Goal: Contribute content: Contribute content

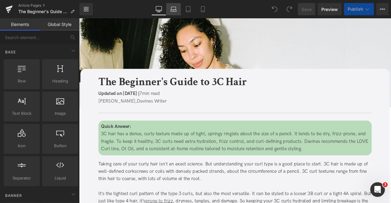
click at [176, 13] on link "Laptop" at bounding box center [173, 9] width 15 height 12
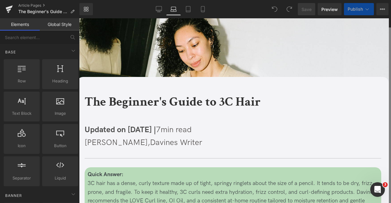
scroll to position [105, 0]
click at [161, 12] on icon at bounding box center [159, 9] width 6 height 6
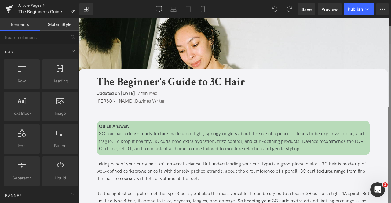
click at [42, 5] on link "Article Pages" at bounding box center [48, 5] width 61 height 5
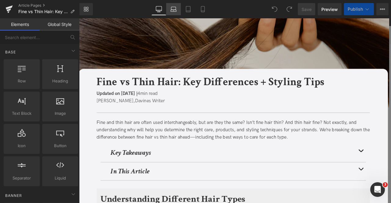
click at [174, 8] on icon at bounding box center [173, 9] width 6 height 6
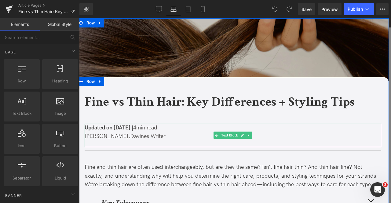
click at [110, 129] on span "Updated on July 7, 2025 |" at bounding box center [109, 127] width 49 height 6
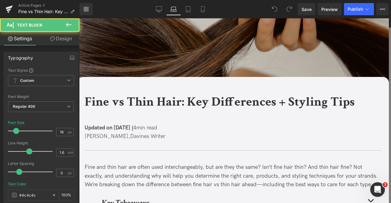
click at [57, 42] on link "Design" at bounding box center [61, 39] width 40 height 14
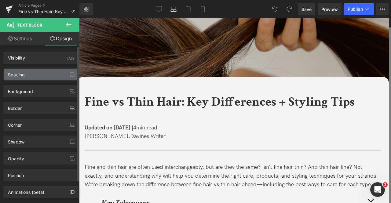
click at [36, 75] on div "Spacing" at bounding box center [41, 75] width 74 height 12
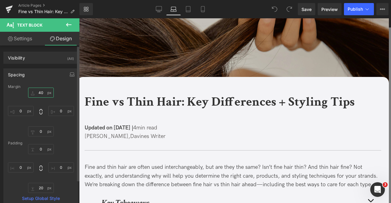
click at [40, 91] on input "40" at bounding box center [41, 93] width 26 height 10
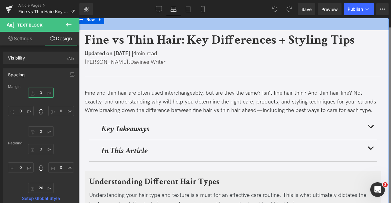
scroll to position [65, 0]
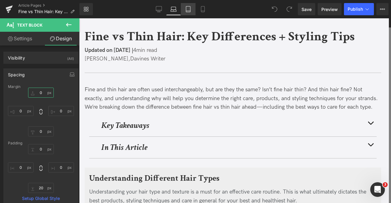
type input "0"
click at [188, 7] on icon at bounding box center [188, 9] width 6 height 6
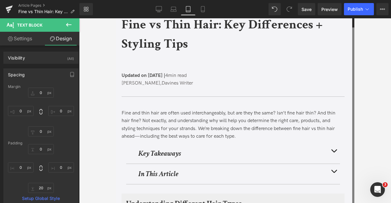
scroll to position [91, 0]
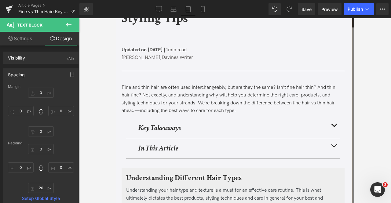
click at [150, 50] on span "Updated on July 7, 2025 |" at bounding box center [143, 50] width 44 height 6
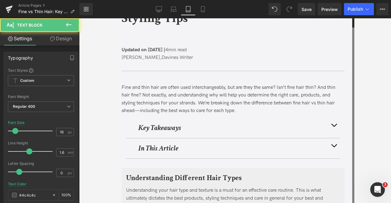
click at [56, 39] on link "Design" at bounding box center [61, 39] width 40 height 14
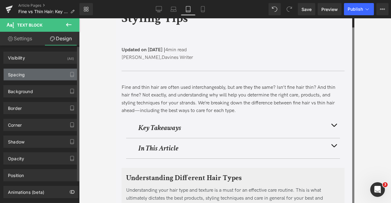
click at [41, 75] on div "Spacing" at bounding box center [41, 75] width 74 height 12
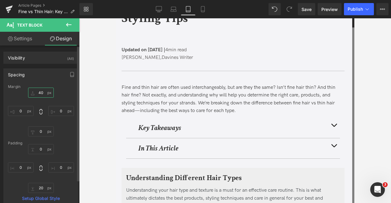
click at [41, 91] on input "text" at bounding box center [41, 93] width 26 height 10
type input "0"
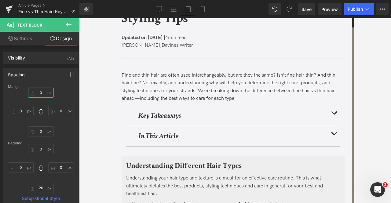
scroll to position [49, 0]
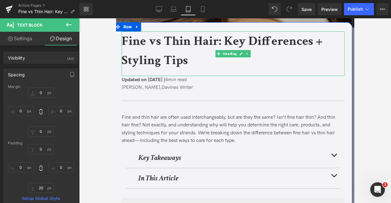
click at [176, 50] on h1 "Fine vs Thin Hair: Key Differences + Styling Tips" at bounding box center [229, 50] width 217 height 38
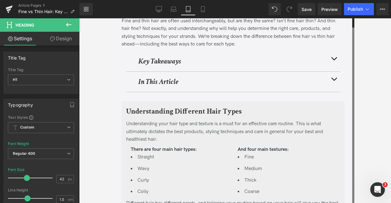
scroll to position [0, 0]
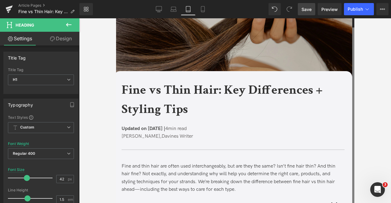
click at [306, 10] on span "Save" at bounding box center [306, 9] width 10 height 6
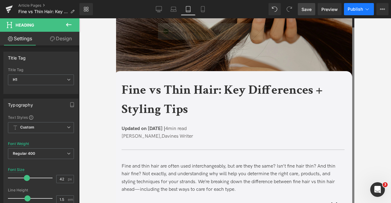
click at [357, 7] on span "Publish" at bounding box center [354, 9] width 15 height 5
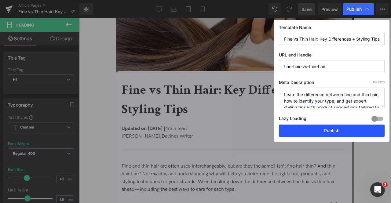
drag, startPoint x: 305, startPoint y: 127, endPoint x: 125, endPoint y: 80, distance: 186.1
click at [305, 127] on button "Publish" at bounding box center [332, 130] width 106 height 12
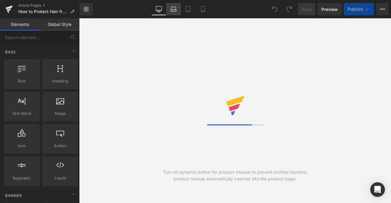
click at [177, 5] on link "Laptop" at bounding box center [173, 9] width 15 height 12
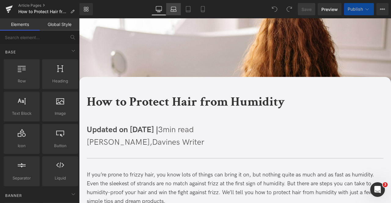
click at [174, 13] on link "Laptop" at bounding box center [173, 9] width 15 height 12
click at [130, 133] on span "Updated on [DATE] |" at bounding box center [122, 129] width 71 height 9
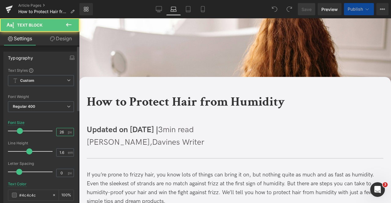
click at [59, 135] on input "26" at bounding box center [61, 132] width 11 height 8
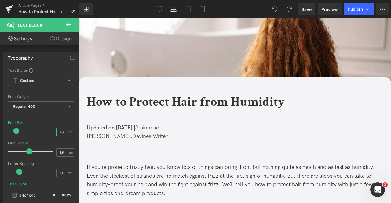
type input "18"
click at [59, 39] on link "Design" at bounding box center [61, 39] width 40 height 14
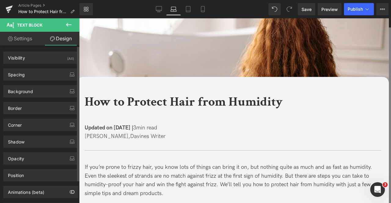
scroll to position [105, 0]
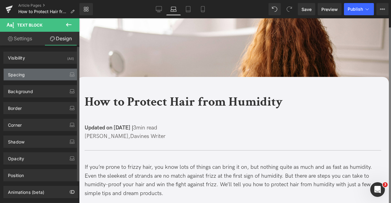
click at [43, 69] on div "Spacing" at bounding box center [41, 75] width 74 height 12
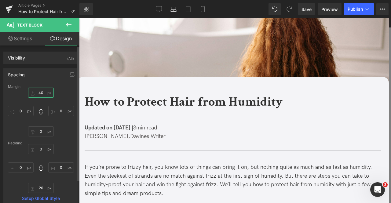
click at [40, 92] on input "text" at bounding box center [41, 93] width 26 height 10
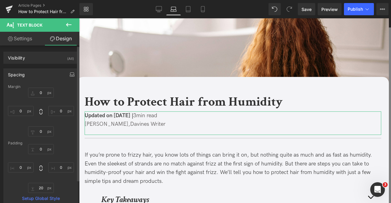
click at [69, 69] on button "button" at bounding box center [72, 75] width 10 height 12
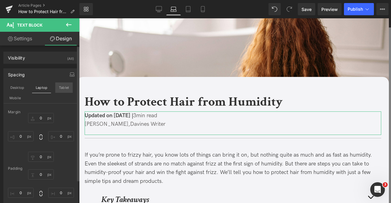
click at [61, 88] on button "Tablet" at bounding box center [63, 87] width 17 height 10
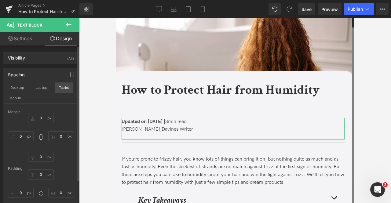
scroll to position [6, 0]
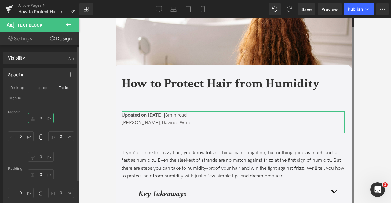
click at [39, 117] on input "0" at bounding box center [41, 118] width 26 height 10
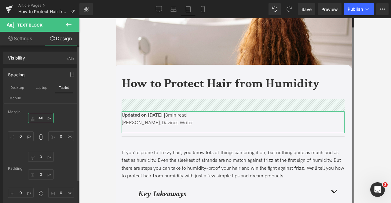
type input "0"
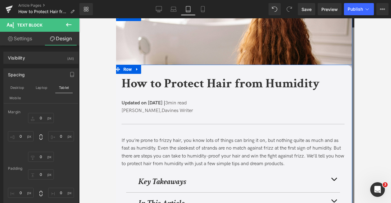
click at [151, 85] on b "How to Protect Hair from Humidity" at bounding box center [220, 83] width 198 height 17
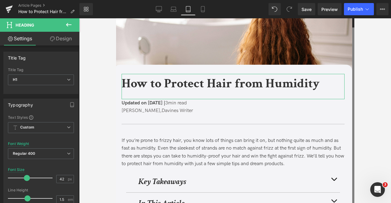
click at [62, 41] on link "Design" at bounding box center [61, 39] width 40 height 14
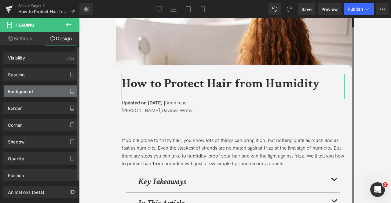
click at [47, 87] on div "Background" at bounding box center [41, 91] width 74 height 12
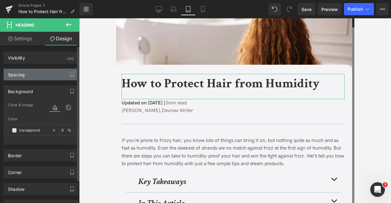
click at [32, 77] on div "Spacing" at bounding box center [41, 75] width 74 height 12
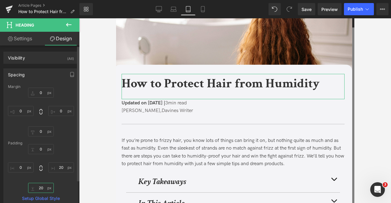
click at [38, 186] on input "20" at bounding box center [41, 188] width 26 height 10
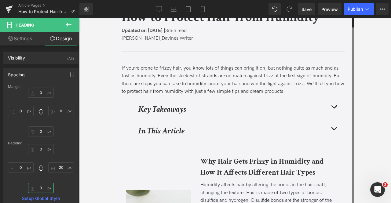
scroll to position [73, 0]
type input "0"
click at [203, 14] on link "Mobile" at bounding box center [202, 9] width 15 height 12
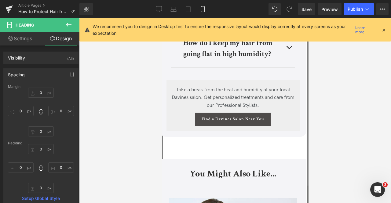
scroll to position [1450, 0]
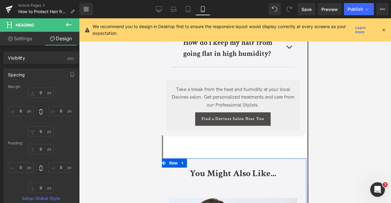
click at [165, 165] on span at bounding box center [163, 162] width 8 height 9
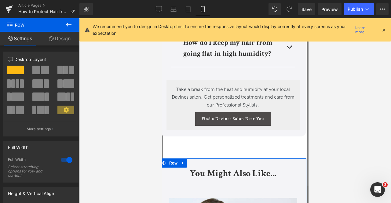
click at [52, 38] on icon at bounding box center [51, 38] width 5 height 5
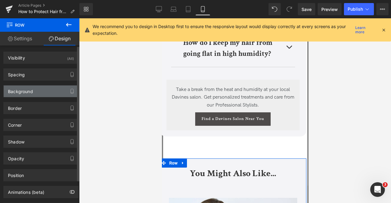
click at [35, 88] on div "Background" at bounding box center [41, 91] width 74 height 12
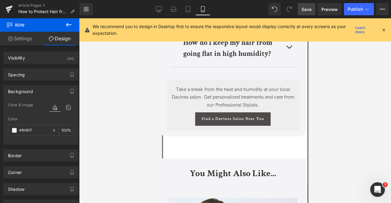
click at [311, 8] on span "Save" at bounding box center [306, 9] width 10 height 6
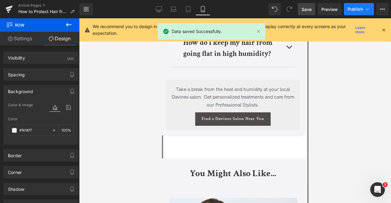
click at [368, 10] on icon at bounding box center [367, 9] width 6 height 6
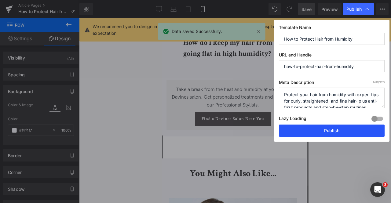
click at [317, 131] on button "Publish" at bounding box center [332, 130] width 106 height 12
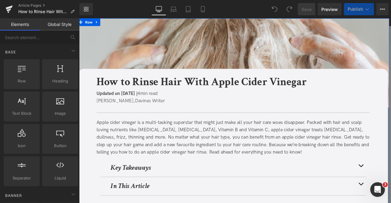
scroll to position [103, 0]
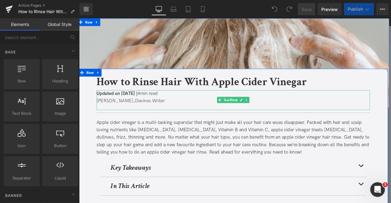
click at [151, 121] on div "Updated on July 30, 2025 | 4 min read Jaclyn LaBadia, Davines Writer" at bounding box center [261, 115] width 323 height 24
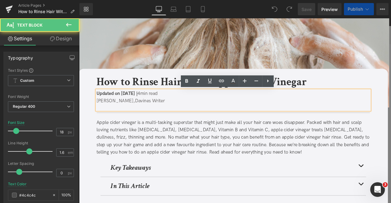
click at [147, 114] on span "Davines Writer" at bounding box center [162, 116] width 35 height 6
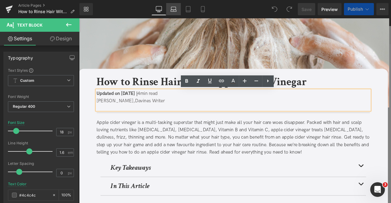
click at [172, 12] on icon at bounding box center [173, 9] width 6 height 6
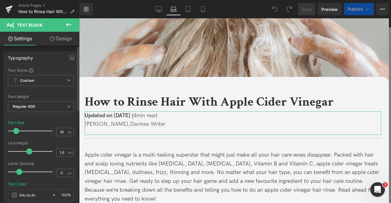
scroll to position [8, 0]
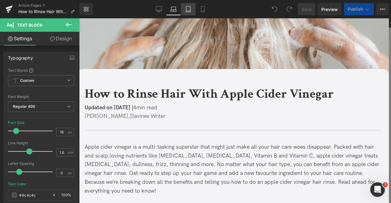
click at [186, 6] on icon at bounding box center [188, 9] width 4 height 6
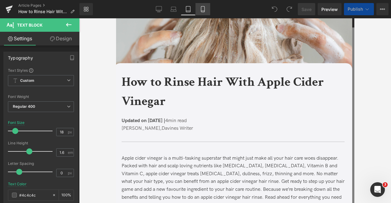
scroll to position [21, 0]
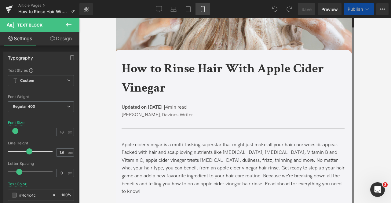
click at [197, 8] on link "Mobile" at bounding box center [202, 9] width 15 height 12
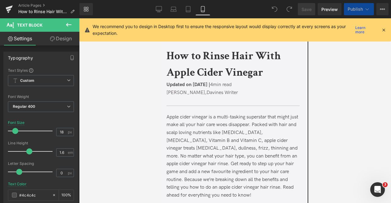
scroll to position [0, 0]
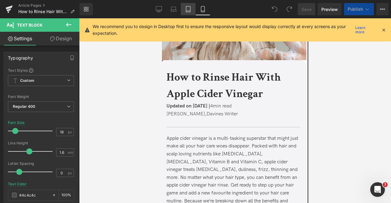
click at [186, 8] on icon at bounding box center [188, 9] width 6 height 6
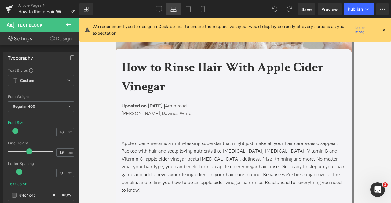
click at [173, 10] on icon at bounding box center [173, 9] width 6 height 6
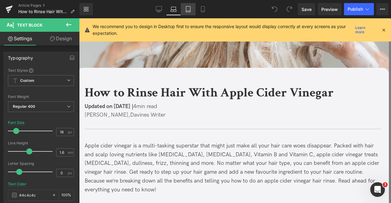
click at [186, 11] on icon at bounding box center [188, 9] width 4 height 6
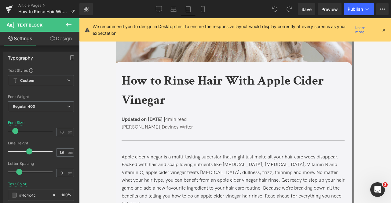
scroll to position [23, 0]
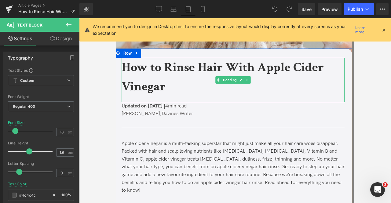
click at [143, 99] on div "How to Rinse Hair With Apple Cider Vinegar" at bounding box center [232, 80] width 223 height 45
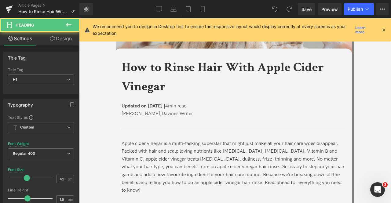
drag, startPoint x: 60, startPoint y: 41, endPoint x: 44, endPoint y: 69, distance: 32.0
click at [60, 41] on link "Design" at bounding box center [61, 39] width 40 height 14
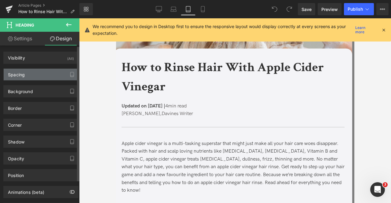
click at [42, 72] on div "Spacing" at bounding box center [41, 75] width 74 height 12
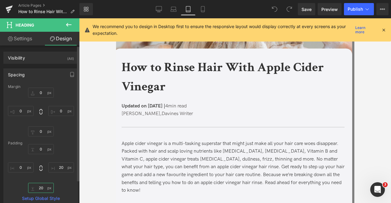
click at [40, 185] on input "text" at bounding box center [41, 188] width 26 height 10
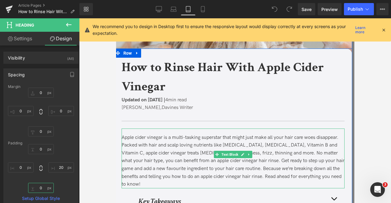
scroll to position [152, 0]
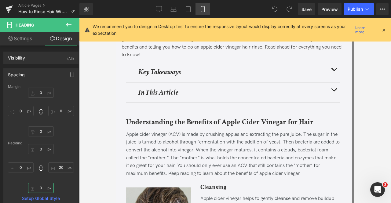
type input "0"
click at [206, 7] on icon at bounding box center [203, 9] width 6 height 6
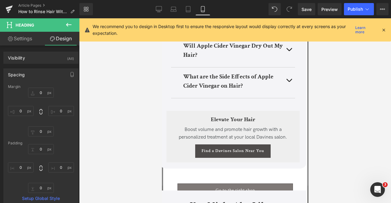
scroll to position [1542, 0]
click at [217, 79] on span at bounding box center [218, 82] width 6 height 7
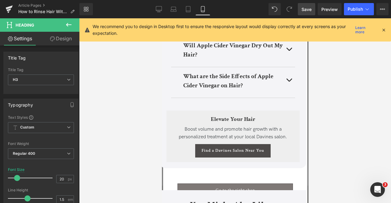
click at [305, 9] on span "Save" at bounding box center [306, 9] width 10 height 6
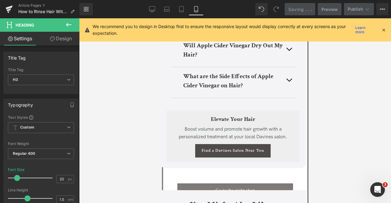
scroll to position [0, 0]
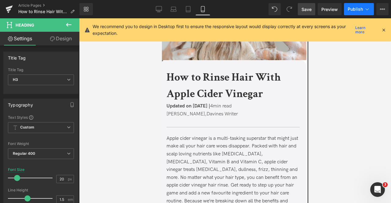
click at [354, 5] on button "Publish" at bounding box center [359, 9] width 30 height 12
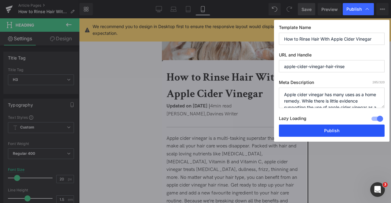
click at [309, 130] on button "Publish" at bounding box center [332, 130] width 106 height 12
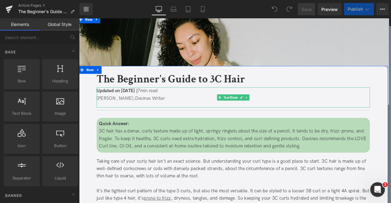
scroll to position [4, 0]
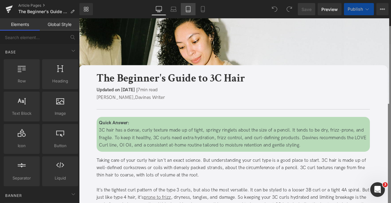
click at [192, 5] on link "Tablet" at bounding box center [188, 9] width 15 height 12
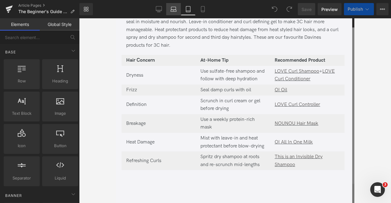
click at [170, 9] on link "Laptop" at bounding box center [173, 9] width 15 height 12
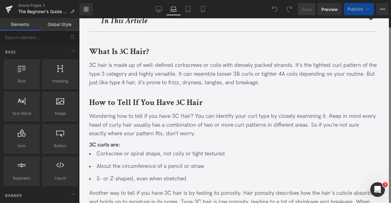
scroll to position [0, 0]
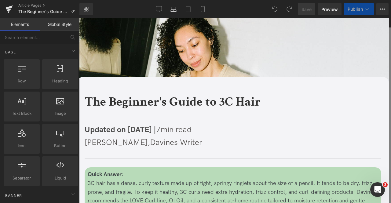
click at [126, 126] on span "Updated on June 30, 2025 |" at bounding box center [120, 129] width 71 height 9
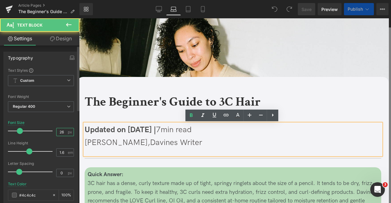
click at [60, 134] on input "26" at bounding box center [61, 132] width 11 height 8
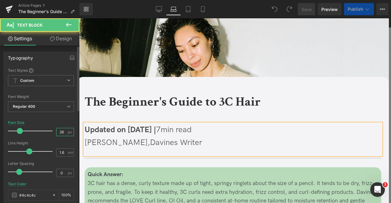
click at [60, 134] on input "26" at bounding box center [61, 132] width 11 height 8
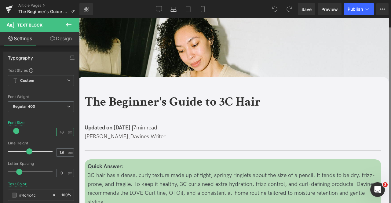
type input "18"
drag, startPoint x: 61, startPoint y: 37, endPoint x: 53, endPoint y: 66, distance: 29.4
click at [61, 37] on link "Design" at bounding box center [61, 39] width 40 height 14
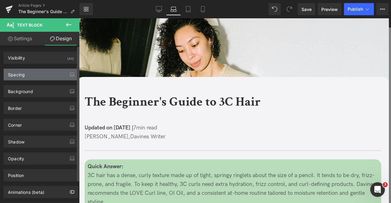
click at [45, 74] on div "Spacing" at bounding box center [41, 75] width 74 height 12
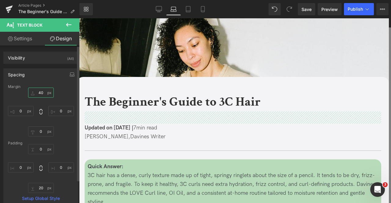
click at [44, 91] on input "text" at bounding box center [41, 93] width 26 height 10
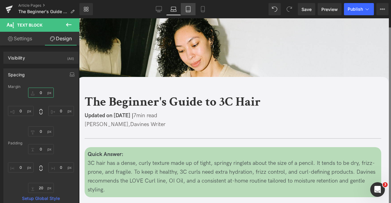
type input "0"
drag, startPoint x: 191, startPoint y: 9, endPoint x: 14, endPoint y: 49, distance: 181.5
click at [191, 9] on icon at bounding box center [188, 9] width 6 height 6
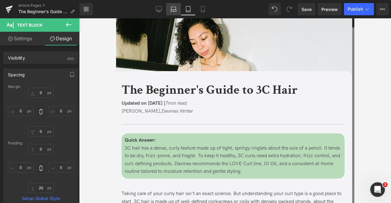
click at [173, 10] on icon at bounding box center [173, 11] width 6 height 2
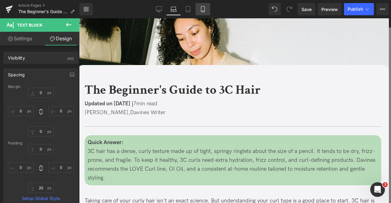
click at [200, 9] on icon at bounding box center [203, 9] width 6 height 6
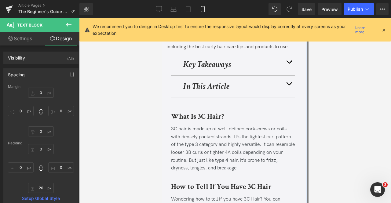
scroll to position [270, 0]
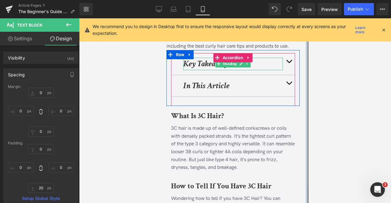
click at [202, 66] on strong "Key Takeaways" at bounding box center [207, 63] width 48 height 11
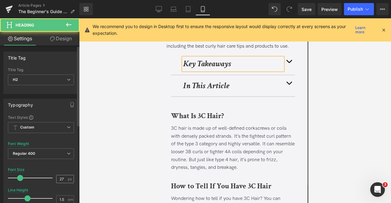
click at [68, 177] on span "px" at bounding box center [70, 179] width 5 height 4
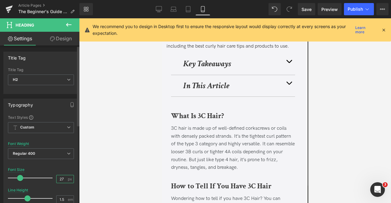
click at [62, 175] on input "27" at bounding box center [61, 179] width 11 height 8
type input "24"
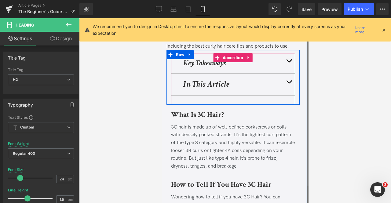
click at [203, 86] on strong "In This Article" at bounding box center [206, 84] width 46 height 11
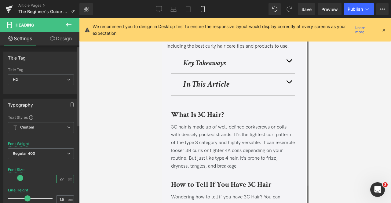
click at [63, 176] on input "27" at bounding box center [61, 179] width 11 height 8
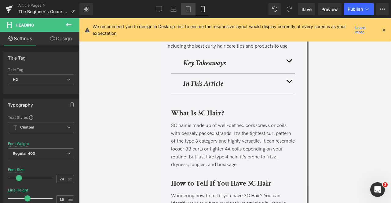
click at [186, 9] on icon at bounding box center [188, 9] width 4 height 6
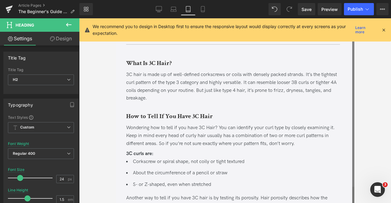
scroll to position [219, 0]
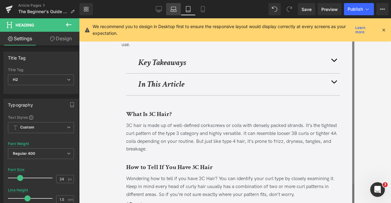
click at [171, 13] on link "Laptop" at bounding box center [173, 9] width 15 height 12
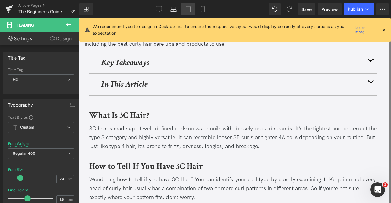
click at [187, 8] on icon at bounding box center [188, 9] width 6 height 6
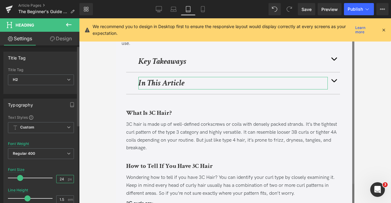
click at [63, 178] on input "24" at bounding box center [61, 179] width 11 height 8
type input "24"
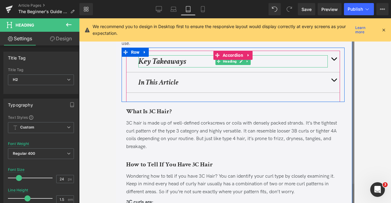
click at [151, 59] on strong "Key Takeaways" at bounding box center [162, 61] width 48 height 11
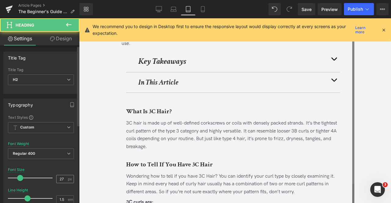
click at [62, 177] on input "27" at bounding box center [61, 179] width 11 height 8
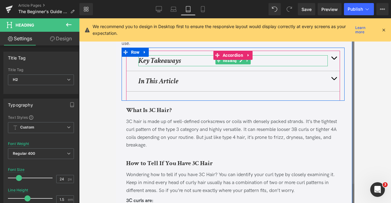
type input "24"
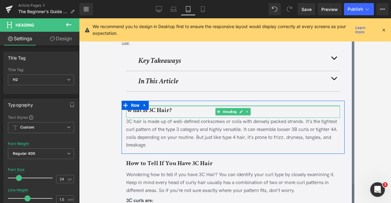
click at [157, 106] on div at bounding box center [233, 106] width 214 height 2
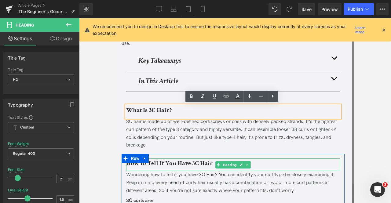
click at [147, 164] on b "How to Tell If You Have 3C Hair" at bounding box center [169, 163] width 87 height 8
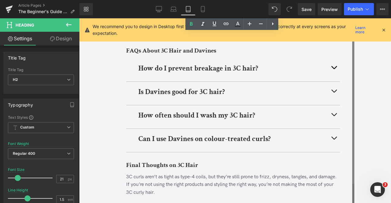
scroll to position [1563, 0]
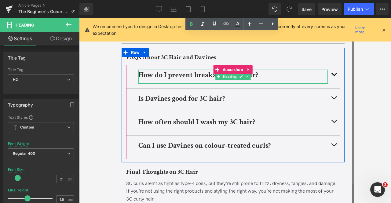
click at [162, 80] on b "How do I prevent breakage in 3C hair?" at bounding box center [198, 74] width 120 height 9
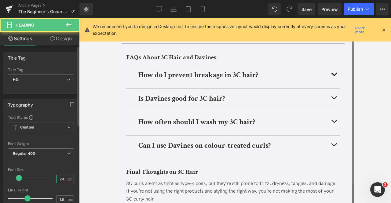
click at [63, 178] on input "24" at bounding box center [61, 179] width 11 height 8
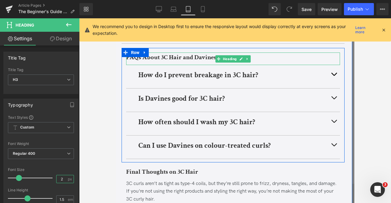
type input "20"
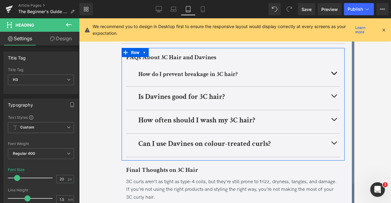
click at [166, 101] on b "Is Davines good for 3C hair?" at bounding box center [181, 96] width 86 height 9
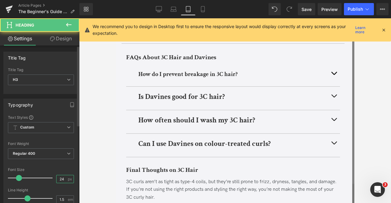
click at [62, 180] on input "24" at bounding box center [61, 179] width 11 height 8
type input "20"
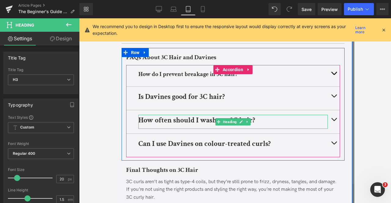
click at [178, 125] on b "How often should I wash my 3C hair?" at bounding box center [196, 119] width 117 height 9
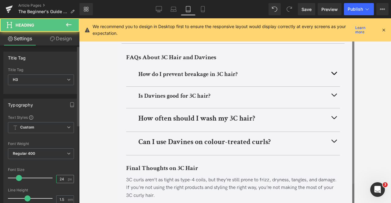
click at [63, 177] on input "24" at bounding box center [61, 179] width 11 height 8
type input "20"
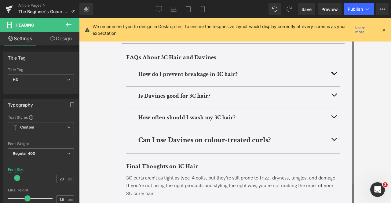
click at [161, 145] on b "Can I use Davines on colour-treated curls?" at bounding box center [204, 139] width 132 height 9
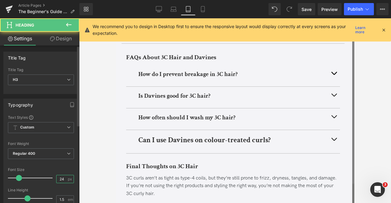
click at [57, 179] on input "24" at bounding box center [61, 179] width 11 height 8
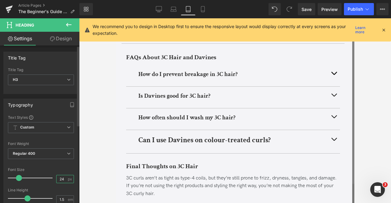
type input "20"
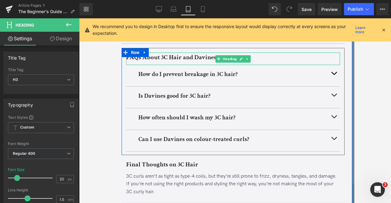
click at [168, 61] on b "FAQs About 3C Hair and Davines" at bounding box center [171, 57] width 90 height 8
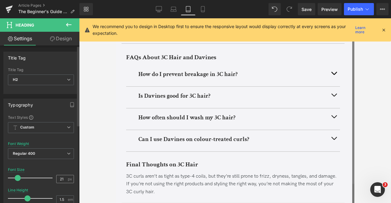
click at [65, 177] on div "21 px" at bounding box center [65, 179] width 18 height 8
click at [63, 176] on input "21" at bounding box center [61, 179] width 11 height 8
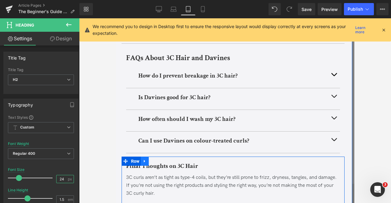
type input "24"
click at [143, 163] on icon at bounding box center [144, 161] width 4 height 5
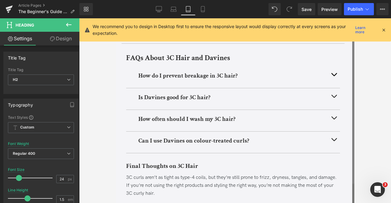
click at [194, 182] on div "Rendering Content" at bounding box center [196, 178] width 38 height 7
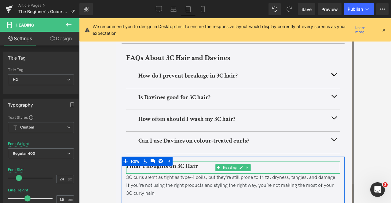
click at [134, 170] on b "Final Thoughts on 3C Hair" at bounding box center [162, 166] width 72 height 8
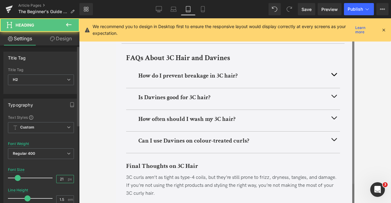
click at [63, 177] on input "21" at bounding box center [61, 179] width 11 height 8
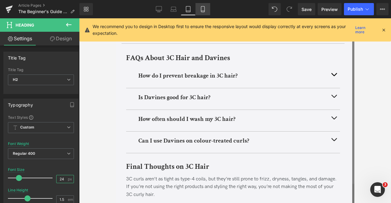
type input "24"
click at [204, 5] on link "Mobile" at bounding box center [202, 9] width 15 height 12
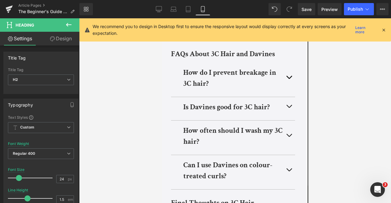
scroll to position [2150, 0]
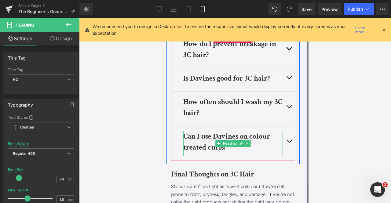
click at [202, 147] on b "Can I use Davines on colour-treated curls?" at bounding box center [227, 142] width 89 height 20
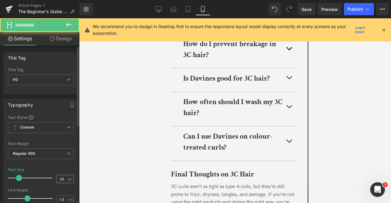
click at [65, 176] on div "24 px" at bounding box center [65, 179] width 18 height 8
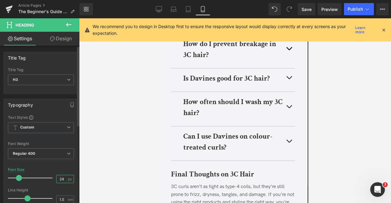
click at [63, 176] on input "24" at bounding box center [61, 179] width 11 height 8
type input "20"
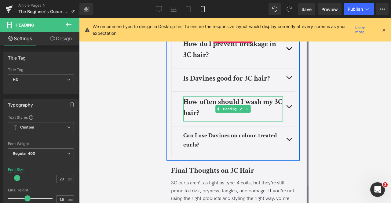
click at [203, 112] on b "How often should I wash my 3C hair?" at bounding box center [232, 107] width 99 height 20
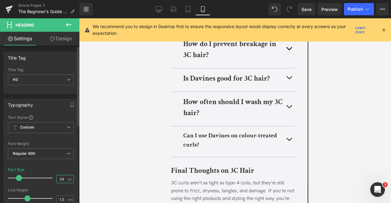
click at [60, 176] on input "24" at bounding box center [61, 179] width 11 height 8
type input "20"
click at [187, 79] on div "Is Davines good for 3C hair? Heading" at bounding box center [233, 79] width 124 height 23
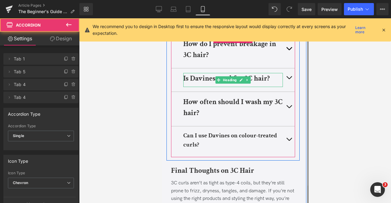
click at [187, 83] on b "Is Davines good for 3C hair?" at bounding box center [226, 78] width 86 height 9
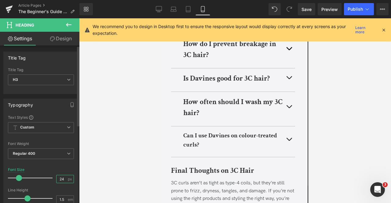
click at [60, 178] on input "24" at bounding box center [61, 179] width 11 height 8
type input "20"
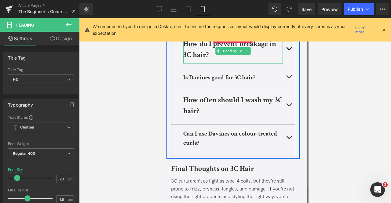
click at [209, 60] on h3 "How do I prevent breakage in 3C hair?" at bounding box center [232, 49] width 99 height 22
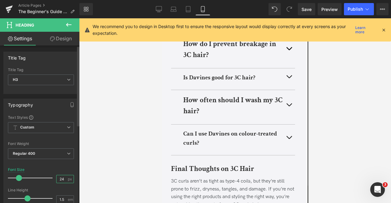
click at [62, 177] on input "24" at bounding box center [61, 179] width 11 height 8
type input "20"
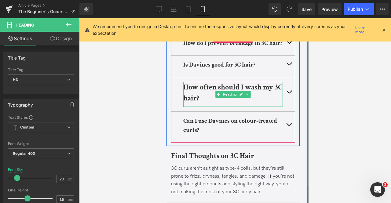
click at [202, 104] on h3 "How often should I wash my 3C hair?" at bounding box center [232, 93] width 99 height 22
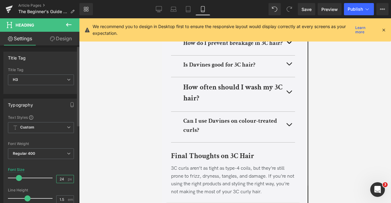
click at [62, 179] on input "24" at bounding box center [61, 179] width 11 height 8
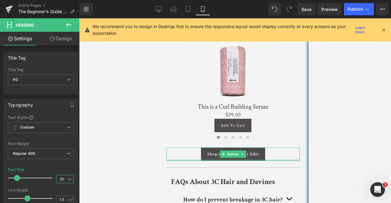
scroll to position [1969, 0]
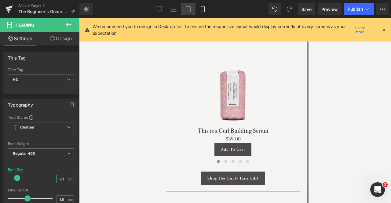
type input "20"
click at [186, 12] on icon at bounding box center [188, 9] width 6 height 6
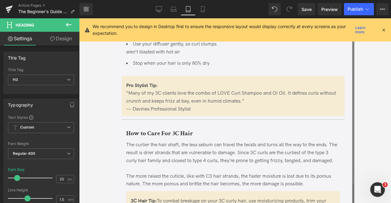
scroll to position [1266, 0]
click at [153, 138] on b "How to Care For 3C Hair" at bounding box center [159, 134] width 67 height 8
click at [63, 179] on input "21" at bounding box center [61, 179] width 11 height 8
type input "24"
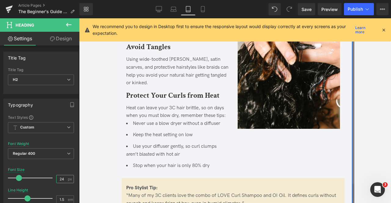
scroll to position [1164, 0]
click at [154, 99] on b "Protect Your Curls from Heat" at bounding box center [172, 95] width 93 height 9
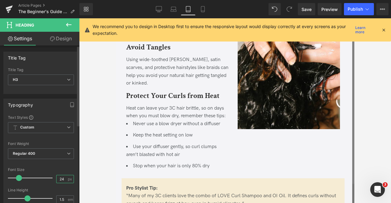
click at [62, 179] on input "24" at bounding box center [61, 179] width 11 height 8
type input "20"
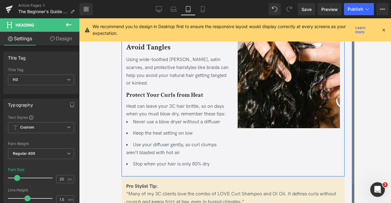
click at [141, 52] on b "Avoid Tangles" at bounding box center [148, 46] width 44 height 9
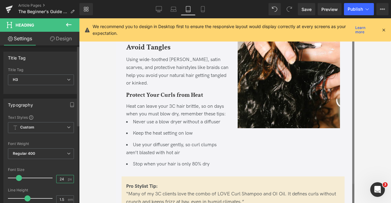
click at [64, 176] on input "24" at bounding box center [61, 179] width 11 height 8
type input "20"
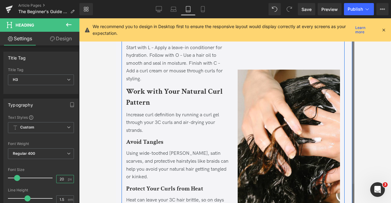
scroll to position [1068, 0]
click at [156, 103] on b "Work with Your Natural Curl Pattern" at bounding box center [174, 97] width 96 height 20
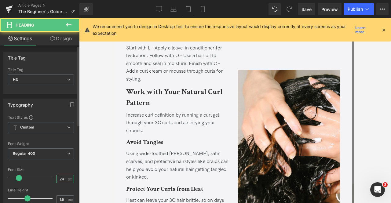
click at [63, 177] on input "24" at bounding box center [61, 179] width 11 height 8
type input "20"
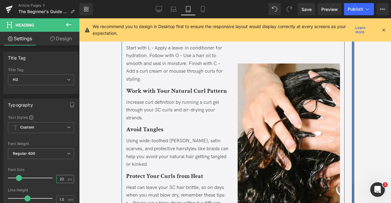
scroll to position [992, 0]
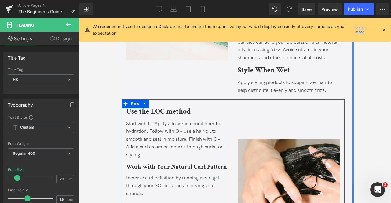
click at [151, 116] on b "Use the LOC method" at bounding box center [158, 110] width 64 height 9
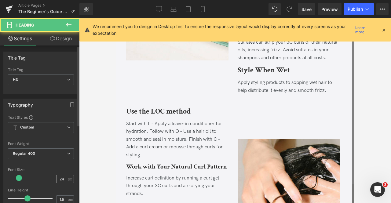
click at [68, 177] on span "px" at bounding box center [70, 179] width 5 height 4
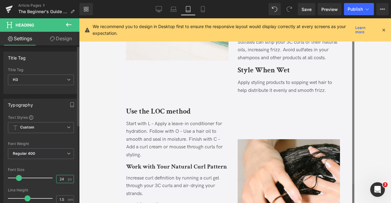
click at [62, 177] on input "24" at bounding box center [61, 179] width 11 height 8
type input "20"
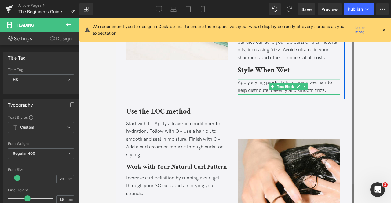
click at [277, 74] on span "Heading" at bounding box center [285, 70] width 16 height 7
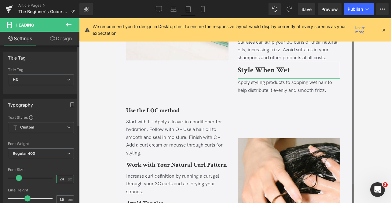
click at [60, 178] on input "24" at bounding box center [61, 179] width 11 height 8
type input "20"
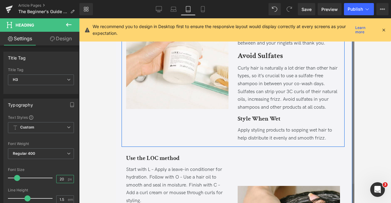
scroll to position [943, 0]
click at [262, 61] on b "Avoid Sulfates" at bounding box center [259, 55] width 45 height 9
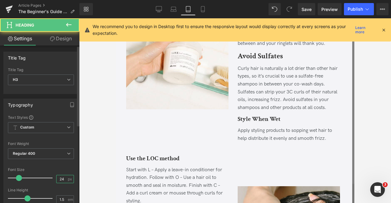
click at [62, 177] on input "24" at bounding box center [61, 179] width 11 height 8
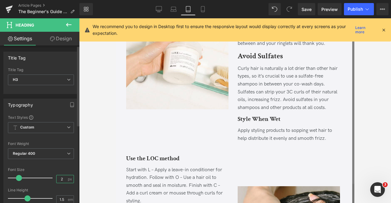
type input "20"
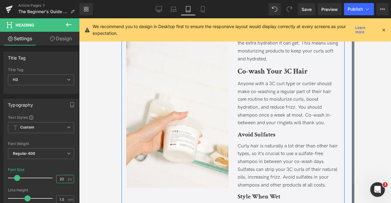
scroll to position [863, 0]
click at [254, 77] on b "Co-wash Your 3C Hair" at bounding box center [272, 71] width 70 height 9
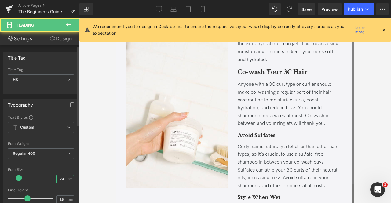
click at [63, 177] on input "24" at bounding box center [61, 179] width 11 height 8
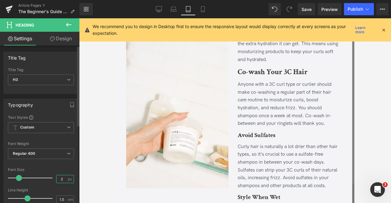
type input "20"
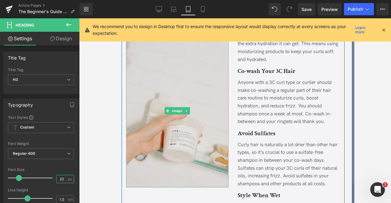
scroll to position [781, 0]
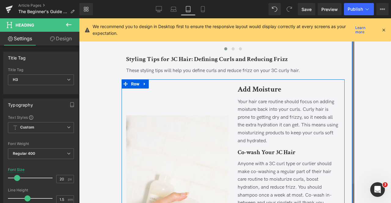
click at [245, 94] on b "Add Moisture" at bounding box center [259, 89] width 44 height 9
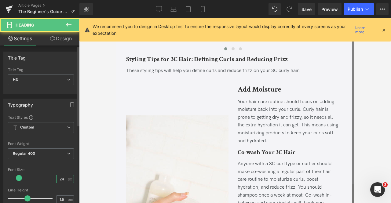
click at [64, 177] on input "24" at bounding box center [61, 179] width 11 height 8
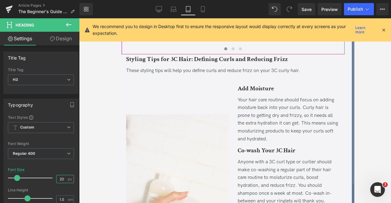
type input "20"
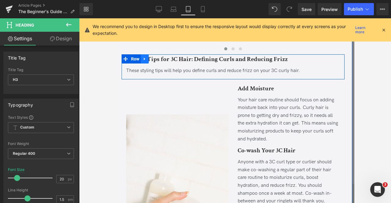
click at [144, 61] on icon at bounding box center [144, 58] width 4 height 5
click at [194, 63] on b "Styling Tips for 3C Hair: Defining Curls and Reducing Frizz" at bounding box center [206, 59] width 161 height 8
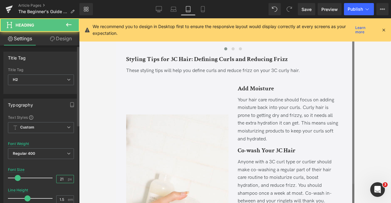
click at [62, 177] on input "21" at bounding box center [61, 179] width 11 height 8
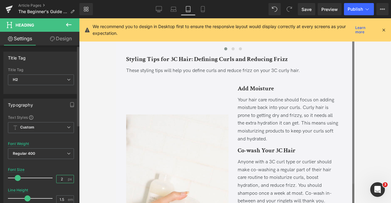
type input "24"
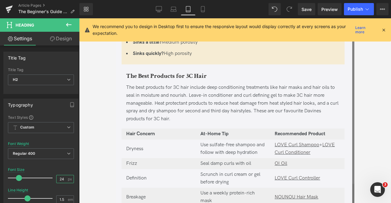
scroll to position [476, 0]
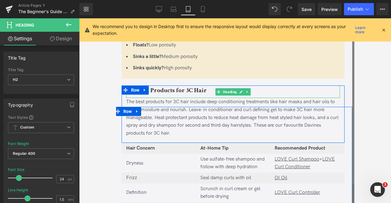
click at [206, 91] on h2 "The Best Products for 3C Hair" at bounding box center [233, 90] width 214 height 10
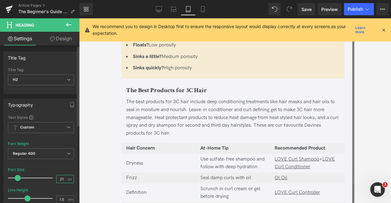
click at [64, 177] on input "21" at bounding box center [61, 179] width 11 height 8
type input "24"
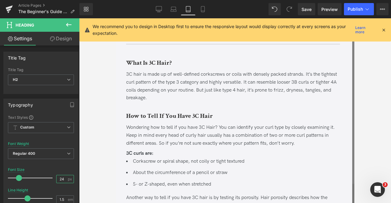
scroll to position [266, 0]
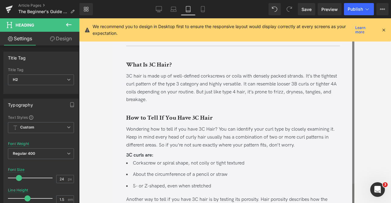
click at [175, 117] on b "How to Tell If You Have 3C Hair" at bounding box center [169, 118] width 87 height 8
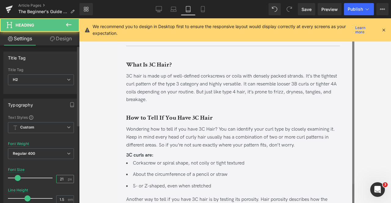
click at [63, 178] on input "21" at bounding box center [61, 179] width 11 height 8
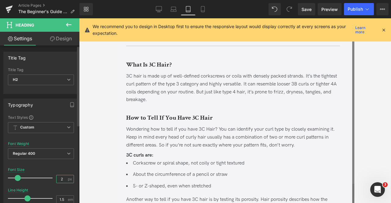
type input "24"
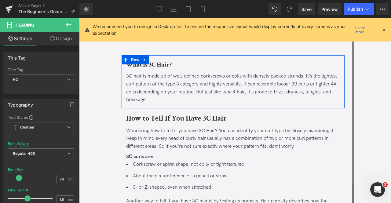
click at [164, 63] on b "What Is 3C Hair?" at bounding box center [148, 64] width 45 height 8
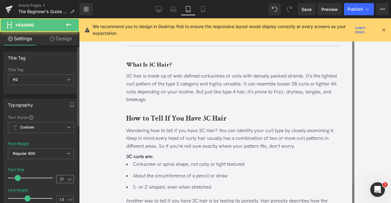
click at [63, 179] on input "21" at bounding box center [61, 179] width 11 height 8
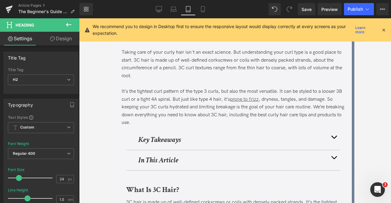
scroll to position [0, 0]
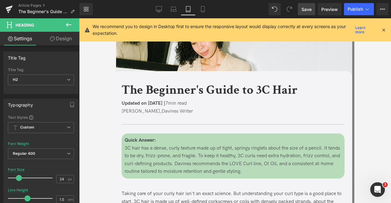
type input "24"
click at [304, 10] on span "Save" at bounding box center [306, 9] width 10 height 6
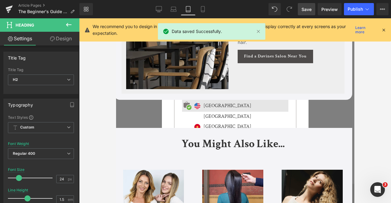
scroll to position [1815, 0]
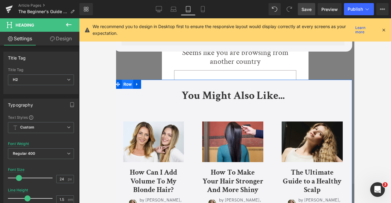
click at [125, 89] on span "Row" at bounding box center [127, 84] width 12 height 9
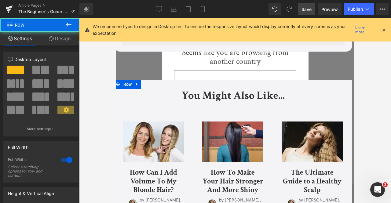
drag, startPoint x: 58, startPoint y: 41, endPoint x: 41, endPoint y: 67, distance: 30.6
click at [58, 41] on link "Design" at bounding box center [60, 39] width 40 height 14
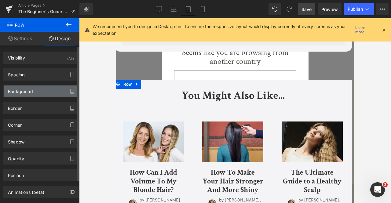
click at [38, 91] on div "Background" at bounding box center [41, 91] width 74 height 12
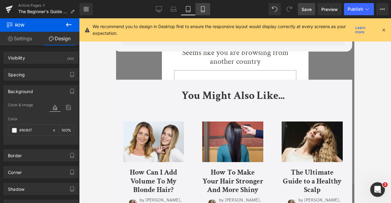
click at [200, 11] on icon at bounding box center [203, 9] width 6 height 6
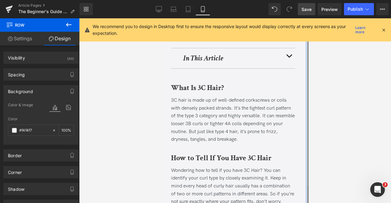
scroll to position [286, 0]
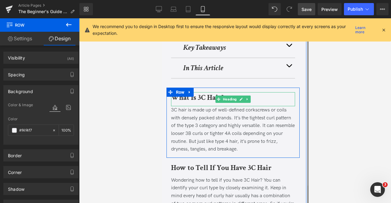
click at [193, 97] on b "What Is 3C Hair?" at bounding box center [197, 97] width 53 height 9
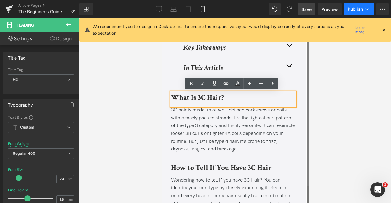
click at [351, 9] on span "Publish" at bounding box center [354, 9] width 15 height 5
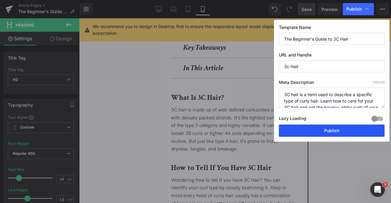
click at [327, 135] on button "Publish" at bounding box center [332, 130] width 106 height 12
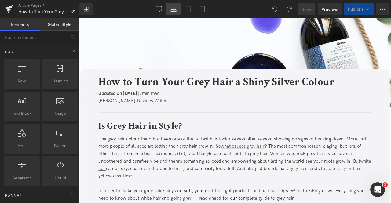
click at [171, 8] on icon at bounding box center [173, 8] width 5 height 3
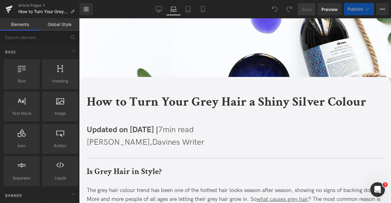
click at [114, 137] on p "Jaclyn LaBadia, Davines Writer" at bounding box center [235, 142] width 296 height 13
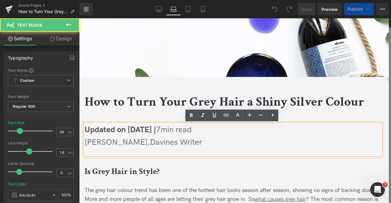
click at [98, 133] on span "Updated on July 30, 2025 |" at bounding box center [120, 129] width 71 height 9
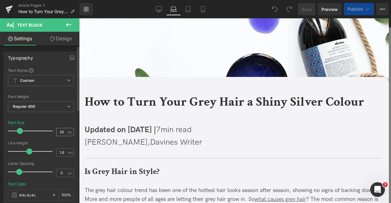
click at [58, 129] on input "26" at bounding box center [61, 132] width 11 height 8
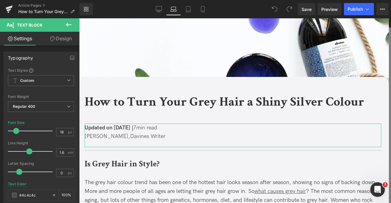
type input "18"
click at [69, 40] on link "Design" at bounding box center [61, 39] width 40 height 14
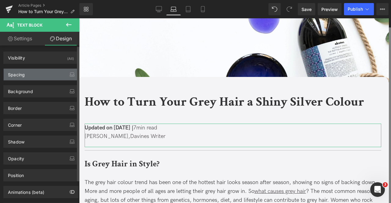
click at [36, 78] on div "Spacing" at bounding box center [41, 75] width 74 height 12
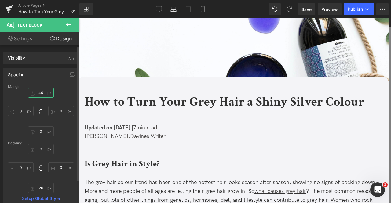
click at [39, 95] on input "40" at bounding box center [41, 93] width 26 height 10
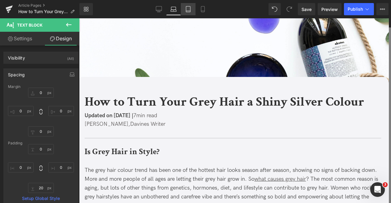
click at [190, 14] on link "Tablet" at bounding box center [188, 9] width 15 height 12
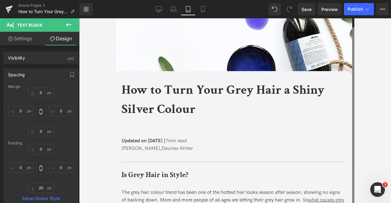
scroll to position [26, 0]
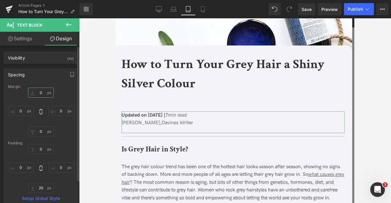
click at [42, 92] on input "0" at bounding box center [41, 93] width 26 height 10
type input "0"
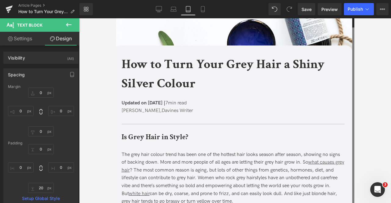
click at [139, 71] on b "How to Turn Your Grey Hair a Shiny Silver Colour" at bounding box center [222, 74] width 203 height 36
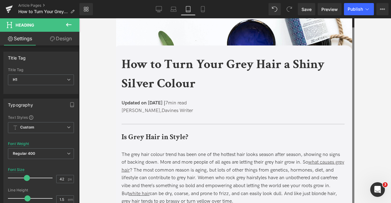
click at [65, 39] on link "Design" at bounding box center [61, 39] width 40 height 14
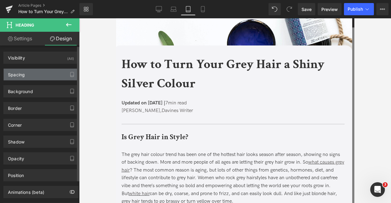
click at [49, 74] on div "Spacing" at bounding box center [41, 75] width 74 height 12
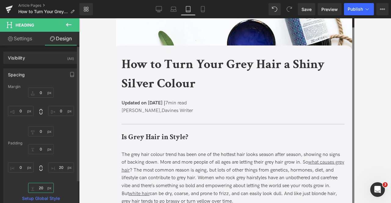
click at [38, 185] on input "text" at bounding box center [41, 188] width 26 height 10
type input "0"
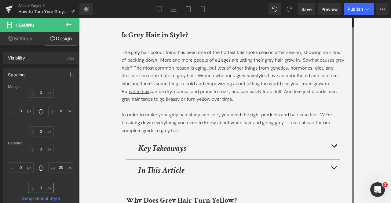
scroll to position [158, 0]
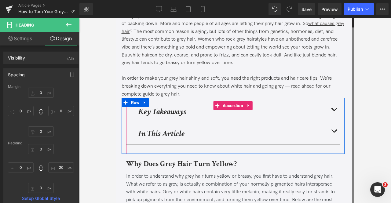
click at [167, 111] on strong "Key Takeaways" at bounding box center [162, 111] width 48 height 11
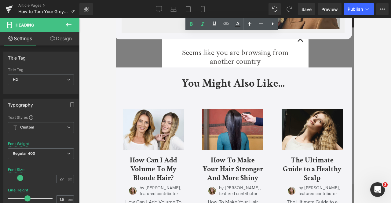
scroll to position [1939, 0]
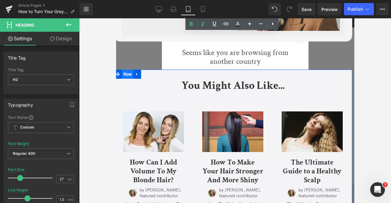
click at [122, 75] on span "Row" at bounding box center [127, 74] width 12 height 9
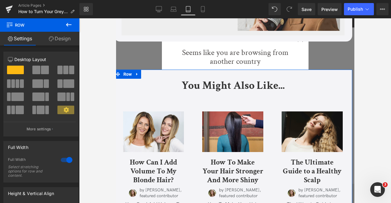
click at [58, 42] on link "Design" at bounding box center [60, 39] width 40 height 14
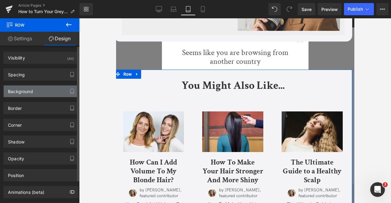
click at [42, 90] on div "Background" at bounding box center [41, 91] width 74 height 12
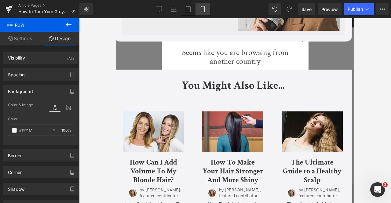
click at [210, 9] on link "Mobile" at bounding box center [202, 9] width 15 height 12
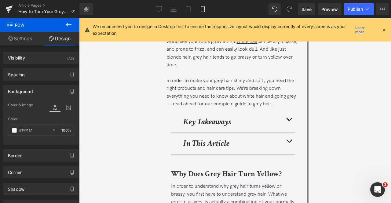
scroll to position [173, 0]
click at [308, 13] on link "Save" at bounding box center [306, 9] width 17 height 12
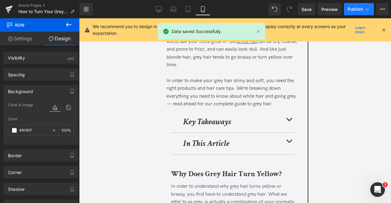
click at [367, 9] on icon at bounding box center [367, 9] width 6 height 6
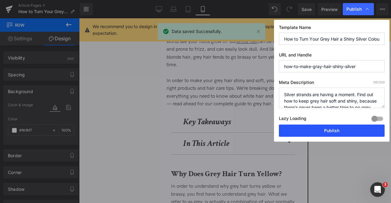
click at [319, 135] on button "Publish" at bounding box center [332, 130] width 106 height 12
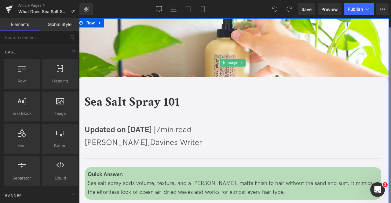
scroll to position [105, 0]
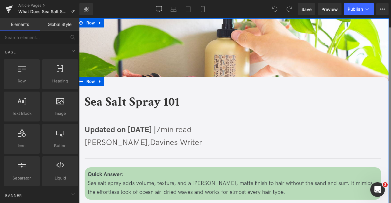
click at [152, 135] on span "Updated on [DATE] |" at bounding box center [120, 129] width 71 height 9
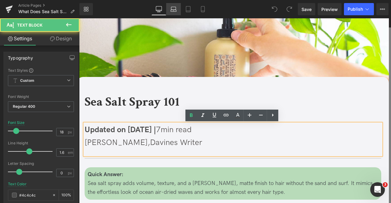
click at [173, 8] on icon at bounding box center [173, 9] width 6 height 6
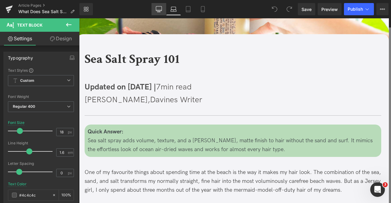
click at [155, 12] on link "Desktop" at bounding box center [158, 9] width 15 height 12
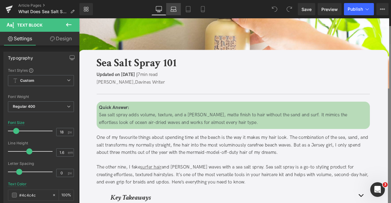
click at [172, 6] on icon at bounding box center [173, 9] width 6 height 6
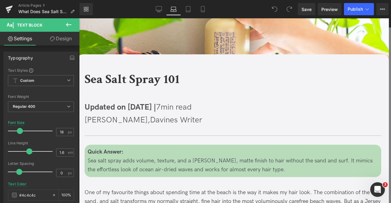
scroll to position [43, 0]
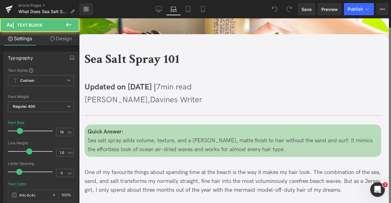
click at [134, 99] on span "[PERSON_NAME]," at bounding box center [117, 99] width 65 height 9
click at [60, 129] on input "18" at bounding box center [61, 132] width 11 height 8
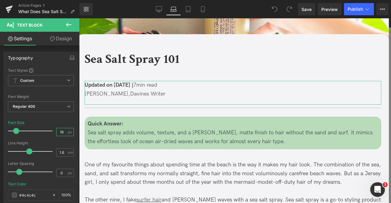
type input "18"
drag, startPoint x: 66, startPoint y: 41, endPoint x: 50, endPoint y: 61, distance: 25.8
click at [66, 41] on link "Design" at bounding box center [61, 39] width 40 height 14
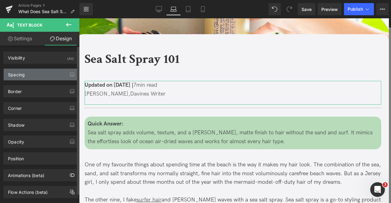
click at [47, 71] on div "Spacing" at bounding box center [41, 75] width 74 height 12
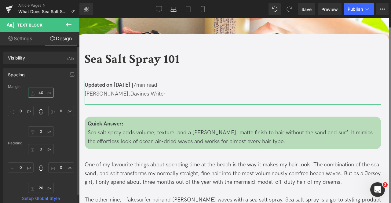
click at [43, 92] on input "text" at bounding box center [41, 93] width 26 height 10
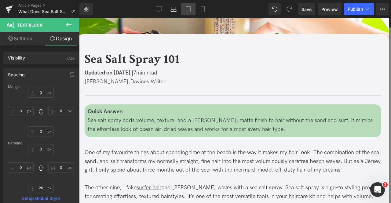
click at [186, 6] on icon at bounding box center [188, 9] width 4 height 6
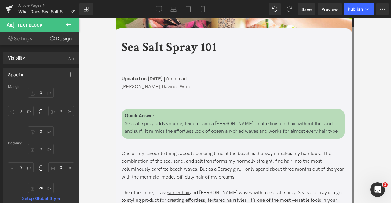
scroll to position [49, 0]
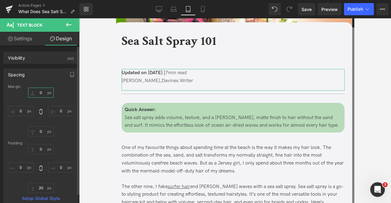
click at [40, 92] on input "0" at bounding box center [41, 93] width 26 height 10
type input "0"
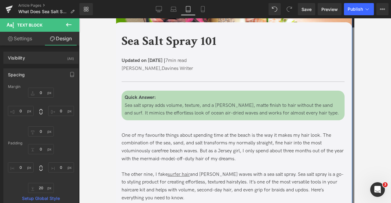
click at [152, 39] on b "Sea Salt Spray 101" at bounding box center [168, 41] width 95 height 17
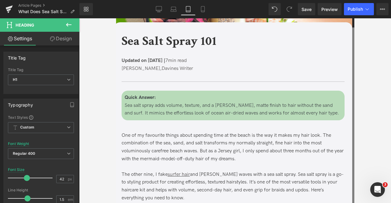
click at [53, 41] on link "Design" at bounding box center [61, 39] width 40 height 14
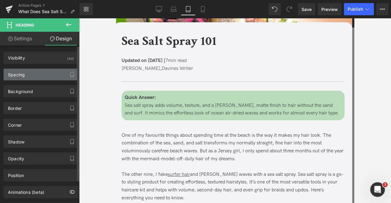
click at [48, 74] on div "Spacing" at bounding box center [41, 75] width 74 height 12
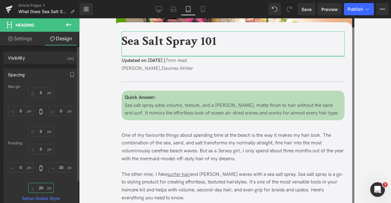
click at [37, 189] on input "20" at bounding box center [41, 188] width 26 height 10
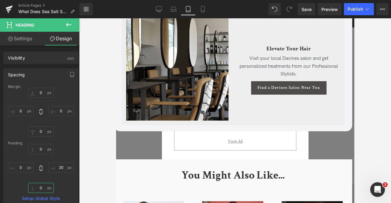
scroll to position [1372, 0]
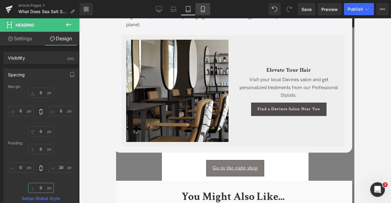
type input "0"
click at [204, 4] on link "Mobile" at bounding box center [202, 9] width 15 height 12
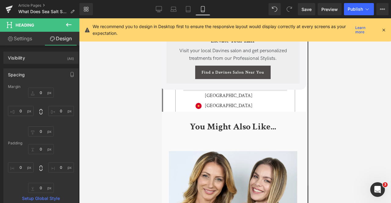
scroll to position [2318, 0]
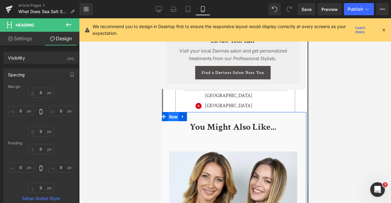
click at [172, 112] on span "Row" at bounding box center [173, 116] width 12 height 9
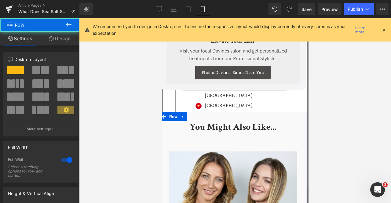
click at [61, 41] on link "Design" at bounding box center [60, 39] width 40 height 14
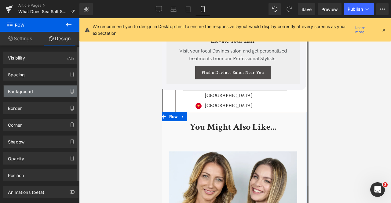
click at [35, 89] on div "Background" at bounding box center [41, 91] width 74 height 12
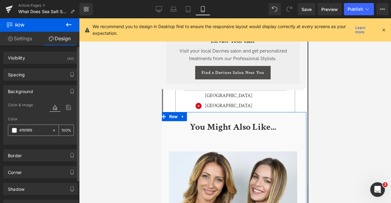
click at [35, 131] on input "text" at bounding box center [34, 130] width 30 height 7
paste input "4f4f7"
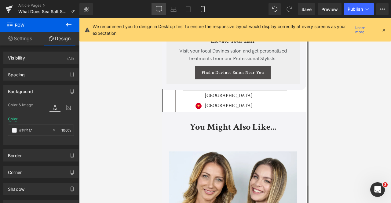
click at [153, 13] on link "Desktop" at bounding box center [158, 9] width 15 height 12
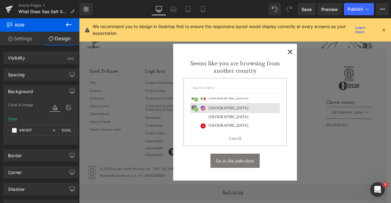
scroll to position [1537, 0]
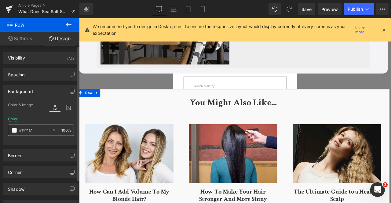
click at [34, 126] on div "#f4f4f7" at bounding box center [30, 130] width 44 height 11
click at [30, 128] on input "#f4f4f7" at bounding box center [34, 130] width 30 height 7
paste input "4f4f7"
click at [70, 89] on icon "button" at bounding box center [72, 91] width 5 height 5
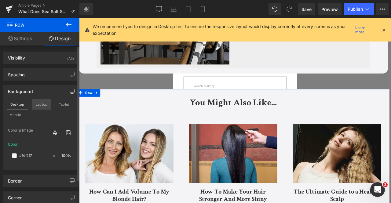
click at [41, 104] on button "Laptop" at bounding box center [41, 104] width 19 height 10
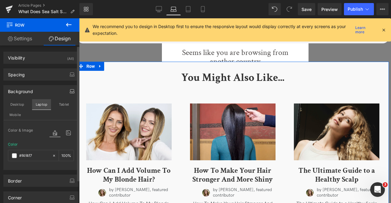
scroll to position [1498, 0]
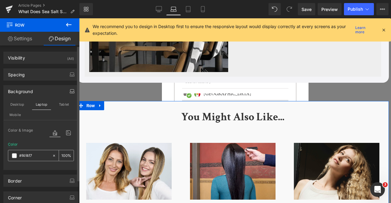
click at [31, 155] on input "#f4f4f7" at bounding box center [34, 155] width 30 height 7
paste input "4f4f7"
click at [66, 104] on button "Tablet" at bounding box center [63, 104] width 17 height 10
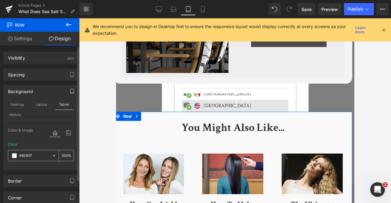
click at [31, 156] on input "#f4f4f7" at bounding box center [34, 155] width 30 height 7
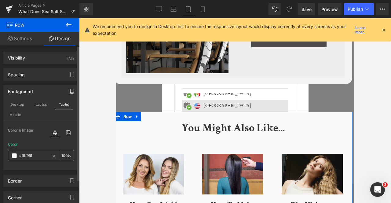
paste input "4f4f7"
type input "#f4f4f7"
click at [15, 112] on button "Mobile" at bounding box center [15, 115] width 19 height 10
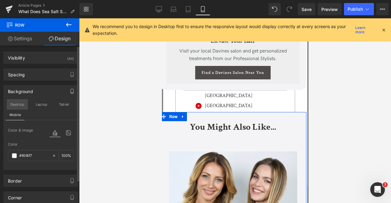
click at [16, 103] on button "Desktop" at bounding box center [17, 104] width 21 height 10
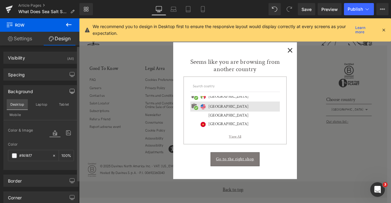
scroll to position [1537, 0]
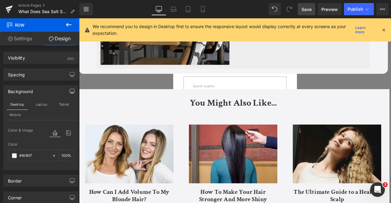
click at [308, 5] on link "Save" at bounding box center [306, 9] width 17 height 12
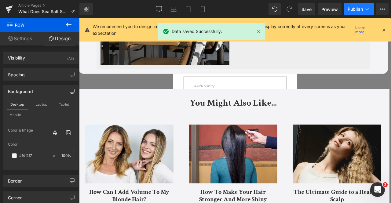
click at [354, 8] on span "Publish" at bounding box center [354, 9] width 15 height 5
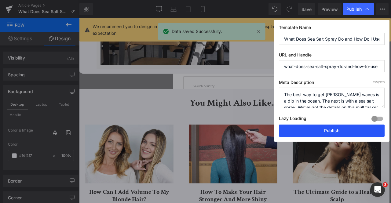
click at [331, 128] on button "Publish" at bounding box center [332, 130] width 106 height 12
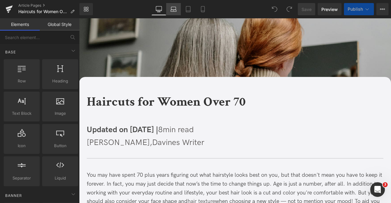
click at [177, 10] on link "Laptop" at bounding box center [173, 9] width 15 height 12
click at [126, 134] on span "Updated on [DATE] |" at bounding box center [122, 129] width 71 height 9
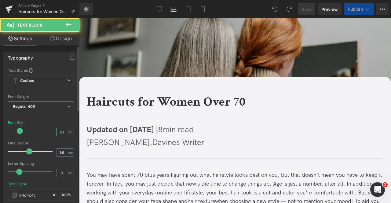
click at [63, 133] on input "26" at bounding box center [61, 132] width 11 height 8
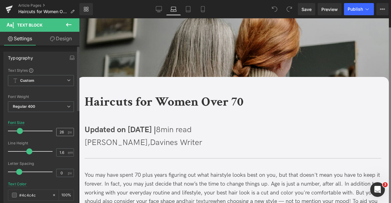
scroll to position [105, 0]
click at [60, 133] on input "26" at bounding box center [61, 132] width 11 height 8
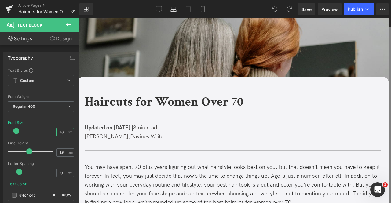
type input "18"
click at [56, 40] on link "Design" at bounding box center [61, 39] width 40 height 14
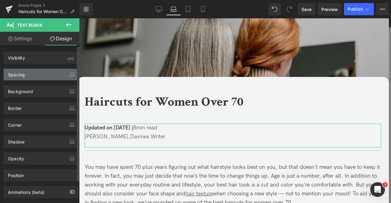
click at [35, 71] on div "Spacing" at bounding box center [41, 75] width 74 height 12
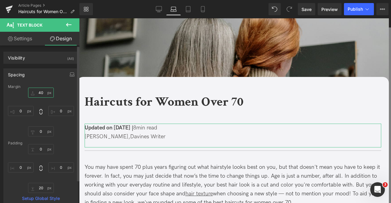
click at [41, 93] on input "40" at bounding box center [41, 93] width 26 height 10
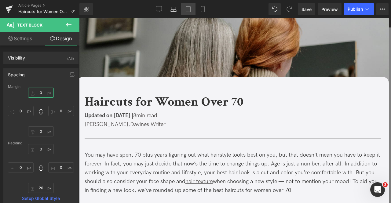
type input "0"
click at [193, 7] on link "Tablet" at bounding box center [188, 9] width 15 height 12
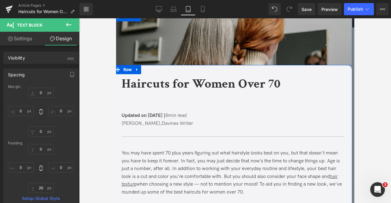
click at [148, 121] on span "[PERSON_NAME]," at bounding box center [141, 124] width 40 height 6
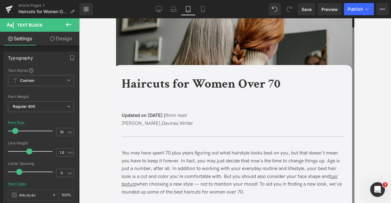
click at [55, 40] on link "Design" at bounding box center [61, 39] width 40 height 14
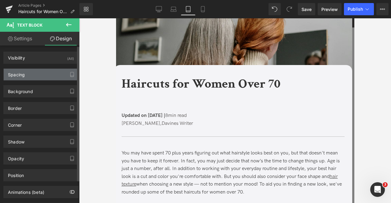
click at [34, 78] on div "Spacing" at bounding box center [41, 75] width 74 height 12
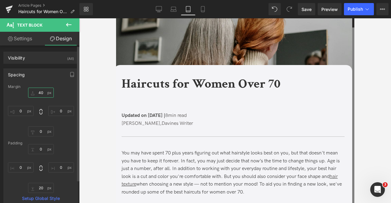
click at [38, 92] on input "40" at bounding box center [41, 93] width 26 height 10
type input "0"
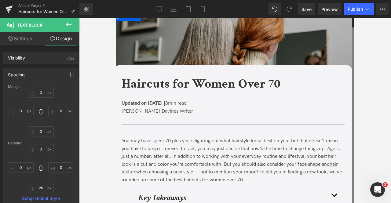
click at [142, 83] on b "Haircuts for Women Over 70" at bounding box center [200, 83] width 159 height 17
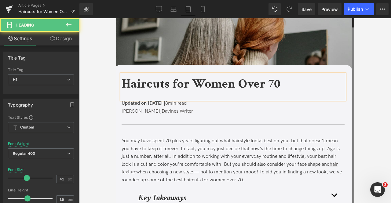
click at [55, 40] on link "Design" at bounding box center [61, 39] width 40 height 14
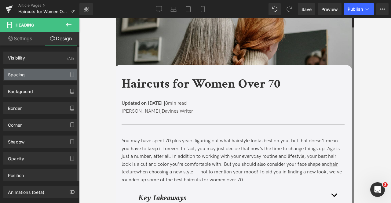
click at [45, 78] on div "Spacing" at bounding box center [41, 75] width 74 height 12
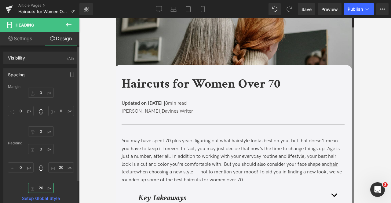
click at [42, 190] on input "20" at bounding box center [41, 188] width 26 height 10
type input "0"
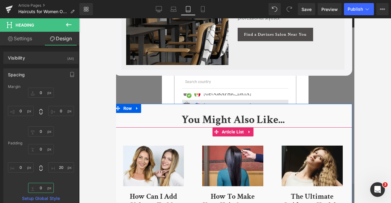
scroll to position [2879, 0]
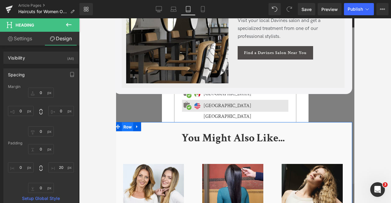
click at [126, 124] on span "Row" at bounding box center [127, 126] width 12 height 9
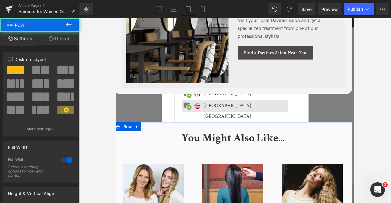
click at [61, 35] on link "Design" at bounding box center [60, 39] width 40 height 14
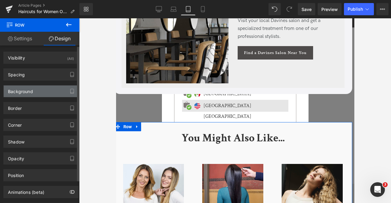
click at [33, 88] on div "Background" at bounding box center [41, 91] width 74 height 12
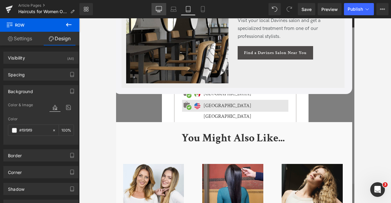
click at [158, 5] on link "Desktop" at bounding box center [158, 9] width 15 height 12
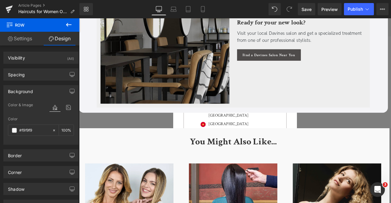
scroll to position [1903, 0]
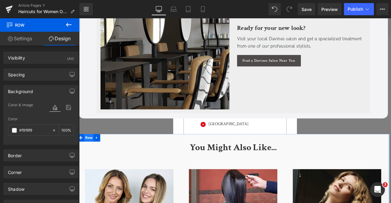
click at [91, 155] on span "Row" at bounding box center [91, 159] width 12 height 9
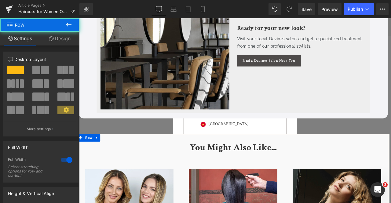
click at [53, 40] on link "Design" at bounding box center [60, 39] width 40 height 14
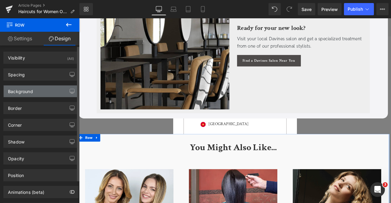
click at [40, 88] on div "Background" at bounding box center [41, 91] width 74 height 12
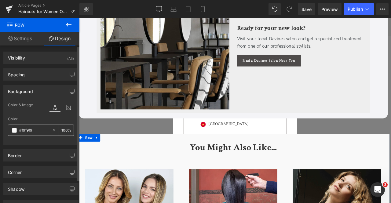
click at [38, 131] on input "text" at bounding box center [34, 130] width 30 height 7
paste input "4f4f7"
type input "#f4f4f7"
click at [70, 91] on icon "button" at bounding box center [72, 91] width 5 height 5
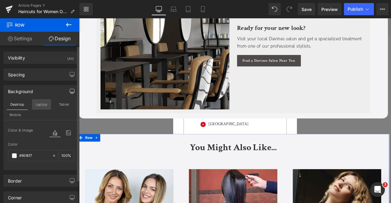
click at [37, 105] on button "Laptop" at bounding box center [41, 104] width 19 height 10
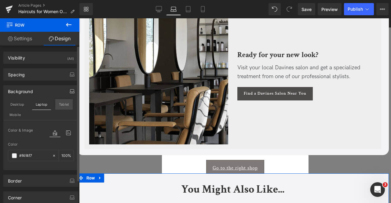
scroll to position [1867, 0]
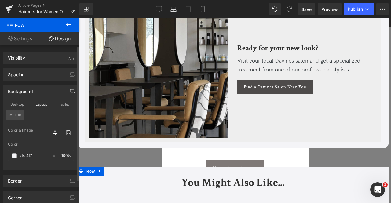
click at [17, 115] on button "Mobile" at bounding box center [15, 115] width 19 height 10
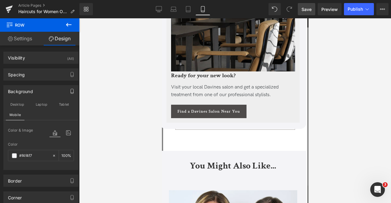
scroll to position [3470, 0]
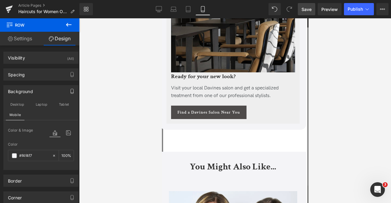
click at [308, 8] on span "Save" at bounding box center [306, 9] width 10 height 6
click at [347, 9] on button "Publish" at bounding box center [359, 9] width 30 height 12
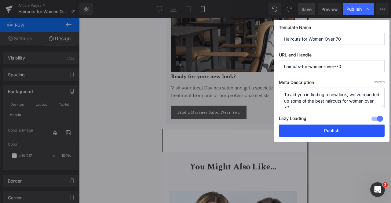
click at [312, 132] on button "Publish" at bounding box center [332, 130] width 106 height 12
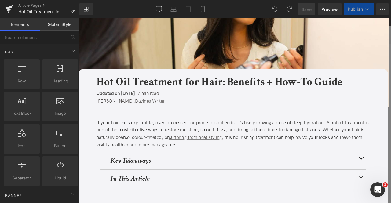
scroll to position [105, 0]
click at [174, 9] on icon at bounding box center [173, 9] width 6 height 6
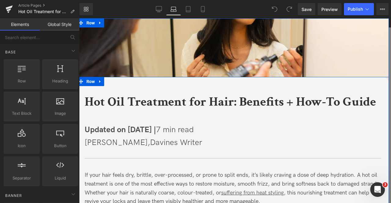
click at [128, 124] on div "Updated on [DATE] | 7 min read [PERSON_NAME], Davines Writer Text Block" at bounding box center [233, 139] width 296 height 31
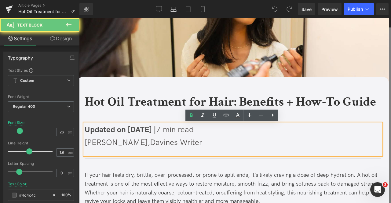
click at [112, 133] on span "Updated on [DATE] |" at bounding box center [120, 129] width 71 height 9
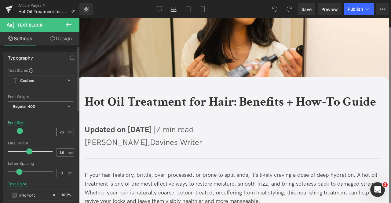
click at [60, 128] on input "26" at bounding box center [61, 132] width 11 height 8
click at [58, 132] on input "26" at bounding box center [61, 132] width 11 height 8
type input "18"
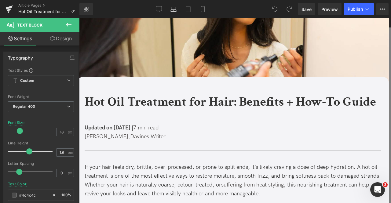
click at [57, 43] on link "Design" at bounding box center [61, 39] width 40 height 14
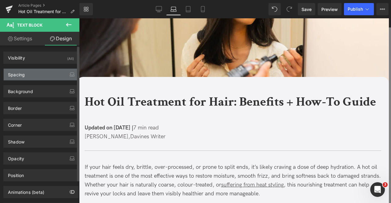
click at [42, 71] on div "Spacing" at bounding box center [41, 75] width 74 height 12
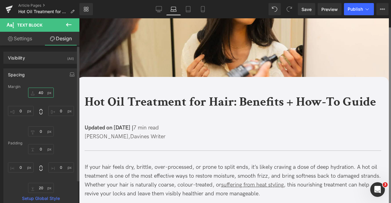
click at [41, 90] on input "40" at bounding box center [41, 93] width 26 height 10
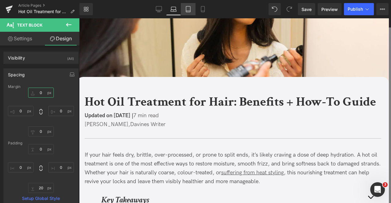
type input "0"
click at [183, 8] on link "Tablet" at bounding box center [188, 9] width 15 height 12
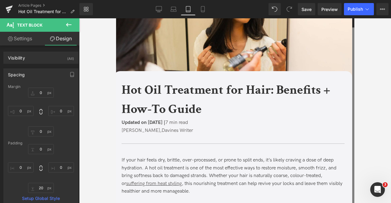
scroll to position [7, 0]
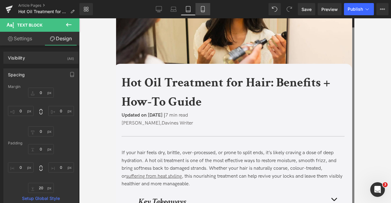
click at [202, 8] on icon at bounding box center [203, 9] width 6 height 6
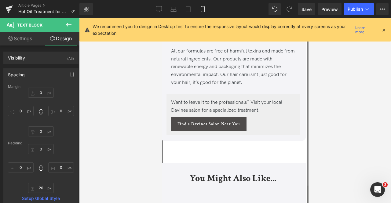
scroll to position [2880, 0]
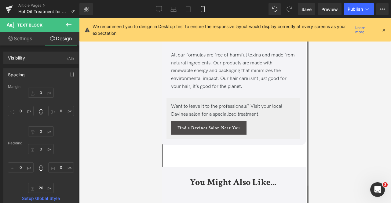
click at [196, 105] on span "Want to leave it to the professionals? Visit your local Davines salon for a spe…" at bounding box center [226, 110] width 111 height 14
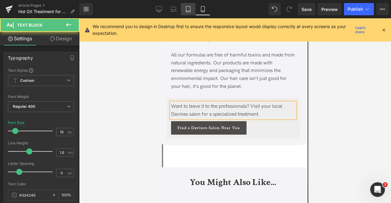
click at [186, 13] on link "Tablet" at bounding box center [188, 9] width 15 height 12
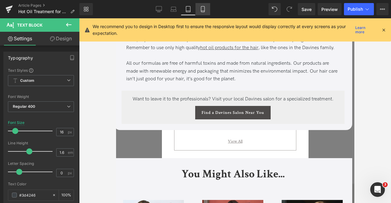
click at [202, 8] on icon at bounding box center [203, 9] width 6 height 6
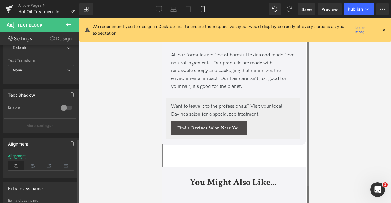
scroll to position [226, 0]
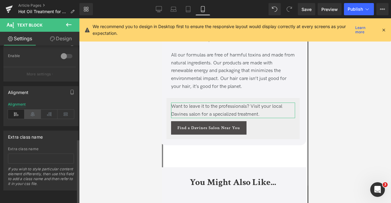
click at [33, 110] on icon at bounding box center [32, 114] width 16 height 9
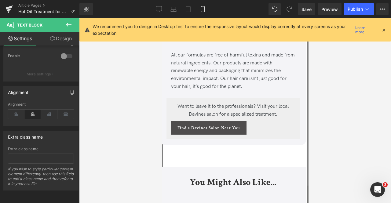
click at [185, 125] on span "Find a Davines Salon Near You" at bounding box center [208, 127] width 63 height 5
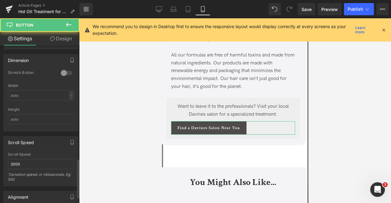
scroll to position [455, 0]
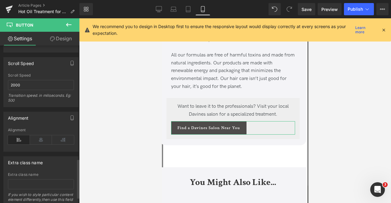
click at [37, 141] on div "Alignment" at bounding box center [41, 139] width 66 height 23
click at [37, 136] on icon at bounding box center [41, 139] width 22 height 9
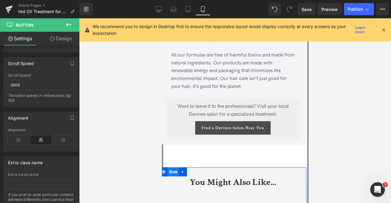
click at [171, 167] on span "Row" at bounding box center [173, 171] width 12 height 9
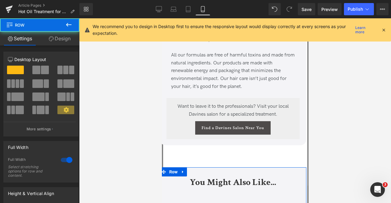
click at [60, 40] on link "Design" at bounding box center [60, 39] width 40 height 14
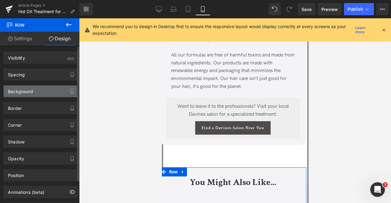
click at [24, 93] on div "Background" at bounding box center [20, 89] width 25 height 9
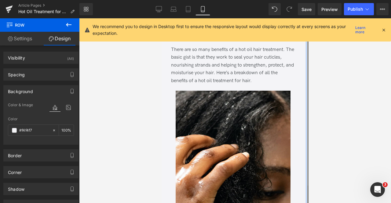
scroll to position [519, 0]
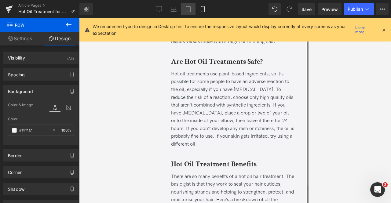
click at [186, 9] on icon at bounding box center [188, 9] width 4 height 6
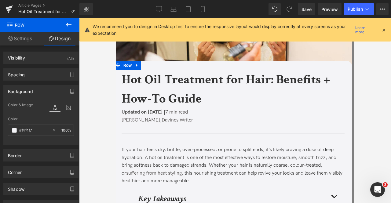
scroll to position [1, 0]
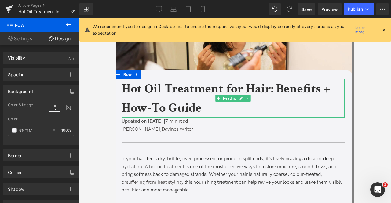
click at [158, 92] on b "Hot Oil Treatment for Hair: Benefits + How-To Guide" at bounding box center [225, 98] width 208 height 36
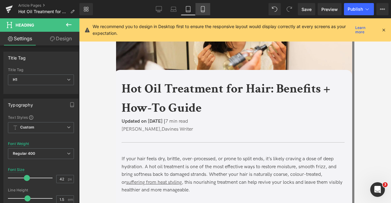
click at [201, 8] on icon at bounding box center [203, 9] width 6 height 6
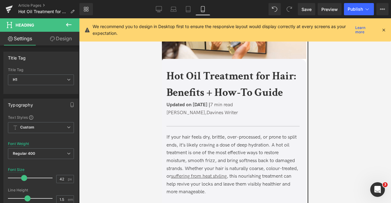
scroll to position [0, 0]
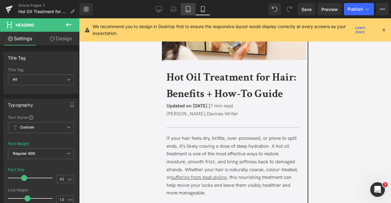
click at [186, 10] on icon at bounding box center [188, 9] width 4 height 6
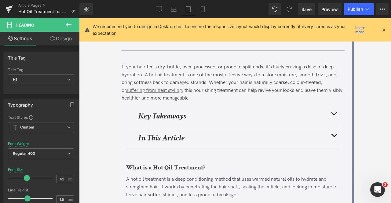
scroll to position [94, 0]
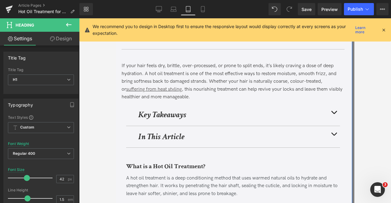
click at [159, 114] on strong "Key Takeaways" at bounding box center [162, 114] width 48 height 11
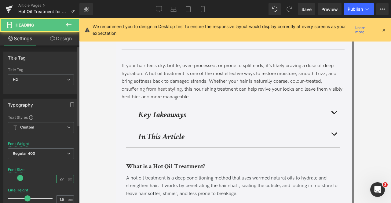
click at [61, 179] on input "27" at bounding box center [61, 179] width 11 height 8
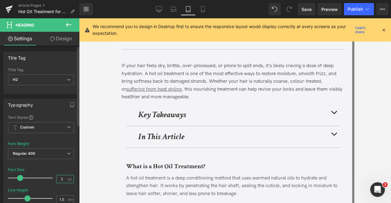
type input "24"
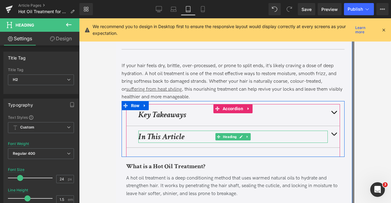
click at [180, 134] on strong "In This Article" at bounding box center [161, 136] width 46 height 11
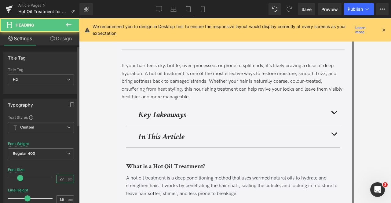
click at [64, 176] on input "27" at bounding box center [61, 179] width 11 height 8
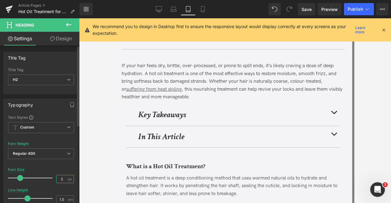
type input "24"
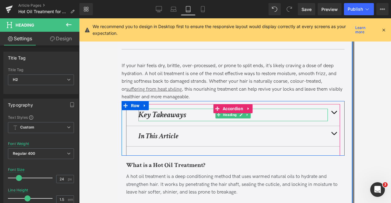
click at [164, 115] on strong "Key Takeaways" at bounding box center [162, 114] width 48 height 11
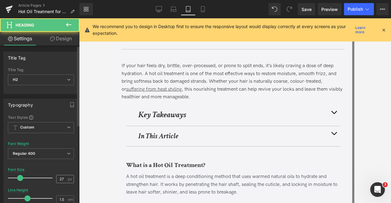
click at [68, 177] on span "px" at bounding box center [70, 179] width 5 height 4
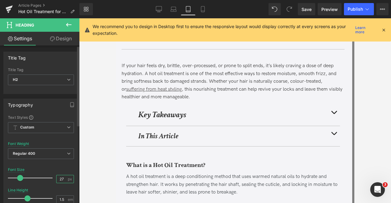
click at [62, 175] on input "27" at bounding box center [61, 179] width 11 height 8
type input "24"
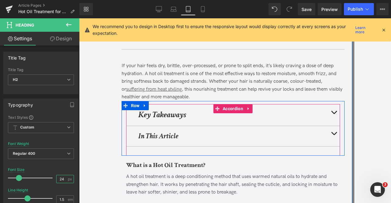
scroll to position [145, 0]
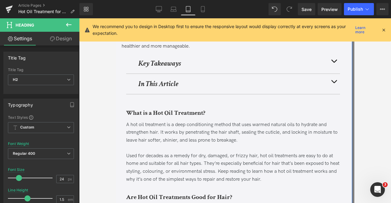
click at [167, 111] on b "What is a Hot Oil Treatment?" at bounding box center [165, 113] width 79 height 8
click at [60, 179] on input "21" at bounding box center [61, 179] width 11 height 8
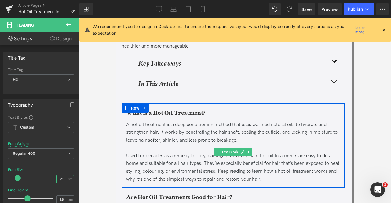
type input "24"
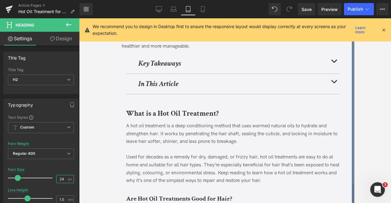
scroll to position [221, 0]
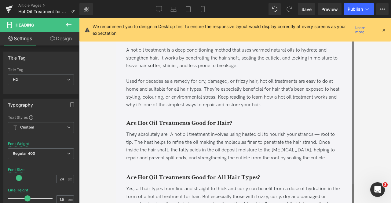
click at [146, 122] on div "Are Hot Oil Treatments Good for Hair? Heading They absolutely are. A hot oil tr…" at bounding box center [232, 141] width 223 height 54
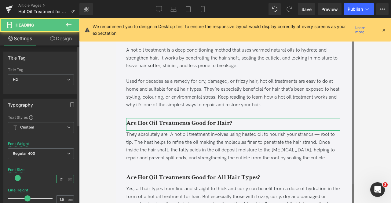
click at [64, 178] on input "21" at bounding box center [61, 179] width 11 height 8
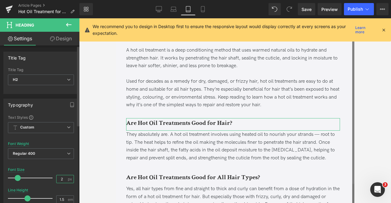
type input "24"
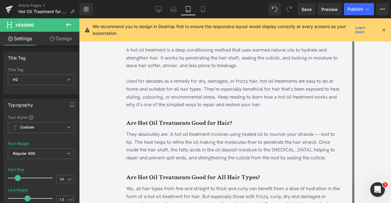
click at [141, 176] on b "Are Hot Oil Treatments Good for All Hair Types?" at bounding box center [193, 177] width 134 height 8
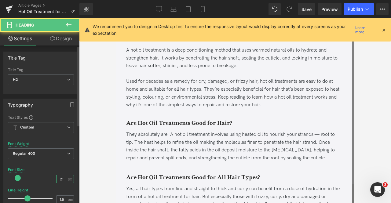
click at [63, 176] on input "21" at bounding box center [61, 179] width 11 height 8
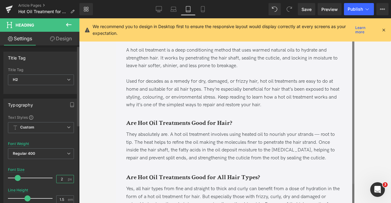
type input "24"
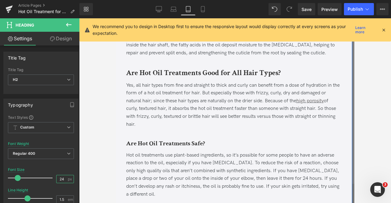
scroll to position [333, 0]
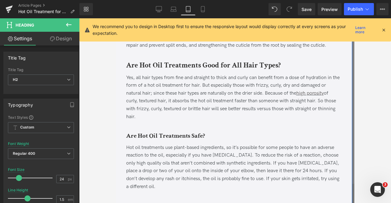
click at [164, 139] on b "Are Hot Oil Treatments Safe?" at bounding box center [165, 136] width 79 height 8
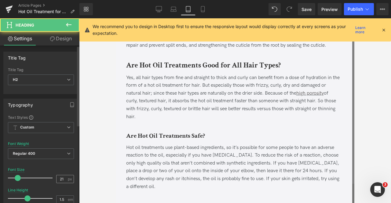
click at [65, 178] on div "21 px" at bounding box center [65, 179] width 18 height 8
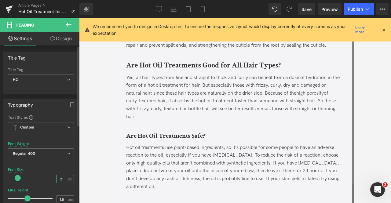
click at [63, 175] on input "21" at bounding box center [61, 179] width 11 height 8
type input "24"
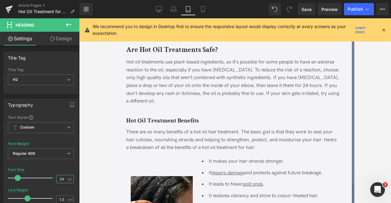
scroll to position [424, 0]
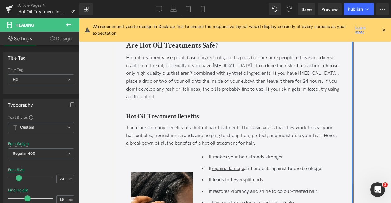
click at [195, 117] on b "Hot Oil Treatment Benefits" at bounding box center [162, 116] width 73 height 8
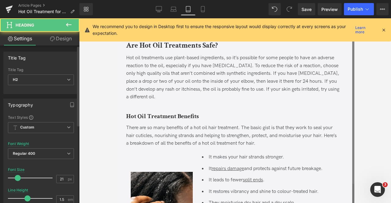
click at [63, 174] on div "Font Size 21 px" at bounding box center [41, 178] width 66 height 20
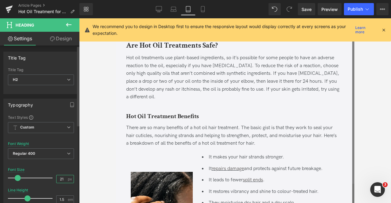
click at [62, 176] on input "21" at bounding box center [61, 179] width 11 height 8
type input "24"
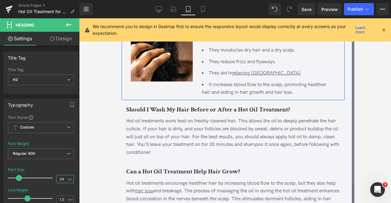
scroll to position [579, 0]
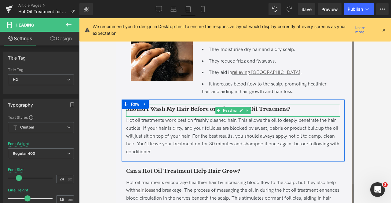
click at [165, 113] on div "Should I Wash My Hair Before or After a Hot Oil Treatment?" at bounding box center [233, 110] width 214 height 13
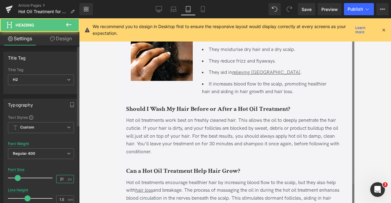
click at [63, 179] on input "21" at bounding box center [61, 179] width 11 height 8
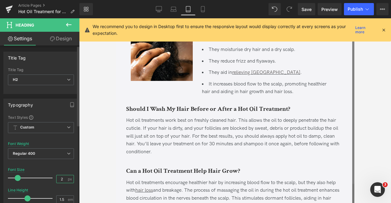
type input "24"
click at [149, 167] on div "Can a Hot Oil Treatment Help Hair Grow? Heading Hot oil treatments encourage he…" at bounding box center [232, 197] width 223 height 72
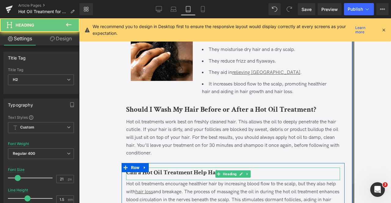
click at [161, 174] on b "Can a Hot Oil Treatment Help Hair Grow?" at bounding box center [183, 172] width 114 height 8
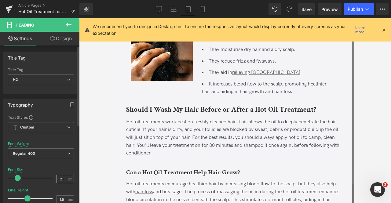
click at [66, 175] on div "21 px" at bounding box center [65, 179] width 18 height 8
click at [63, 176] on input "21" at bounding box center [61, 179] width 11 height 8
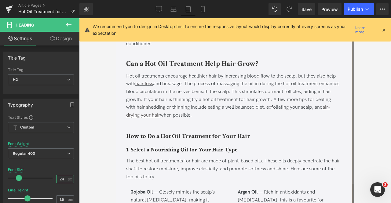
scroll to position [688, 0]
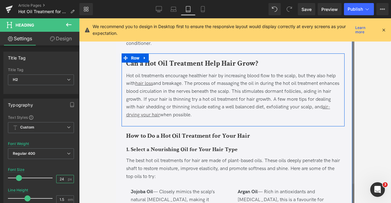
type input "24"
click at [169, 64] on b "Can a Hot Oil Treatment Help Hair Grow?" at bounding box center [192, 63] width 132 height 9
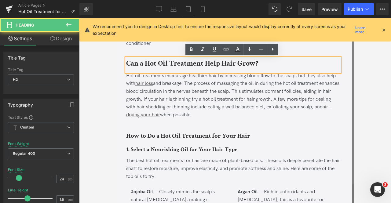
click at [150, 137] on b "How to Do a Hot Oil Treatment for Your Hair" at bounding box center [188, 136] width 124 height 8
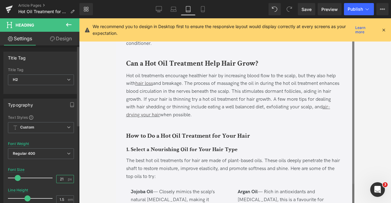
click at [62, 179] on input "21" at bounding box center [61, 179] width 11 height 8
type input "24"
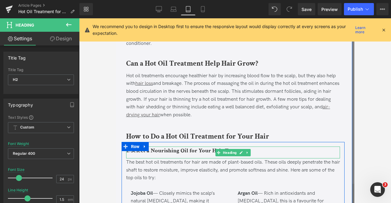
click at [156, 150] on b "1. Select a Nourishing Oil for Your Hair Type" at bounding box center [181, 151] width 111 height 8
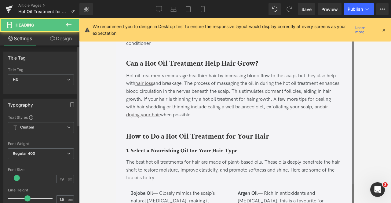
click at [63, 172] on div "Font Size 19 px" at bounding box center [41, 178] width 66 height 20
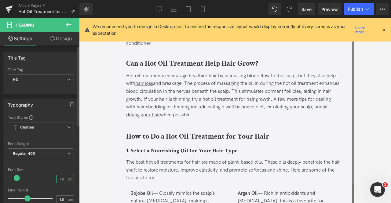
click at [59, 176] on input "19" at bounding box center [61, 179] width 11 height 8
type input "20"
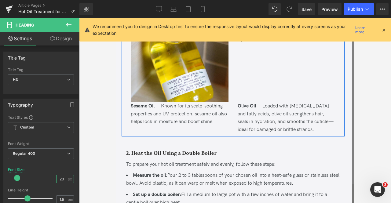
scroll to position [955, 0]
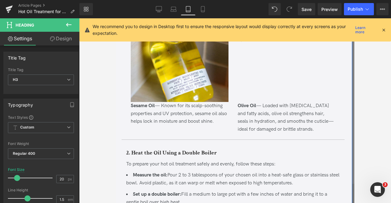
click at [150, 149] on b "2. Heat the Oil Using a Double Boiler" at bounding box center [171, 153] width 91 height 8
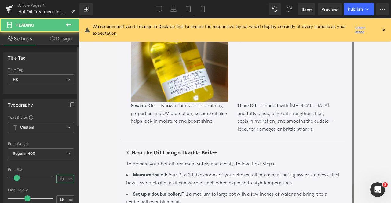
click at [57, 179] on input "19" at bounding box center [61, 179] width 11 height 8
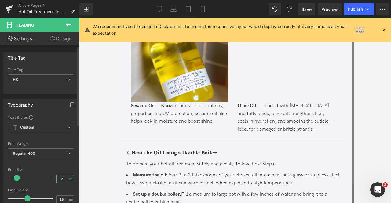
type input "20"
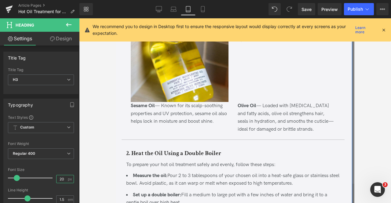
scroll to position [1112, 0]
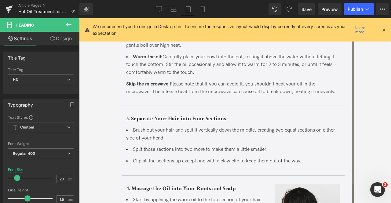
click at [145, 115] on b "3. Separate Your Hair into Four Sections" at bounding box center [176, 119] width 100 height 8
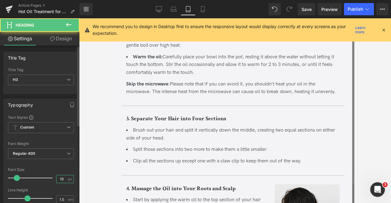
click at [59, 180] on input "19" at bounding box center [61, 179] width 11 height 8
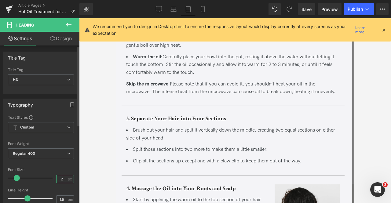
type input "20"
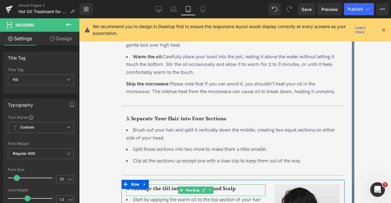
click at [156, 185] on b "4. Massage the Oil into Your Roots and Scalp" at bounding box center [181, 189] width 110 height 8
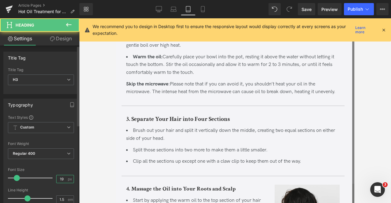
click at [60, 176] on input "19" at bounding box center [61, 179] width 11 height 8
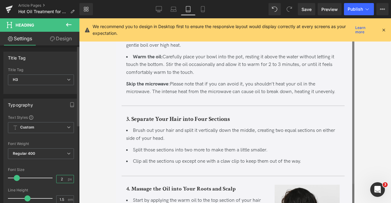
type input "20"
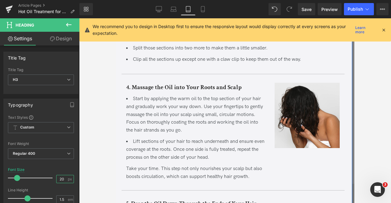
scroll to position [1221, 0]
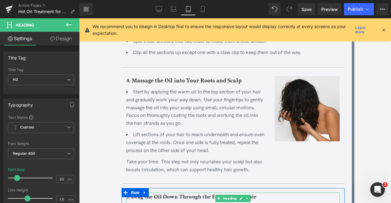
click at [181, 193] on b "5. Drag the Oil Down Through the Ends of Your Hair" at bounding box center [191, 197] width 130 height 8
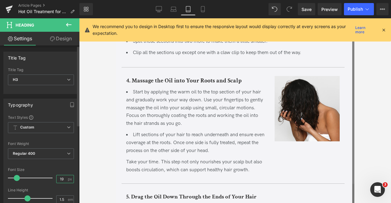
click at [58, 176] on input "19" at bounding box center [61, 179] width 11 height 8
type input "20"
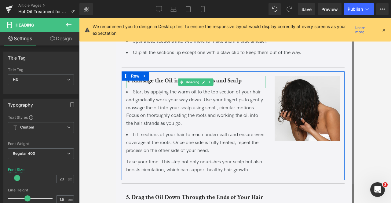
click at [166, 77] on b "4. Massage the Oil into Your Roots and Scalp" at bounding box center [183, 81] width 115 height 8
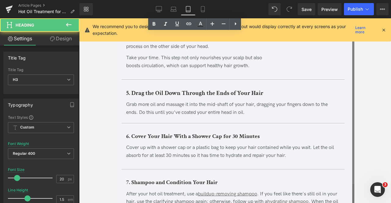
scroll to position [1343, 0]
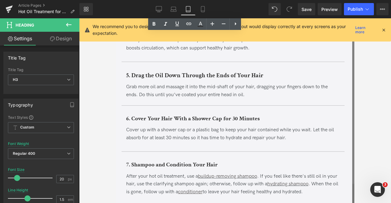
click at [150, 115] on div "6. Cover Your Hair With a Shower Cap for 30 Minutes" at bounding box center [233, 120] width 214 height 12
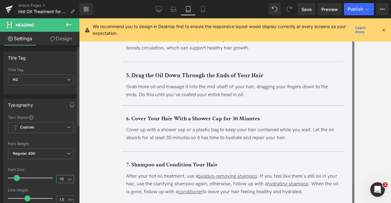
click at [60, 179] on input "19" at bounding box center [61, 179] width 11 height 8
click at [58, 178] on input "19" at bounding box center [61, 179] width 11 height 8
type input "20"
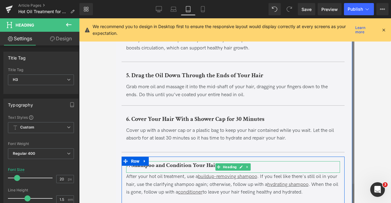
click at [160, 161] on b "7. Shampoo and Condition Your Hair" at bounding box center [172, 165] width 92 height 8
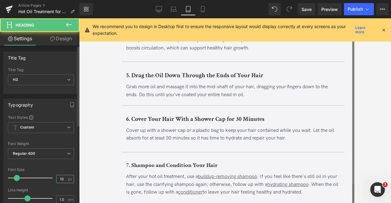
click at [58, 176] on input "19" at bounding box center [61, 179] width 11 height 8
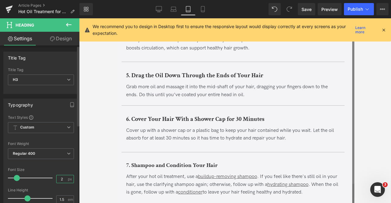
type input "20"
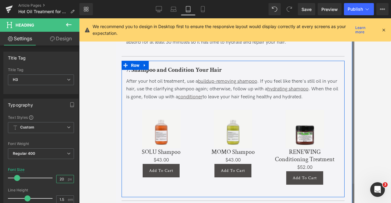
scroll to position [1558, 0]
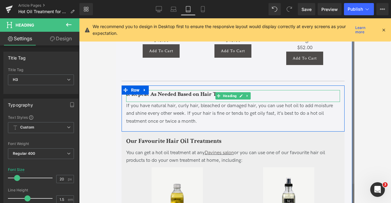
click at [150, 90] on b "8. Repeat As Needed Based on Hair Type" at bounding box center [175, 94] width 99 height 8
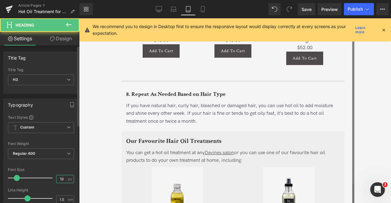
click at [57, 177] on input "19" at bounding box center [61, 179] width 11 height 8
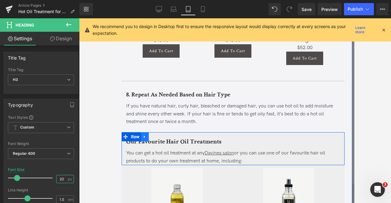
type input "20"
click at [145, 133] on link at bounding box center [144, 136] width 8 height 9
click at [116, 18] on div at bounding box center [116, 18] width 0 height 0
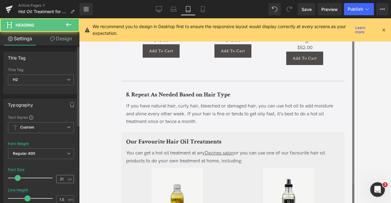
click at [65, 177] on div "21 px" at bounding box center [65, 179] width 18 height 8
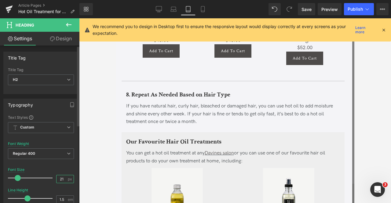
click at [63, 177] on input "21" at bounding box center [61, 179] width 11 height 8
type input "24"
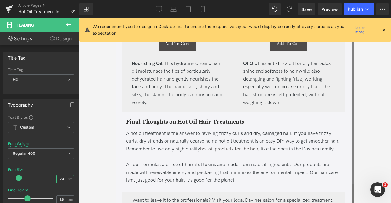
scroll to position [1756, 0]
click at [206, 118] on b "Final Thoughts on Hot Oil Hair Treatments" at bounding box center [185, 122] width 118 height 8
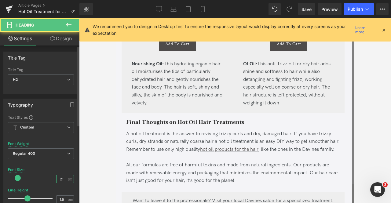
click at [63, 179] on input "21" at bounding box center [61, 179] width 11 height 8
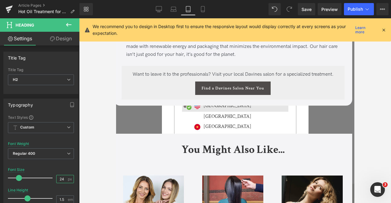
scroll to position [1894, 0]
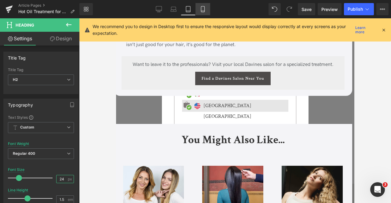
type input "24"
click at [201, 8] on icon at bounding box center [202, 9] width 3 height 6
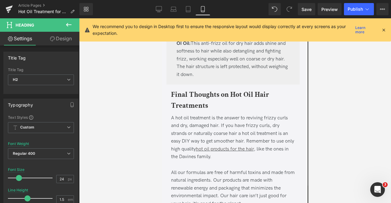
scroll to position [2763, 0]
click at [182, 92] on h2 "Final Thoughts on Hot Oil Hair Treatments" at bounding box center [233, 99] width 124 height 22
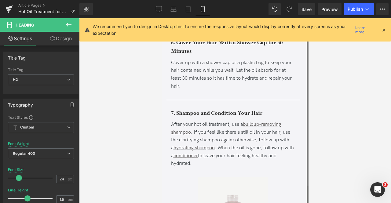
scroll to position [2155, 0]
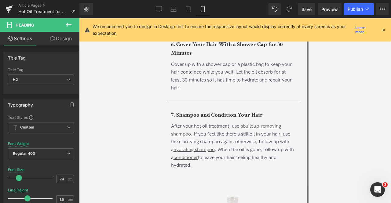
click at [193, 111] on b "7. Shampoo and Condition Your Hair" at bounding box center [217, 115] width 92 height 8
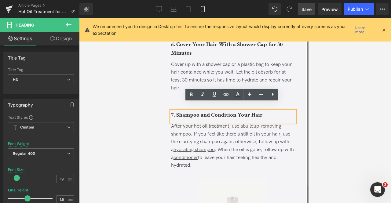
click at [304, 8] on span "Save" at bounding box center [306, 9] width 10 height 6
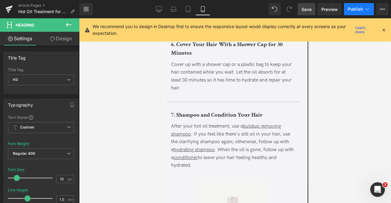
click at [366, 7] on icon at bounding box center [367, 9] width 6 height 6
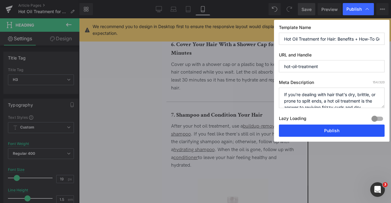
click at [297, 128] on button "Publish" at bounding box center [332, 130] width 106 height 12
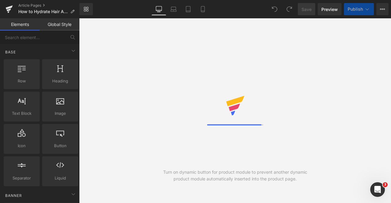
drag, startPoint x: 171, startPoint y: 11, endPoint x: 142, endPoint y: 10, distance: 29.6
click at [171, 11] on icon at bounding box center [173, 9] width 6 height 6
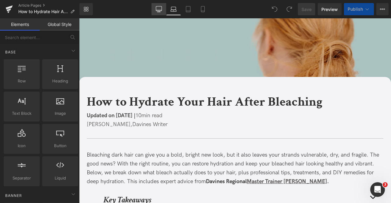
click icon
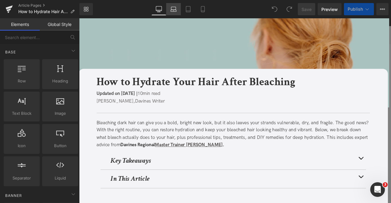
click icon
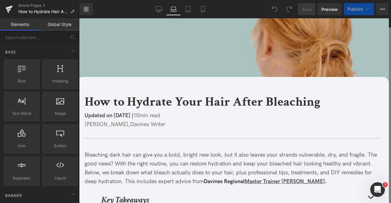
scroll to position [105, 0]
click link "Mobile"
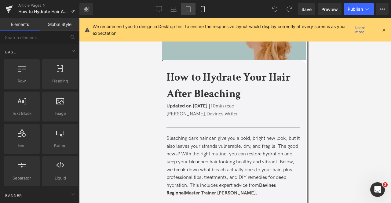
click icon
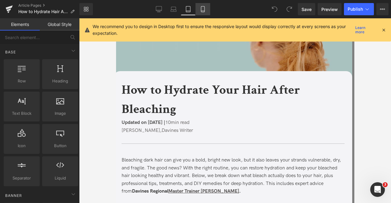
click link "Mobile"
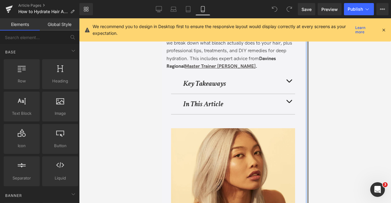
scroll to position [128, 0]
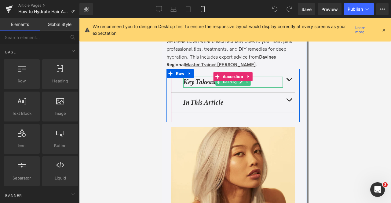
click strong "Key Takeaways"
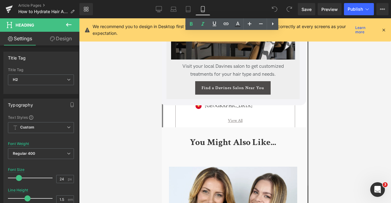
scroll to position [2630, 0]
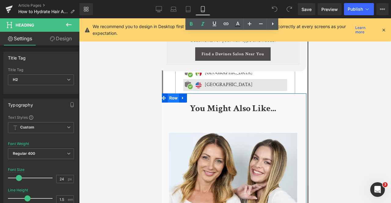
click span "Row"
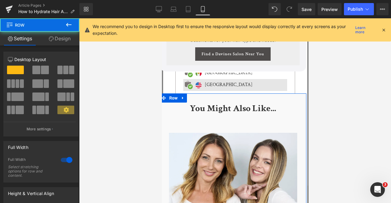
click link "Design"
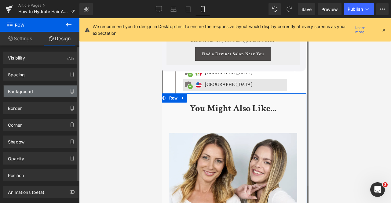
click div "Background"
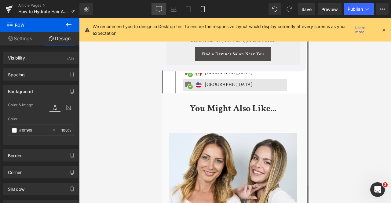
click icon
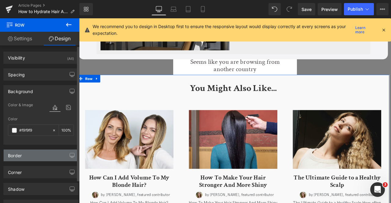
scroll to position [1863, 0]
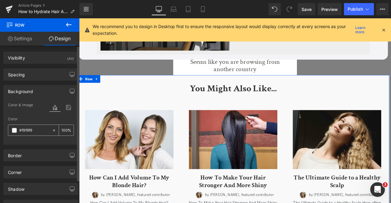
click input "text"
paste input "4f4f7"
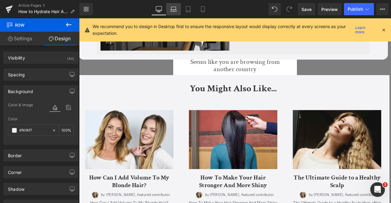
type input "#f4f4f7"
click icon
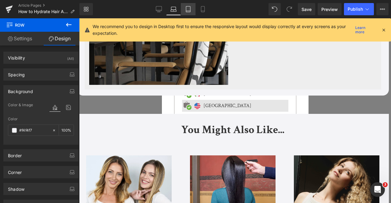
click icon
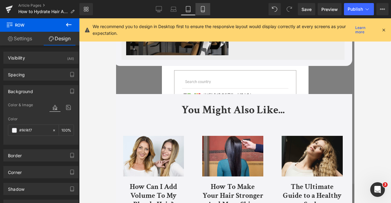
click link "Mobile"
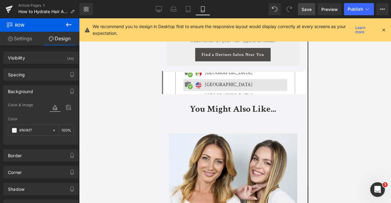
scroll to position [2630, 0]
click span "Save"
click span "Publish"
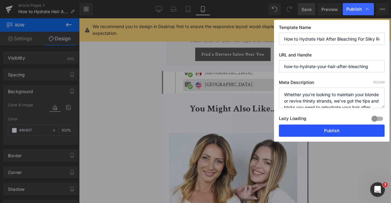
click button "Publish"
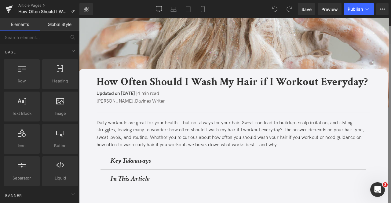
scroll to position [105, 0]
click at [178, 7] on link "Laptop" at bounding box center [173, 9] width 15 height 12
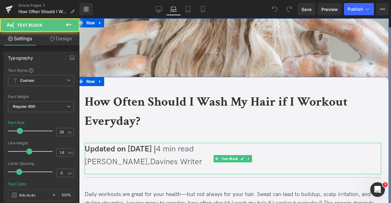
click at [120, 152] on span "Updated on [DATE] |" at bounding box center [120, 148] width 71 height 9
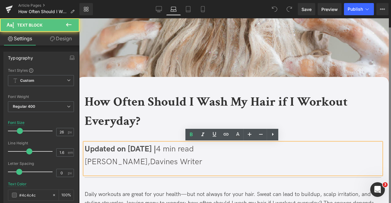
click at [112, 152] on span "Updated on [DATE] |" at bounding box center [120, 148] width 71 height 9
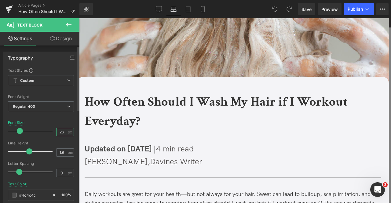
click at [60, 133] on input "26" at bounding box center [61, 132] width 11 height 8
type input "18"
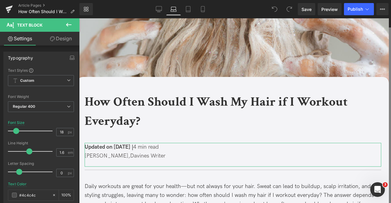
click at [59, 41] on link "Design" at bounding box center [61, 39] width 40 height 14
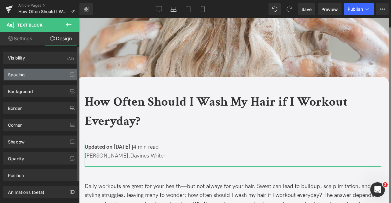
click at [34, 72] on div "Spacing" at bounding box center [41, 75] width 74 height 12
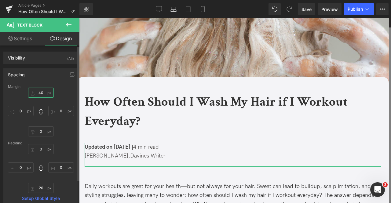
click at [40, 96] on input "40" at bounding box center [41, 93] width 26 height 10
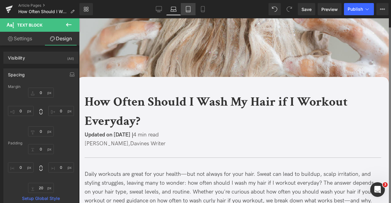
click at [188, 9] on icon at bounding box center [188, 9] width 6 height 6
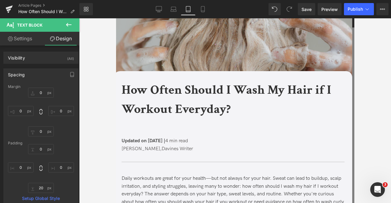
type input "40"
type input "0"
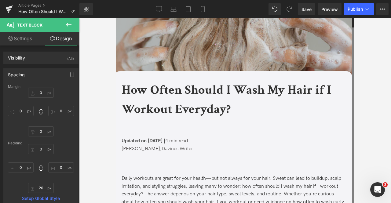
type input "0"
type input "20"
type input "0"
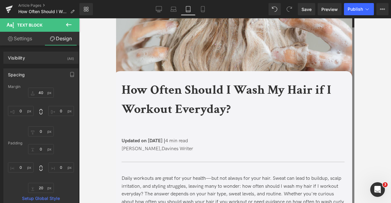
scroll to position [6, 0]
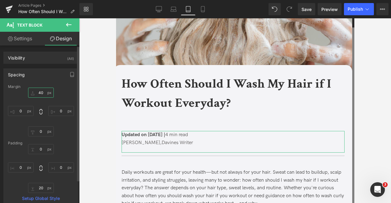
click at [41, 92] on input "40" at bounding box center [41, 93] width 26 height 10
type input "0"
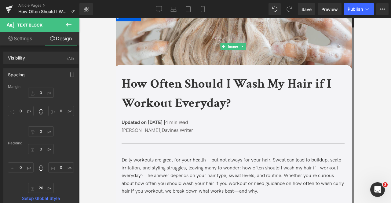
click at [148, 89] on b "How Often Should I Wash My Hair if I Workout Everyday?" at bounding box center [225, 93] width 209 height 36
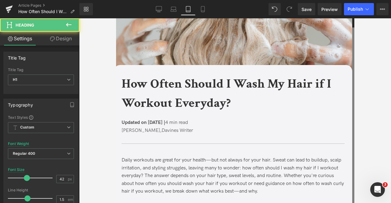
click at [53, 42] on link "Design" at bounding box center [61, 39] width 40 height 14
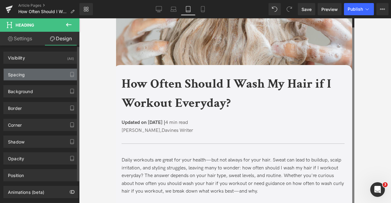
click at [36, 78] on div "Spacing" at bounding box center [41, 75] width 74 height 12
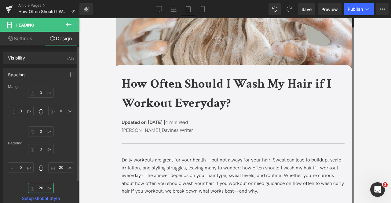
click at [43, 185] on input "20" at bounding box center [41, 188] width 26 height 10
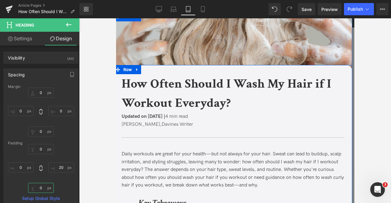
scroll to position [89, 0]
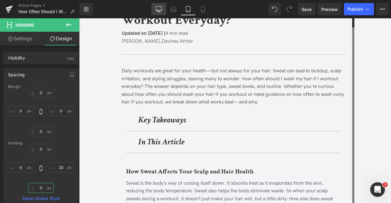
type input "0"
click at [157, 13] on link "Desktop" at bounding box center [158, 9] width 15 height 12
type input "0"
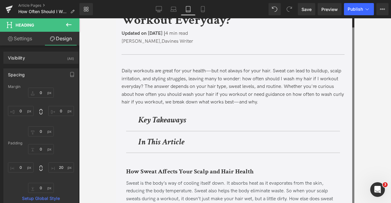
type input "0"
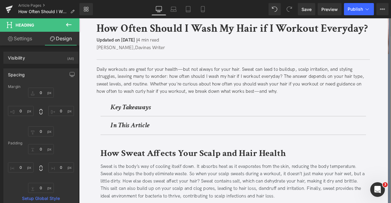
scroll to position [63, 0]
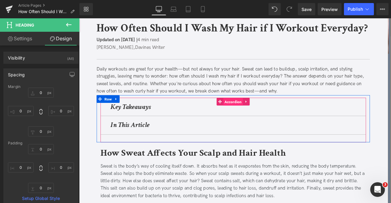
click at [261, 117] on span "Accordion" at bounding box center [261, 117] width 23 height 9
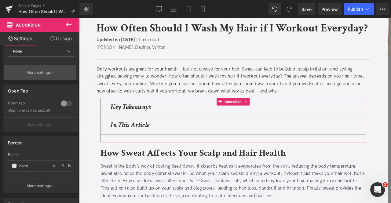
scroll to position [105, 0]
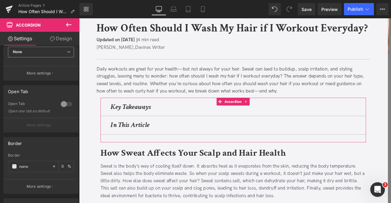
click at [27, 52] on span "None" at bounding box center [41, 52] width 66 height 11
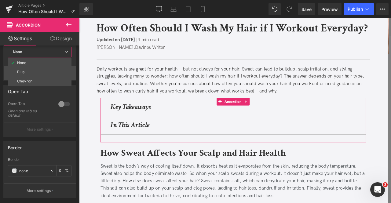
click at [28, 78] on li "Chevron" at bounding box center [39, 81] width 63 height 9
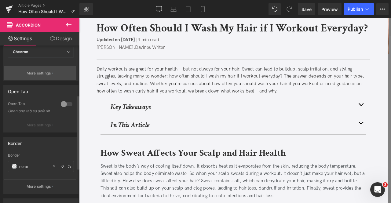
click at [28, 74] on p "More settings" at bounding box center [39, 72] width 24 height 5
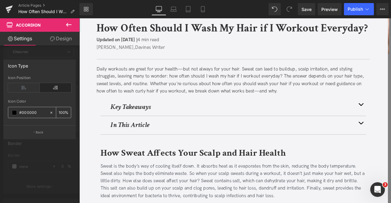
click at [24, 110] on input "#000000" at bounding box center [32, 112] width 27 height 7
type input "#33"
type input "0"
type input "#333333"
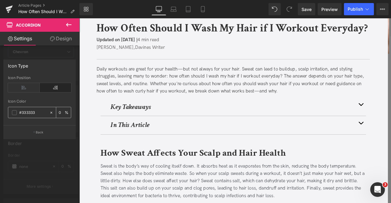
type input "100"
type input "#333333"
click at [39, 135] on button "Back" at bounding box center [39, 132] width 72 height 14
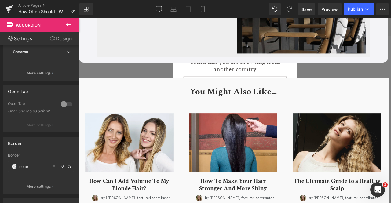
scroll to position [1255, 0]
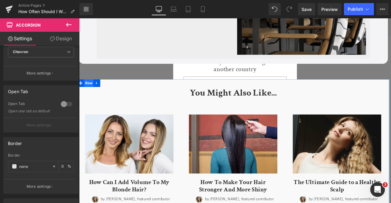
click at [92, 95] on span "Row" at bounding box center [91, 95] width 12 height 9
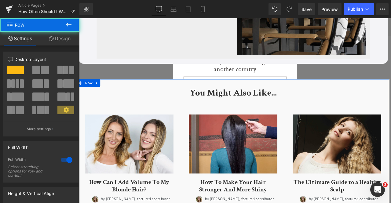
click at [57, 41] on link "Design" at bounding box center [60, 39] width 40 height 14
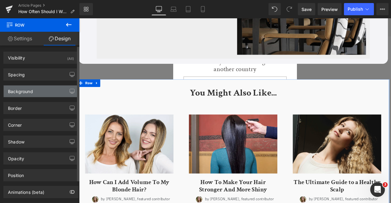
click at [37, 92] on div "Background" at bounding box center [41, 91] width 74 height 12
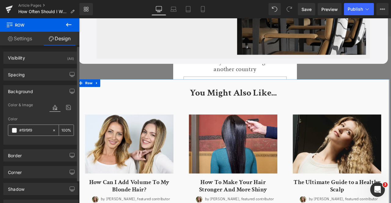
click at [32, 130] on input "#f9f9f9" at bounding box center [34, 130] width 30 height 7
paste input "4f4f7"
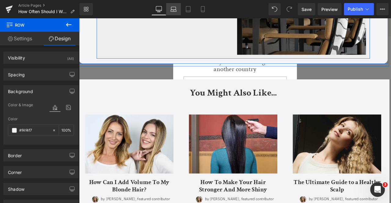
type input "#f4f4f7"
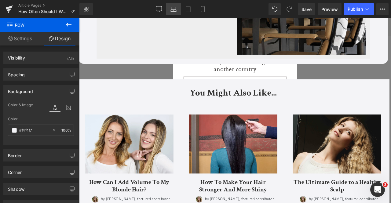
click at [171, 5] on link "Laptop" at bounding box center [173, 9] width 15 height 12
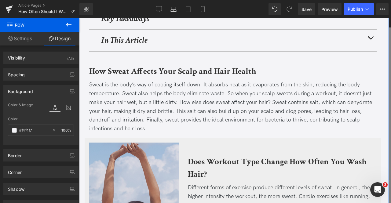
scroll to position [219, 0]
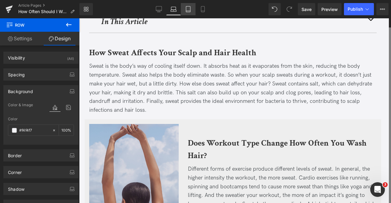
click at [181, 6] on link "Tablet" at bounding box center [188, 9] width 15 height 12
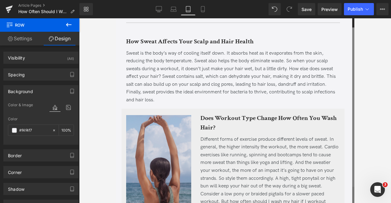
type input "100"
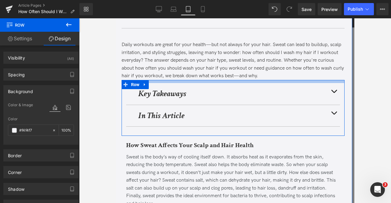
scroll to position [0, 0]
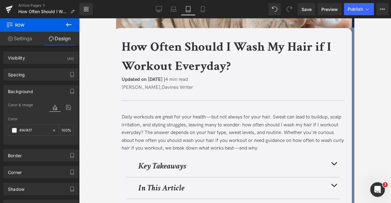
click at [162, 62] on b "How Often Should I Wash My Hair if I Workout Everyday?" at bounding box center [225, 56] width 209 height 36
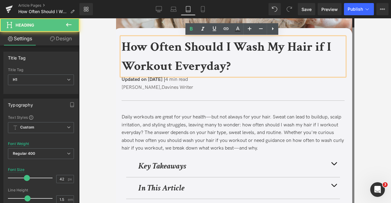
scroll to position [113, 0]
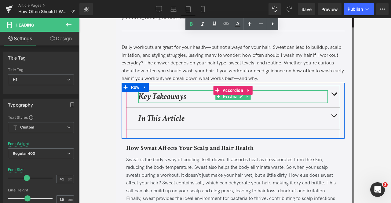
click at [163, 97] on strong "Key Takeaways" at bounding box center [162, 96] width 48 height 11
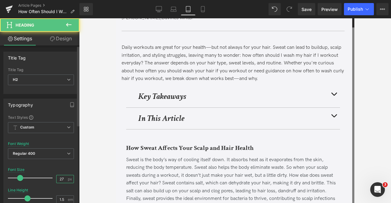
click at [62, 176] on input "27" at bounding box center [61, 179] width 11 height 8
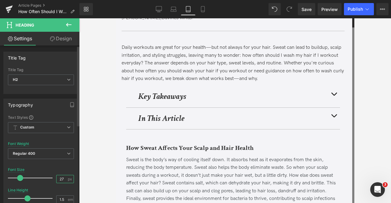
click at [62, 176] on input "27" at bounding box center [61, 179] width 11 height 8
type input "24"
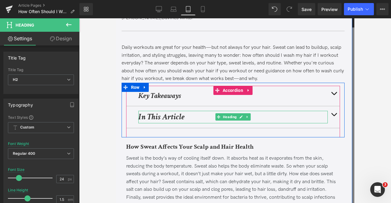
click at [152, 116] on strong "In This Article" at bounding box center [161, 116] width 46 height 11
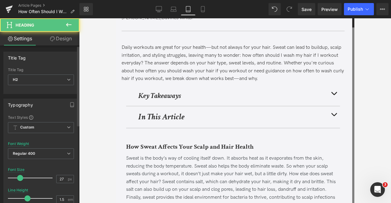
click at [68, 173] on div "Font Size 27 px" at bounding box center [41, 178] width 66 height 20
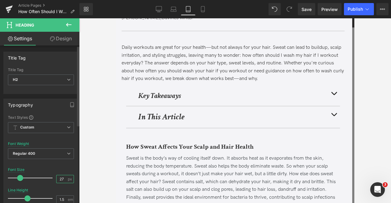
click at [59, 179] on input "27" at bounding box center [61, 179] width 11 height 8
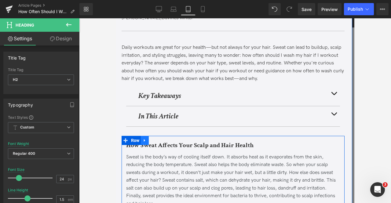
click at [142, 143] on link at bounding box center [144, 140] width 8 height 9
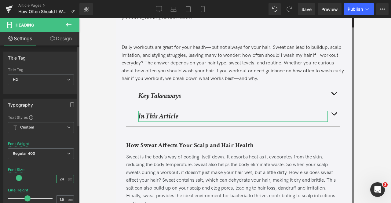
click at [64, 178] on input "24" at bounding box center [61, 179] width 11 height 8
type input "24"
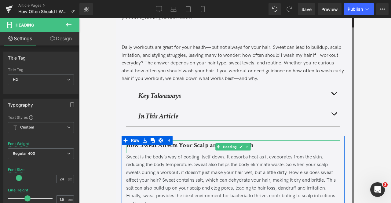
click at [162, 149] on div "How Sweat Affects Your Scalp and Hair Health" at bounding box center [233, 146] width 214 height 13
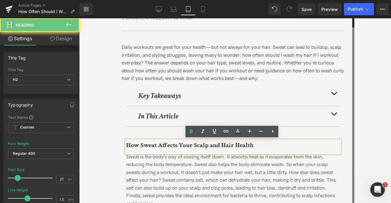
click at [175, 143] on b "How Sweat Affects Your Scalp and Hair Health" at bounding box center [189, 145] width 127 height 8
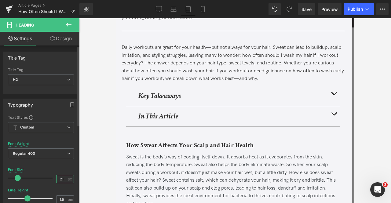
click at [64, 177] on input "21" at bounding box center [61, 179] width 11 height 8
type input "24"
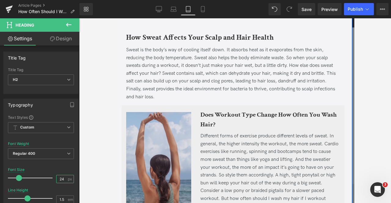
scroll to position [228, 0]
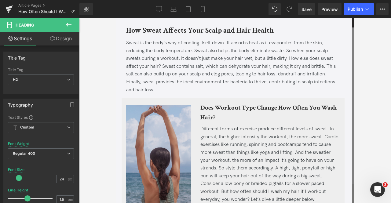
click at [209, 110] on b "Does Workout Type Change How Often You Wash Hair?" at bounding box center [268, 112] width 136 height 18
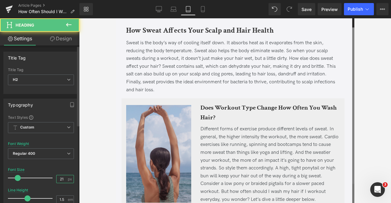
click at [63, 180] on input "21" at bounding box center [61, 179] width 11 height 8
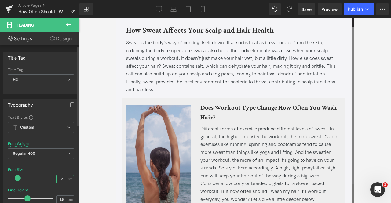
type input "24"
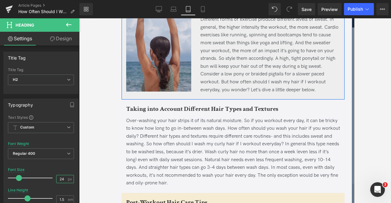
scroll to position [364, 0]
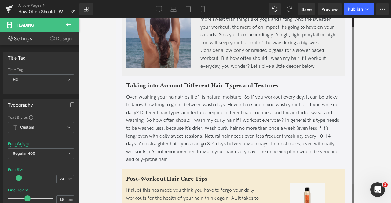
click at [158, 84] on b "Taking into Account Different Hair Types and Textures" at bounding box center [202, 85] width 152 height 8
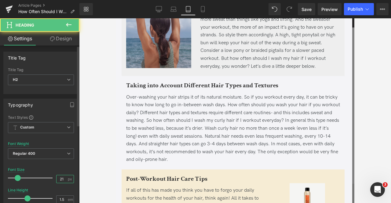
click at [61, 178] on input "21" at bounding box center [61, 179] width 11 height 8
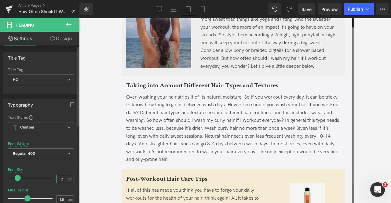
type input "24"
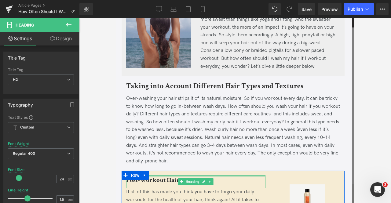
click at [160, 182] on b "Post-Workout Hair Care Tips" at bounding box center [166, 180] width 81 height 8
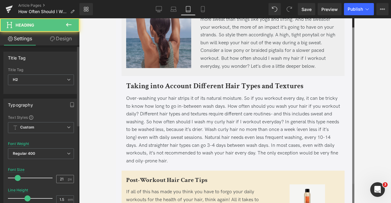
click at [65, 178] on div "21 px" at bounding box center [65, 179] width 18 height 8
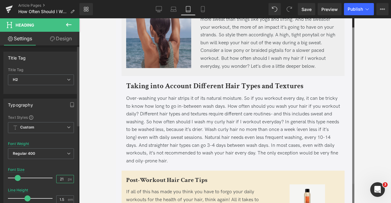
click at [62, 176] on input "21" at bounding box center [61, 179] width 11 height 8
type input "24"
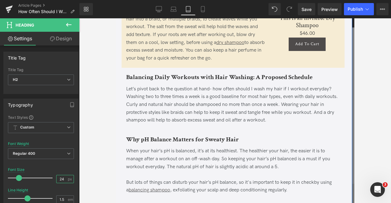
scroll to position [569, 0]
click at [210, 73] on b "Balancing Daily Workouts with Hair Washing: A Proposed Schedule" at bounding box center [219, 77] width 186 height 8
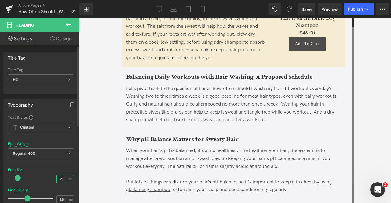
click at [62, 176] on input "21" at bounding box center [61, 179] width 11 height 8
type input "24"
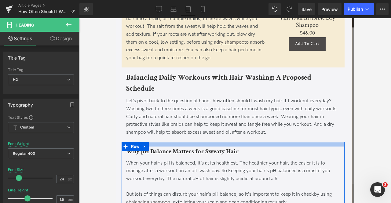
click at [172, 150] on b "Why pH Balance Matters for Sweaty Hair" at bounding box center [182, 151] width 113 height 8
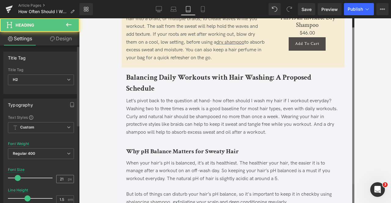
click at [65, 179] on div "21 px" at bounding box center [65, 179] width 18 height 8
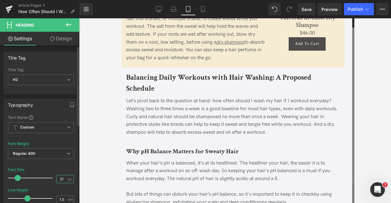
click at [63, 178] on input "21" at bounding box center [61, 179] width 11 height 8
type input "24"
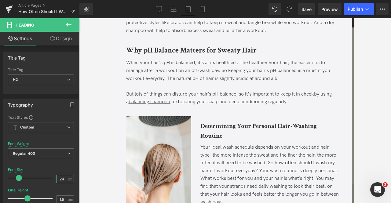
scroll to position [686, 0]
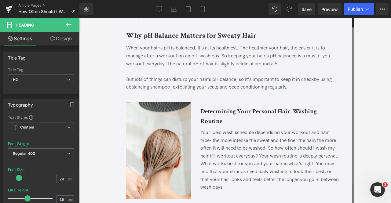
click at [217, 110] on b "Determining Your Personal Hair-Washing Routine" at bounding box center [258, 116] width 116 height 18
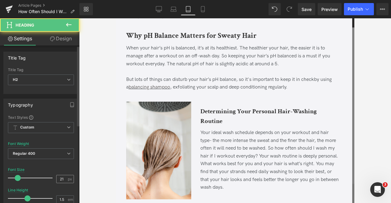
click at [65, 176] on div "21 px" at bounding box center [65, 179] width 18 height 8
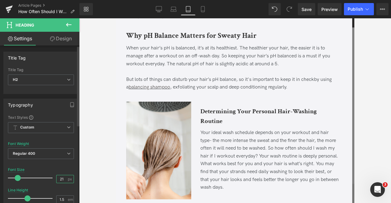
click at [64, 176] on input "21" at bounding box center [61, 179] width 11 height 8
type input "24"
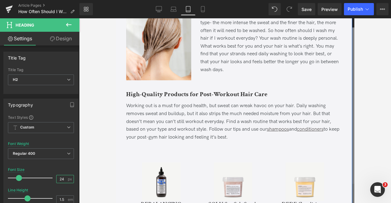
scroll to position [809, 0]
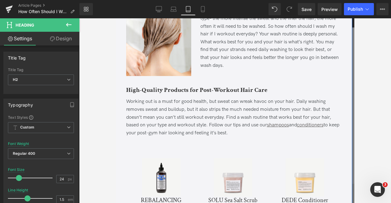
click at [229, 90] on div "High-Quality Products for Post-Workout Hair Care Heading" at bounding box center [233, 91] width 214 height 13
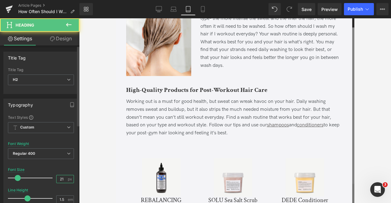
click at [63, 177] on input "21" at bounding box center [61, 179] width 11 height 8
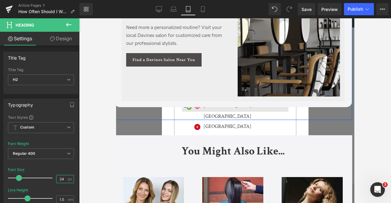
scroll to position [1067, 0]
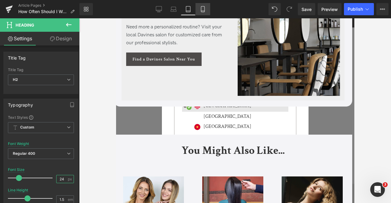
type input "24"
click at [201, 7] on icon at bounding box center [202, 9] width 3 height 6
type input "100"
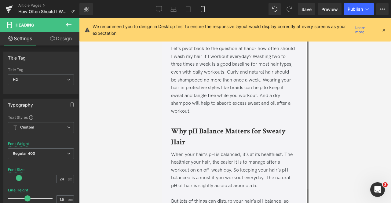
scroll to position [1526, 0]
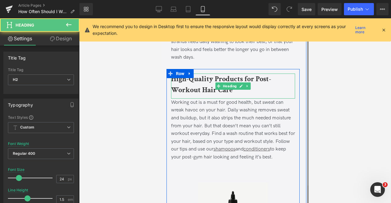
click at [190, 92] on h2 "High-Quality Products for Post-Workout Hair Care" at bounding box center [233, 85] width 124 height 22
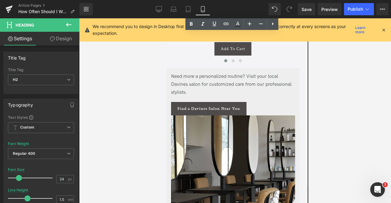
scroll to position [1722, 0]
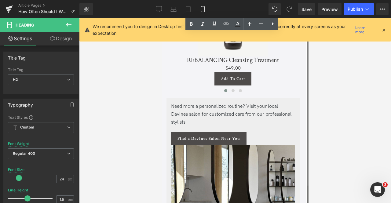
click at [223, 123] on span "Need more a personalized routine? Visit your local Davines salon for customized…" at bounding box center [231, 113] width 120 height 21
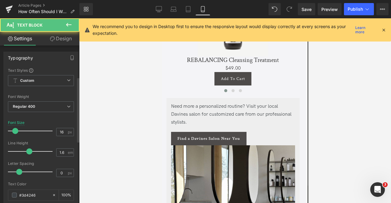
scroll to position [226, 0]
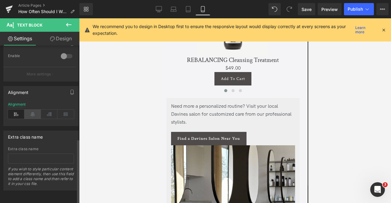
click at [34, 110] on icon at bounding box center [32, 114] width 16 height 9
click at [184, 141] on span "Find a Davines Salon Near You" at bounding box center [208, 138] width 63 height 5
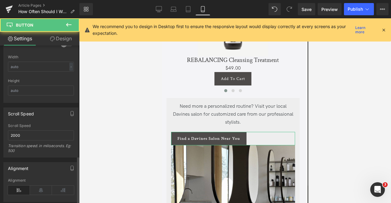
scroll to position [479, 0]
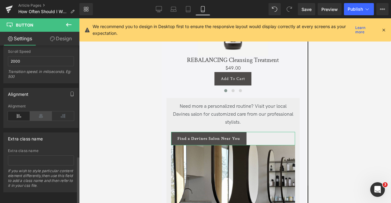
click at [37, 112] on icon at bounding box center [41, 115] width 22 height 9
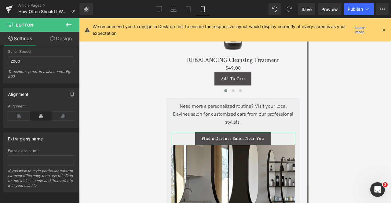
click at [60, 36] on link "Design" at bounding box center [61, 39] width 40 height 14
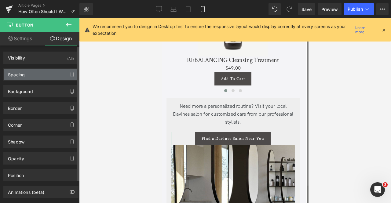
click at [45, 71] on div "Spacing" at bounding box center [41, 75] width 74 height 12
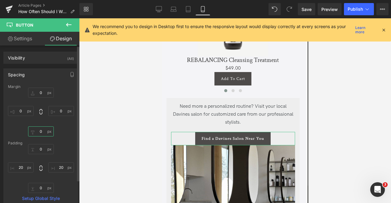
click at [41, 134] on input "0" at bounding box center [41, 131] width 26 height 10
type input "10"
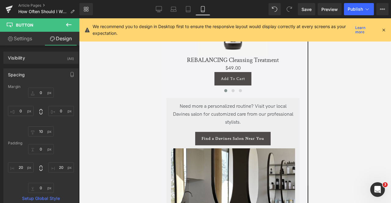
click at [192, 123] on span "Need more a personalized routine? Visit your local Davines salon for customized…" at bounding box center [232, 113] width 120 height 21
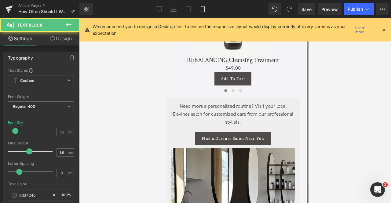
click at [57, 38] on link "Design" at bounding box center [61, 39] width 40 height 14
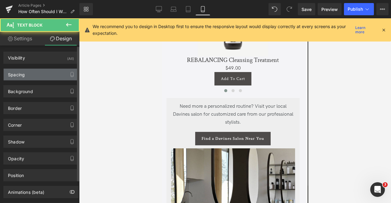
click at [39, 71] on div "Spacing" at bounding box center [41, 75] width 74 height 12
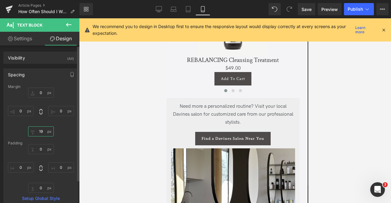
click at [41, 135] on input "19" at bounding box center [41, 131] width 26 height 10
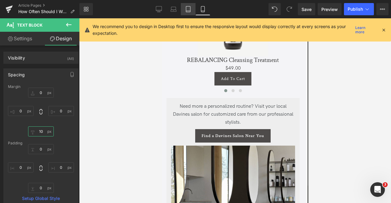
type input "10"
click at [188, 11] on icon at bounding box center [188, 9] width 6 height 6
type input "0"
type input "19"
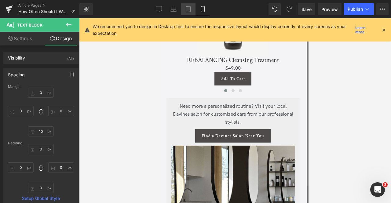
type input "0"
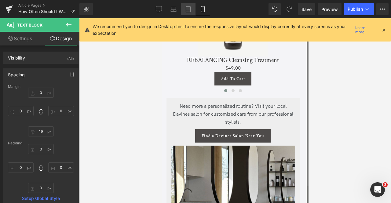
scroll to position [997, 0]
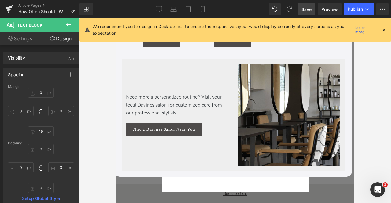
click at [302, 7] on span "Save" at bounding box center [306, 9] width 10 height 6
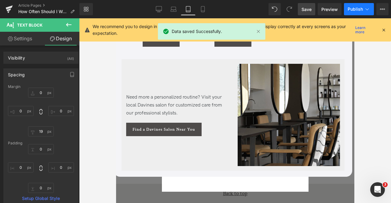
click at [363, 10] on button "Publish" at bounding box center [359, 9] width 30 height 12
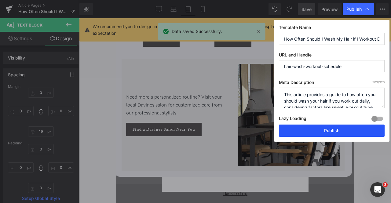
click at [312, 128] on button "Publish" at bounding box center [332, 130] width 106 height 12
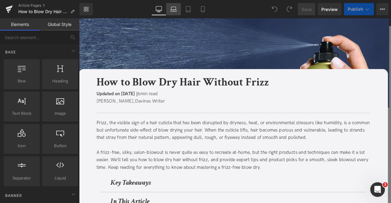
click at [170, 7] on link "Laptop" at bounding box center [173, 9] width 15 height 12
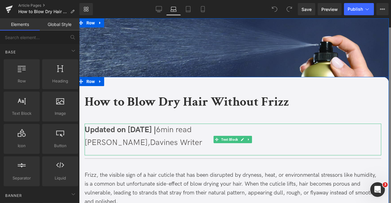
click at [121, 130] on span "Updated on [DATE] |" at bounding box center [120, 129] width 71 height 9
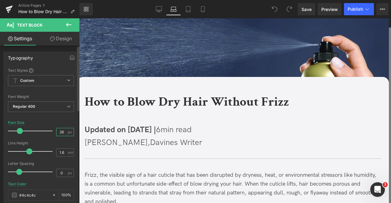
click at [62, 133] on input "26" at bounding box center [61, 132] width 11 height 8
type input "2"
type input "18"
click at [63, 40] on link "Design" at bounding box center [61, 39] width 40 height 14
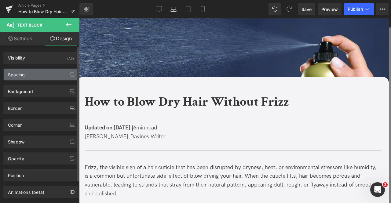
click at [39, 75] on div "Spacing" at bounding box center [41, 75] width 74 height 12
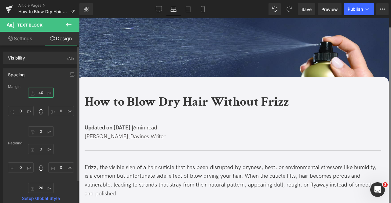
click at [40, 89] on input "text" at bounding box center [41, 93] width 26 height 10
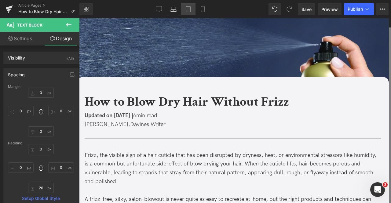
click at [186, 9] on icon at bounding box center [188, 9] width 6 height 6
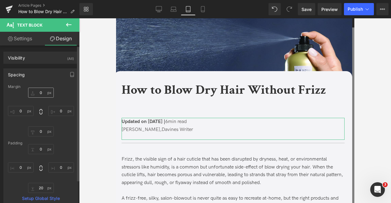
scroll to position [6, 0]
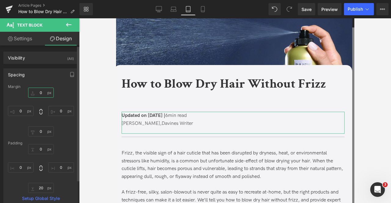
click at [41, 92] on input "0" at bounding box center [41, 93] width 26 height 10
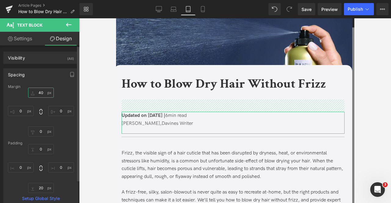
type input "0"
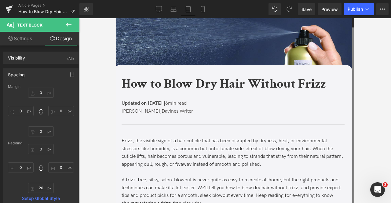
click at [129, 86] on b "How to Blow Dry Hair Without Frizz" at bounding box center [223, 83] width 204 height 17
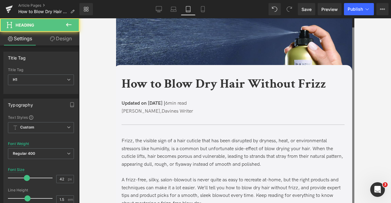
click at [59, 37] on link "Design" at bounding box center [61, 39] width 40 height 14
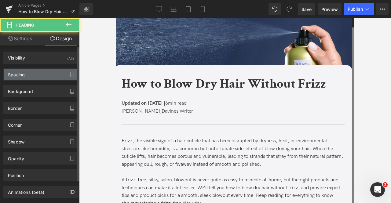
click at [44, 72] on div "Spacing" at bounding box center [41, 75] width 74 height 12
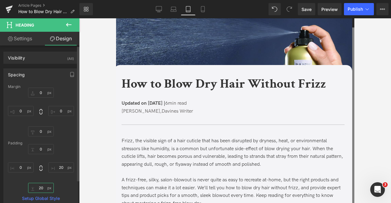
click at [39, 189] on input "text" at bounding box center [41, 188] width 26 height 10
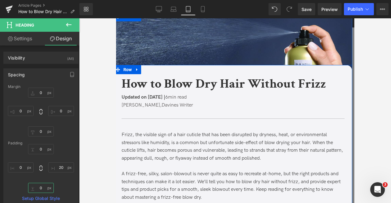
scroll to position [129, 0]
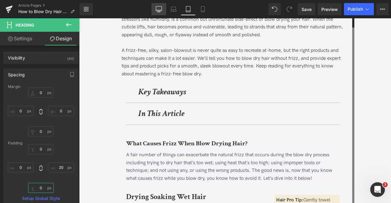
type input "0"
click at [155, 8] on link "Desktop" at bounding box center [158, 9] width 15 height 12
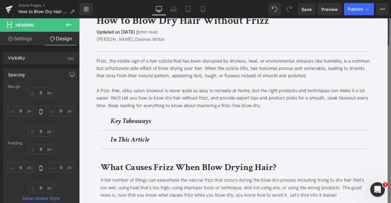
scroll to position [73, 0]
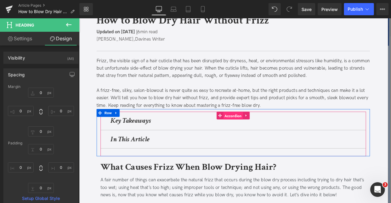
click at [255, 134] on span "Accordion" at bounding box center [261, 133] width 23 height 9
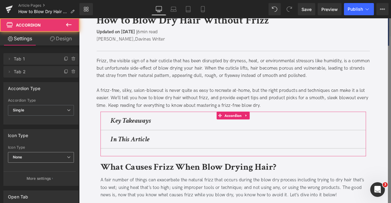
click at [45, 153] on span "None" at bounding box center [41, 157] width 66 height 11
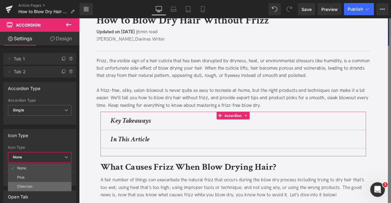
click at [37, 185] on li "Chevron" at bounding box center [39, 186] width 63 height 9
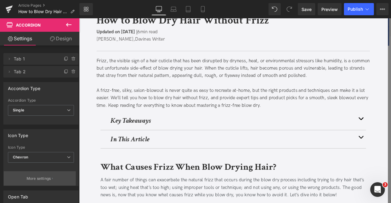
click at [35, 180] on p "More settings" at bounding box center [39, 178] width 24 height 5
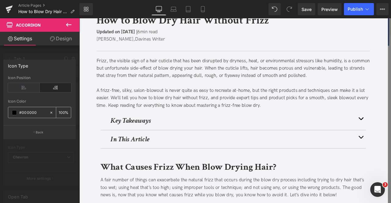
click at [33, 110] on input "#000000" at bounding box center [32, 112] width 27 height 7
type input "#333333"
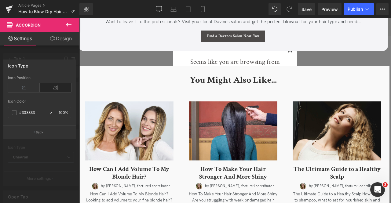
scroll to position [1872, 0]
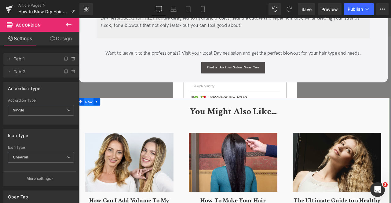
click at [90, 122] on span "Row" at bounding box center [91, 117] width 12 height 9
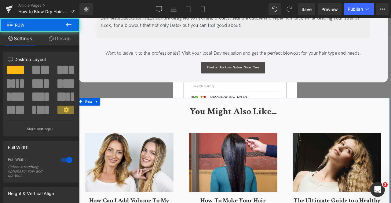
scroll to position [106, 0]
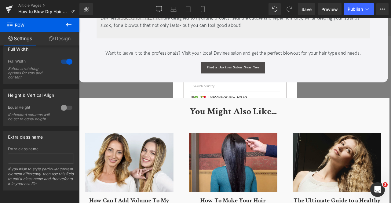
click at [69, 36] on link "Design" at bounding box center [60, 39] width 40 height 14
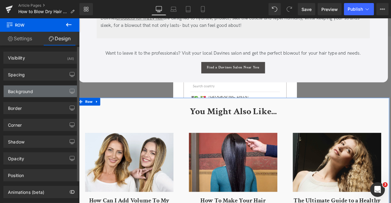
click at [39, 92] on div "Background" at bounding box center [41, 91] width 74 height 12
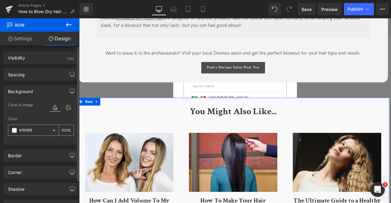
click at [32, 135] on div "%" at bounding box center [41, 129] width 66 height 11
click at [27, 131] on input "text" at bounding box center [34, 130] width 30 height 7
paste input "4f4f7"
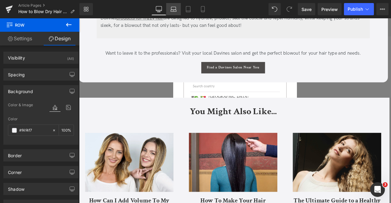
type input "#f4f4f7"
click at [176, 5] on link "Laptop" at bounding box center [173, 9] width 15 height 12
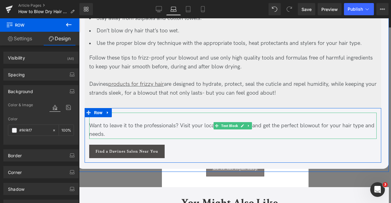
scroll to position [1893, 0]
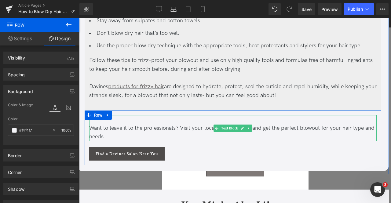
click at [140, 128] on div "Want to leave it to the professionals? Visit your local Davines salon and get t…" at bounding box center [232, 133] width 287 height 18
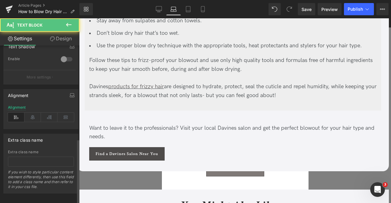
scroll to position [226, 0]
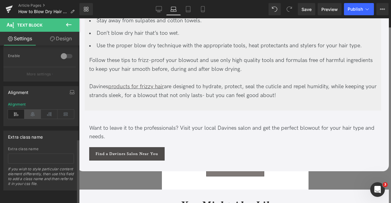
click at [29, 111] on icon at bounding box center [32, 114] width 16 height 9
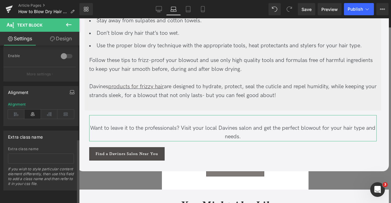
click at [67, 91] on button "button" at bounding box center [72, 92] width 10 height 12
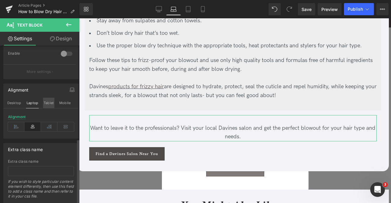
click at [44, 101] on button "Tablet" at bounding box center [48, 103] width 11 height 10
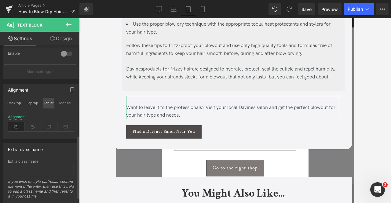
scroll to position [1841, 0]
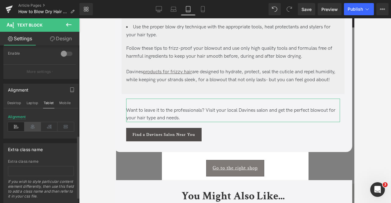
click at [34, 126] on icon at bounding box center [32, 126] width 16 height 9
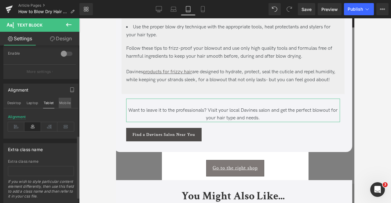
click at [64, 100] on button "Mobile" at bounding box center [65, 103] width 13 height 10
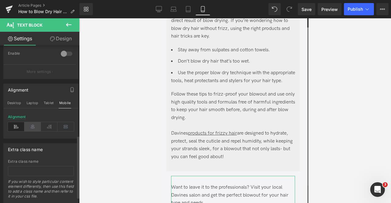
scroll to position [2873, 0]
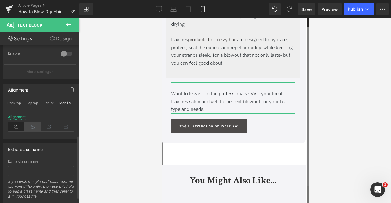
click at [34, 124] on icon at bounding box center [32, 126] width 16 height 9
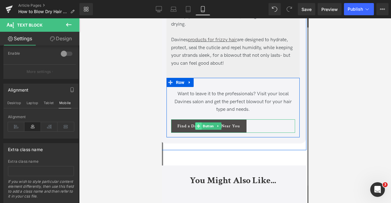
click at [195, 130] on span at bounding box center [198, 125] width 6 height 7
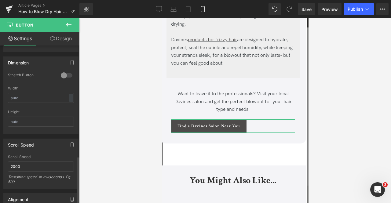
scroll to position [449, 0]
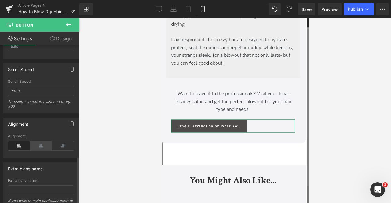
click at [37, 141] on icon at bounding box center [41, 145] width 22 height 9
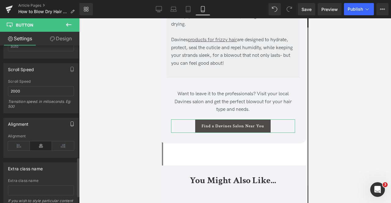
click at [70, 121] on icon "button" at bounding box center [72, 123] width 5 height 5
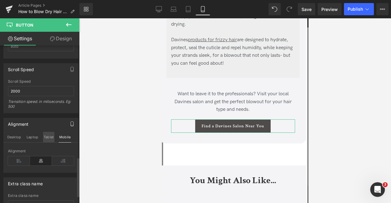
click at [48, 132] on button "Tablet" at bounding box center [48, 137] width 11 height 10
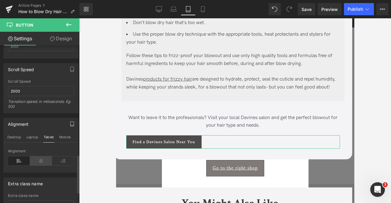
click at [38, 156] on icon at bounding box center [41, 160] width 22 height 9
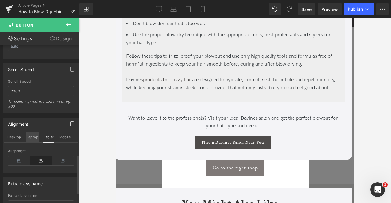
click at [31, 132] on button "Laptop" at bounding box center [32, 137] width 13 height 10
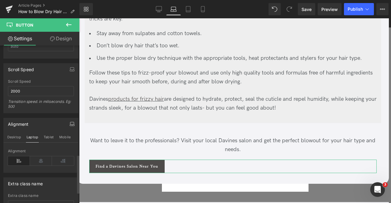
click at [38, 149] on div "Alignment" at bounding box center [41, 160] width 66 height 23
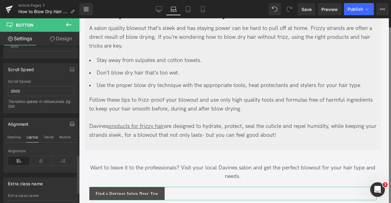
scroll to position [1889, 0]
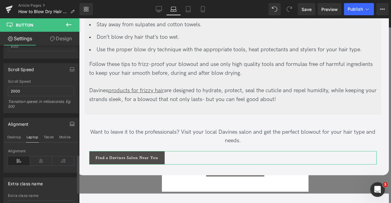
click at [39, 150] on div "Alignment" at bounding box center [41, 160] width 66 height 23
click at [40, 156] on icon at bounding box center [41, 160] width 22 height 9
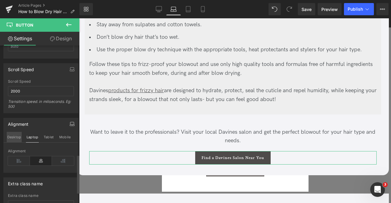
click at [15, 132] on button "Desktop" at bounding box center [14, 137] width 15 height 10
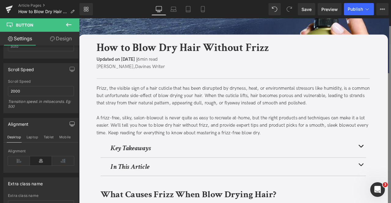
scroll to position [0, 0]
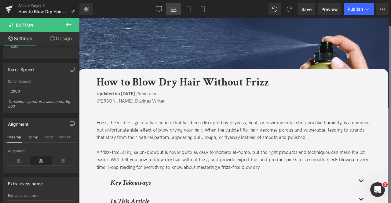
click at [176, 9] on icon at bounding box center [173, 9] width 6 height 6
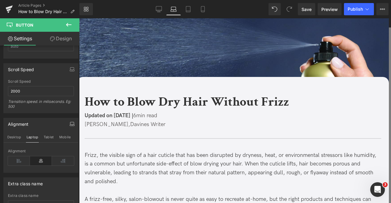
scroll to position [49, 0]
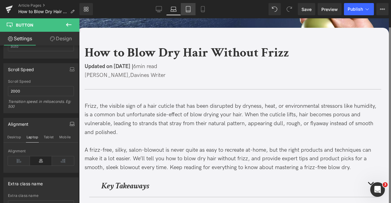
click at [187, 10] on icon at bounding box center [188, 9] width 6 height 6
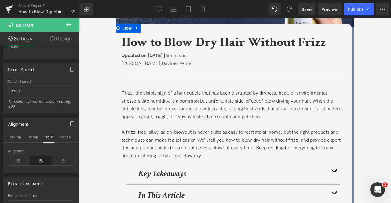
scroll to position [103, 0]
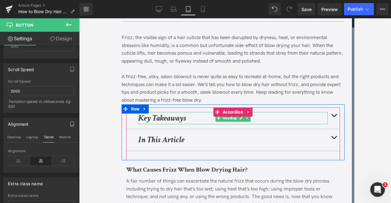
click at [159, 122] on strong "Key Takeaways" at bounding box center [162, 118] width 48 height 11
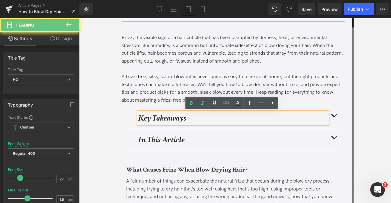
click at [154, 117] on strong "Key Takeaways" at bounding box center [162, 118] width 48 height 11
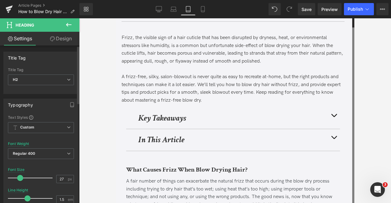
click at [67, 173] on div "Font Size 27 px" at bounding box center [41, 178] width 66 height 20
click at [63, 180] on input "27" at bounding box center [61, 179] width 11 height 8
type input "24"
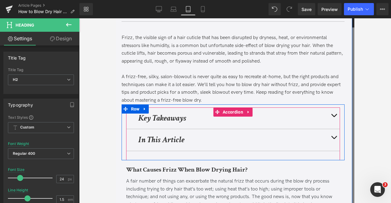
click at [175, 137] on strong "In This Article" at bounding box center [161, 139] width 46 height 11
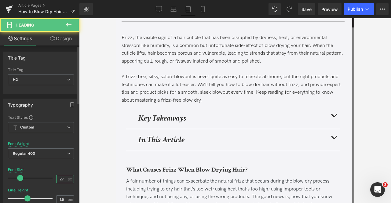
click at [62, 176] on input "27" at bounding box center [61, 179] width 11 height 8
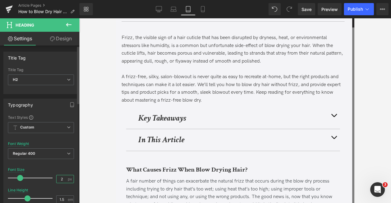
type input "24"
click at [155, 119] on strong "Key Takeaways" at bounding box center [162, 118] width 48 height 11
click at [62, 177] on input "27" at bounding box center [61, 179] width 11 height 8
type input "24"
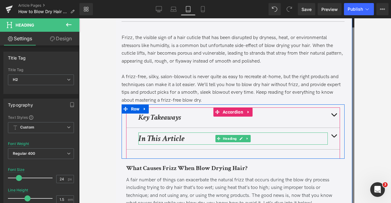
click at [158, 135] on strong "In This Article" at bounding box center [161, 138] width 46 height 11
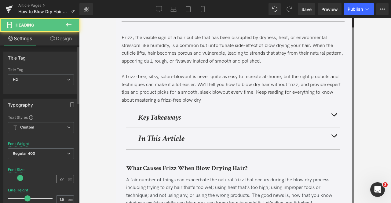
click at [60, 180] on input "27" at bounding box center [61, 179] width 11 height 8
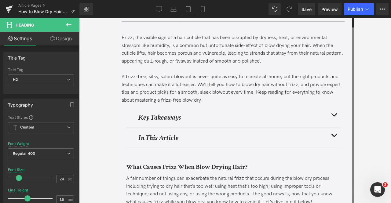
type input "24"
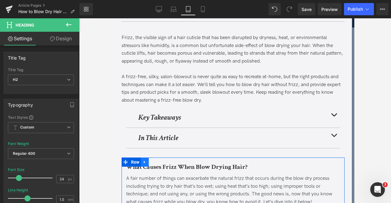
click at [140, 162] on link at bounding box center [144, 161] width 8 height 9
click at [188, 166] on b "What Causes Frizz When Blow Drying Hair?" at bounding box center [186, 167] width 121 height 8
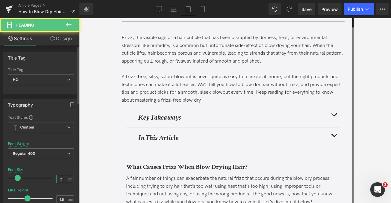
click at [63, 178] on input "21" at bounding box center [61, 179] width 11 height 8
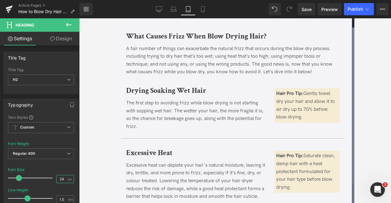
scroll to position [235, 0]
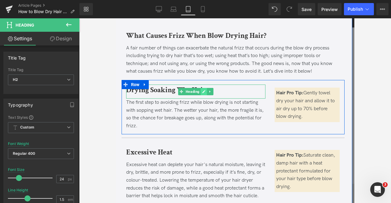
click at [200, 89] on link at bounding box center [203, 91] width 6 height 7
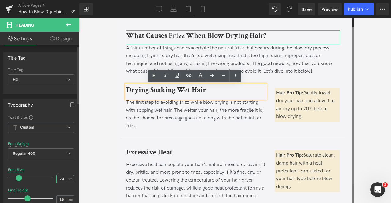
click at [63, 177] on input "24" at bounding box center [61, 179] width 11 height 8
type input "24"
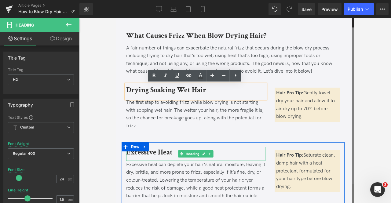
click at [165, 153] on b "Excessive Heat" at bounding box center [149, 151] width 46 height 9
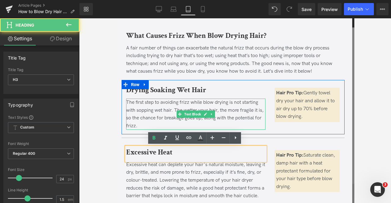
scroll to position [264, 0]
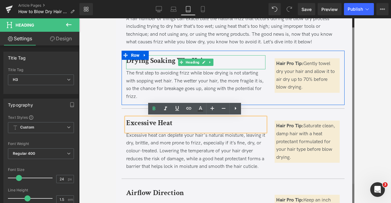
click at [135, 66] on div "Drying Soaking Wet Hair" at bounding box center [195, 62] width 139 height 14
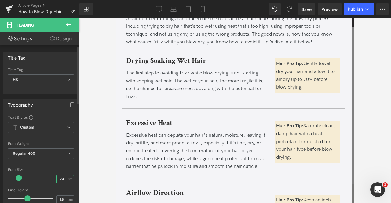
click at [63, 177] on input "24" at bounding box center [61, 179] width 11 height 8
type input "20"
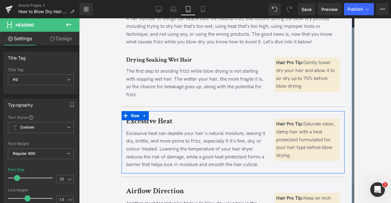
click at [146, 124] on b "Excessive Heat" at bounding box center [149, 120] width 46 height 9
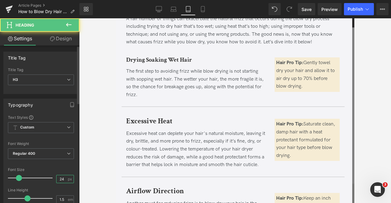
click at [64, 178] on input "24" at bounding box center [61, 179] width 11 height 8
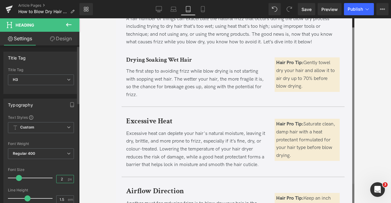
type input "20"
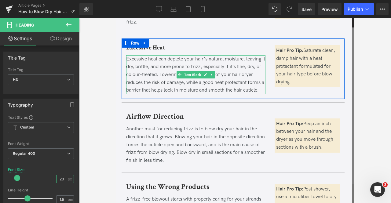
scroll to position [338, 0]
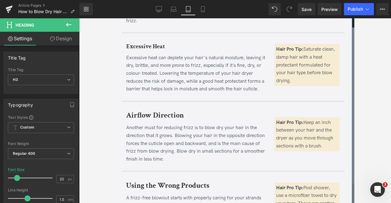
click at [160, 116] on b "Airflow Direction" at bounding box center [155, 114] width 58 height 9
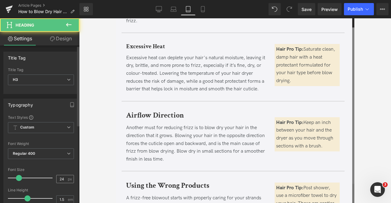
click at [65, 179] on div "24 px" at bounding box center [65, 179] width 18 height 8
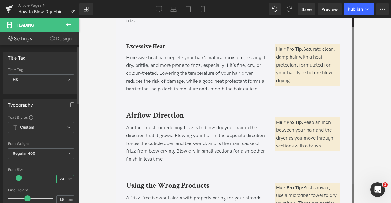
click at [64, 177] on input "24" at bounding box center [61, 179] width 11 height 8
type input "20"
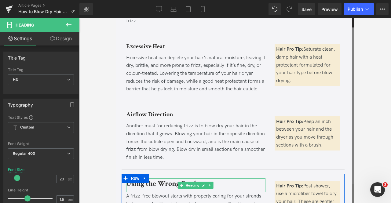
click at [148, 185] on b "Using the Wrong Products" at bounding box center [167, 183] width 83 height 9
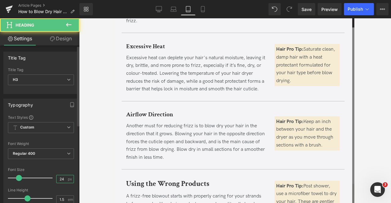
click at [62, 175] on input "24" at bounding box center [61, 179] width 11 height 8
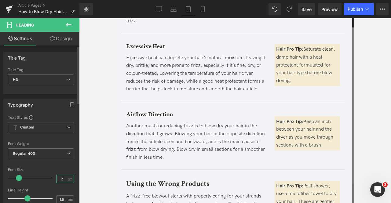
type input "20"
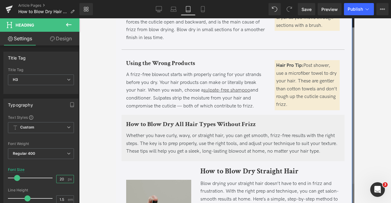
scroll to position [483, 0]
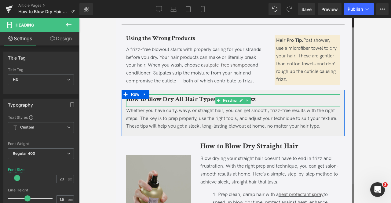
click at [193, 100] on b "How to Blow Dry All Hair Types Without Frizz" at bounding box center [190, 99] width 129 height 8
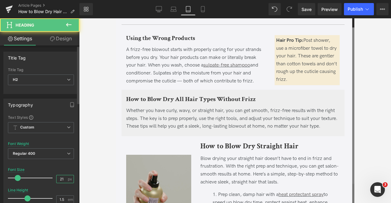
click at [64, 176] on input "21" at bounding box center [61, 179] width 11 height 8
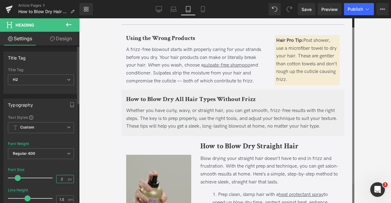
type input "24"
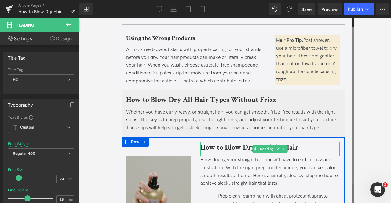
click at [217, 152] on b "How to Blow Dry Straight Hair" at bounding box center [249, 147] width 98 height 9
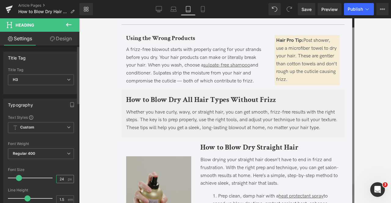
click at [63, 178] on input "24" at bounding box center [61, 179] width 11 height 8
type input "20"
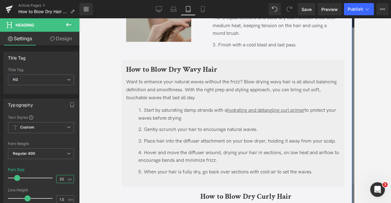
scroll to position [707, 0]
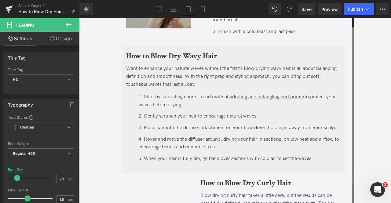
click at [202, 61] on b "How to Blow Dry Wavy Hair" at bounding box center [171, 55] width 91 height 9
click at [65, 178] on div "24 px" at bounding box center [65, 179] width 18 height 8
click at [62, 177] on input "24" at bounding box center [61, 179] width 11 height 8
type input "20"
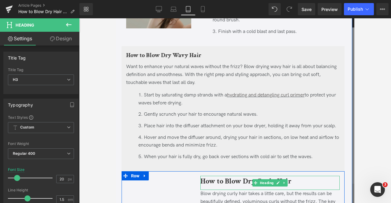
click at [219, 186] on b "How to Blow Dry Curly Hair" at bounding box center [245, 180] width 91 height 9
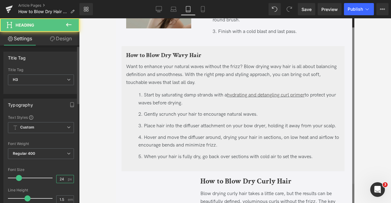
click at [63, 178] on input "24" at bounding box center [61, 179] width 11 height 8
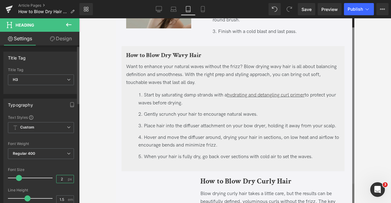
type input "20"
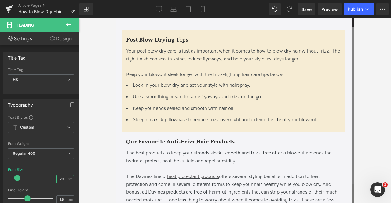
scroll to position [1025, 0]
click at [170, 43] on b "Post Blow Drying Tips" at bounding box center [157, 39] width 62 height 8
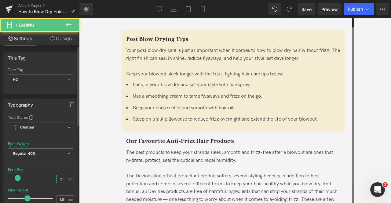
click at [64, 177] on input "21" at bounding box center [61, 179] width 11 height 8
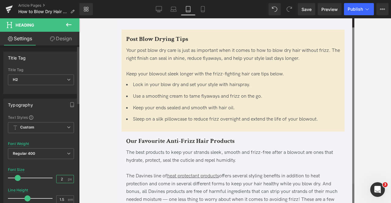
type input "24"
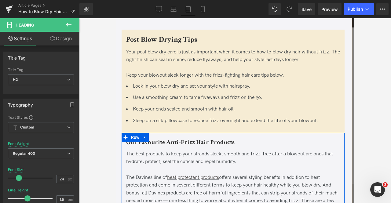
click at [198, 146] on b "Our Favourite Anti-Frizz Hair Products" at bounding box center [180, 142] width 108 height 8
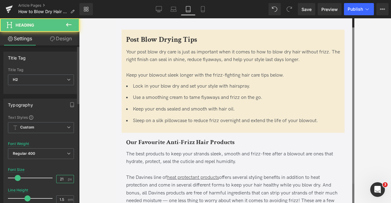
click at [62, 176] on input "21" at bounding box center [61, 179] width 11 height 8
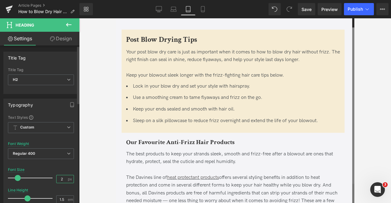
type input "24"
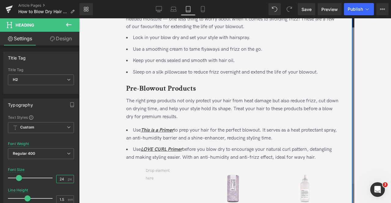
scroll to position [1209, 0]
click at [193, 92] on b "Pre-Blowout Products" at bounding box center [161, 87] width 70 height 9
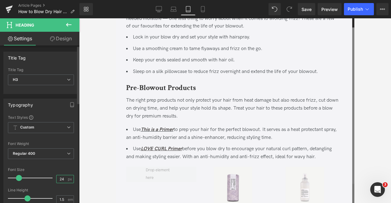
click at [61, 177] on input "24" at bounding box center [61, 179] width 11 height 8
type input "20"
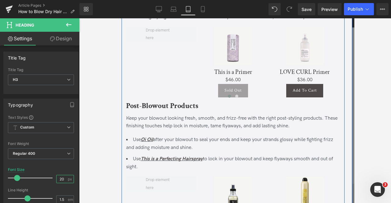
scroll to position [1352, 0]
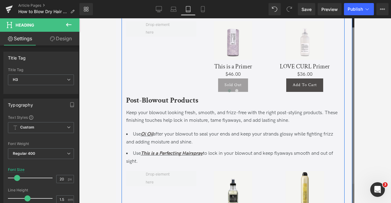
click at [174, 105] on b "Post-Blowout Products" at bounding box center [162, 100] width 72 height 9
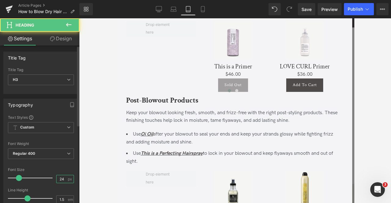
click at [61, 180] on input "24" at bounding box center [61, 179] width 11 height 8
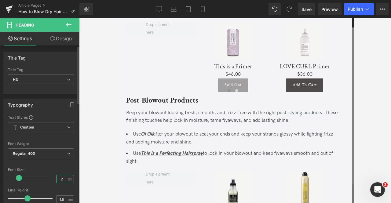
type input "20"
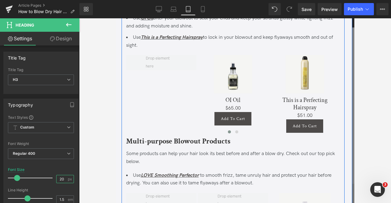
scroll to position [1467, 0]
click at [193, 144] on div "Multi-purpose Blowout Products Heading" at bounding box center [233, 143] width 214 height 14
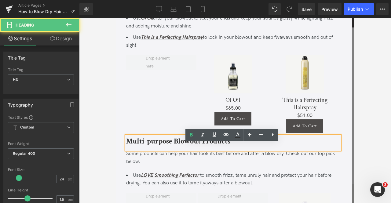
click at [153, 150] on div "Multi-purpose Blowout Products" at bounding box center [233, 143] width 214 height 14
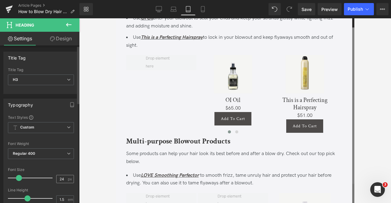
click at [62, 178] on input "24" at bounding box center [61, 179] width 11 height 8
type input "20"
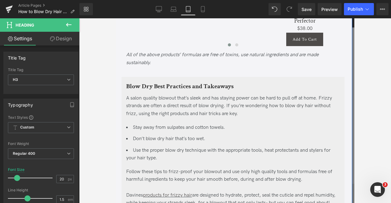
scroll to position [1702, 0]
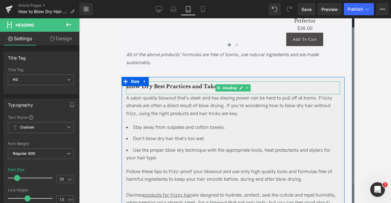
click at [160, 90] on b "Blow Dry Best Practices and Takeaways" at bounding box center [179, 86] width 107 height 8
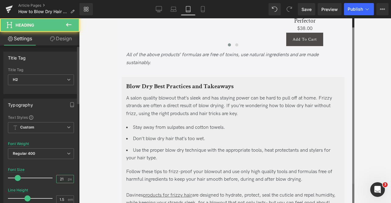
click at [62, 180] on input "21" at bounding box center [61, 179] width 11 height 8
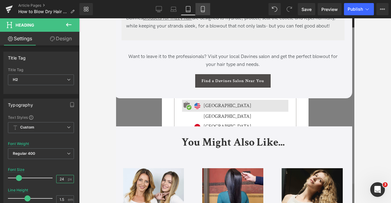
type input "24"
click at [202, 7] on icon at bounding box center [203, 9] width 6 height 6
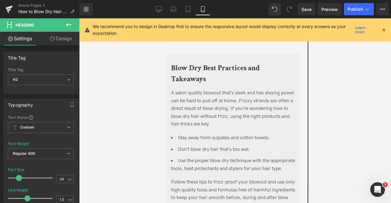
scroll to position [2657, 0]
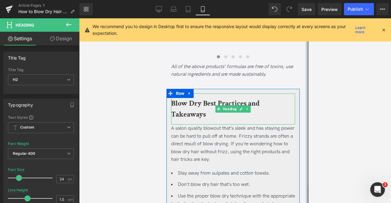
click at [182, 119] on b "Blow Dry Best Practices and Takeaways" at bounding box center [215, 109] width 88 height 20
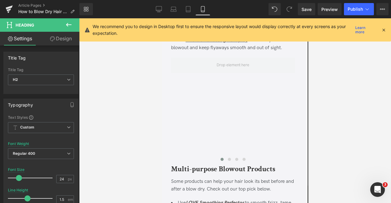
scroll to position [2168, 0]
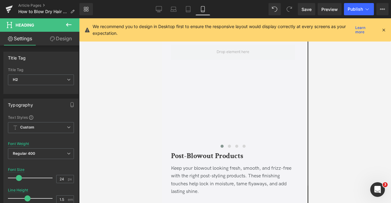
click at [191, 179] on div "Rendering Content" at bounding box center [196, 178] width 38 height 7
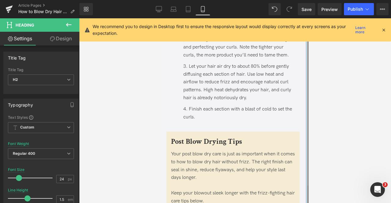
scroll to position [1495, 0]
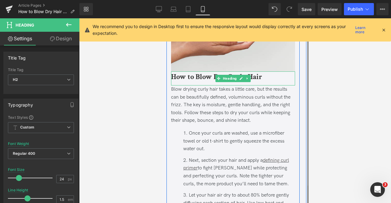
click at [209, 81] on b "How to Blow Dry Curly Hair" at bounding box center [216, 76] width 91 height 9
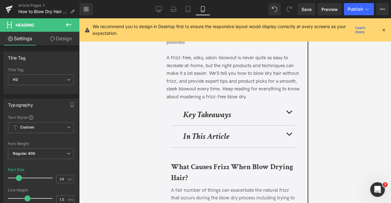
scroll to position [143, 0]
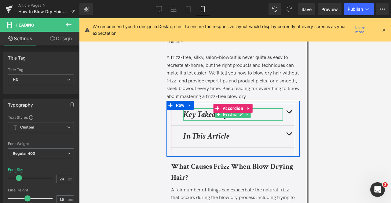
click at [204, 115] on strong "Key Takeaways" at bounding box center [207, 114] width 48 height 11
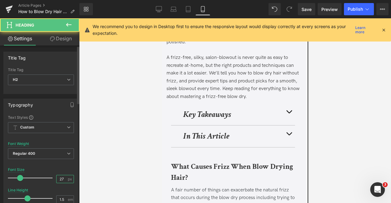
click at [64, 175] on input "27" at bounding box center [61, 179] width 11 height 8
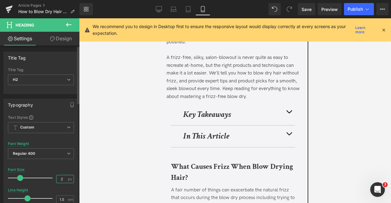
type input "24"
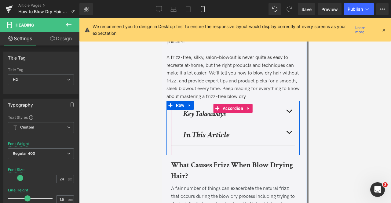
click at [161, 18] on div at bounding box center [161, 18] width 0 height 0
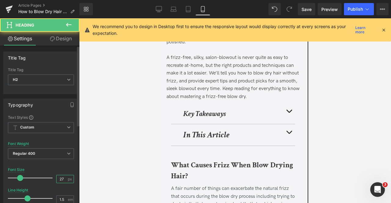
click at [62, 179] on input "27" at bounding box center [61, 179] width 11 height 8
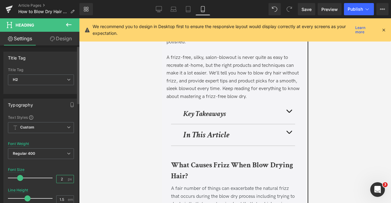
type input "24"
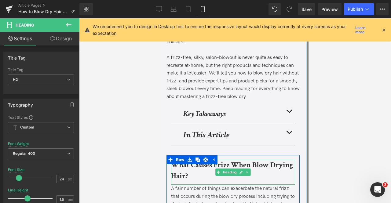
click at [185, 172] on b "What Causes Frizz When Blow Drying Hair?" at bounding box center [232, 170] width 122 height 20
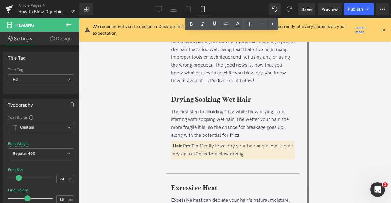
scroll to position [297, 0]
click at [201, 100] on b "Drying Soaking Wet Hair" at bounding box center [211, 98] width 80 height 9
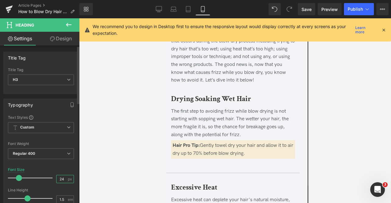
click at [62, 177] on input "24" at bounding box center [61, 179] width 11 height 8
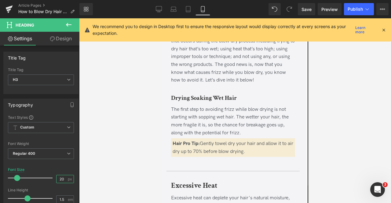
type input "20"
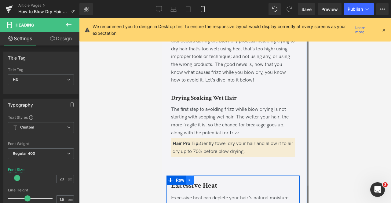
click at [189, 182] on link at bounding box center [189, 179] width 8 height 9
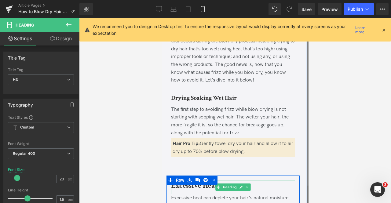
click at [203, 191] on div "Excessive Heat" at bounding box center [233, 187] width 124 height 14
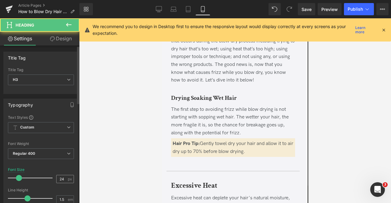
click at [60, 175] on input "24" at bounding box center [61, 179] width 11 height 8
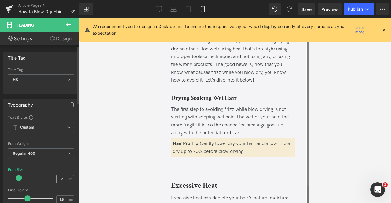
type input "20"
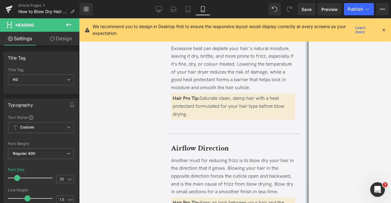
scroll to position [445, 0]
click at [207, 149] on b "Airflow Direction" at bounding box center [200, 147] width 58 height 9
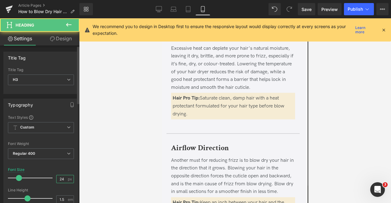
click at [63, 175] on input "24" at bounding box center [61, 179] width 11 height 8
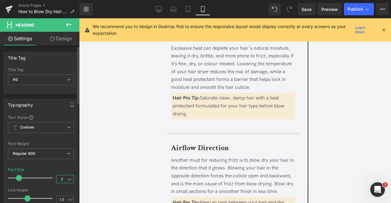
type input "20"
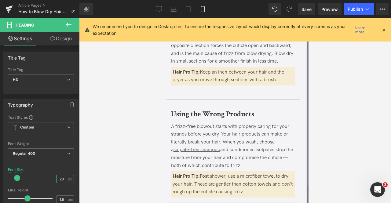
scroll to position [576, 0]
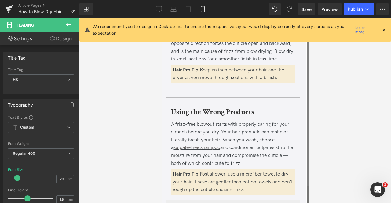
click at [207, 107] on div "Using the Wrong Products Heading" at bounding box center [233, 113] width 124 height 14
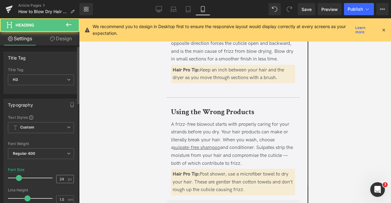
click at [64, 178] on input "24" at bounding box center [61, 179] width 11 height 8
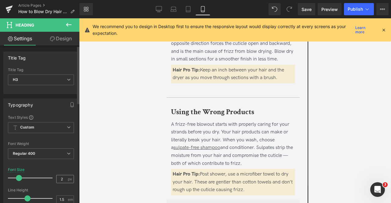
type input "20"
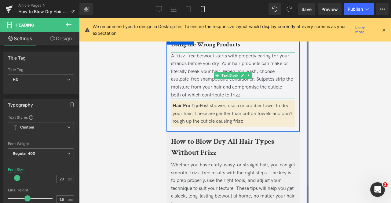
scroll to position [649, 0]
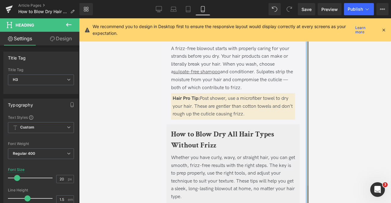
click at [194, 143] on b "How to Blow Dry All Hair Types Without Frizz" at bounding box center [222, 139] width 103 height 20
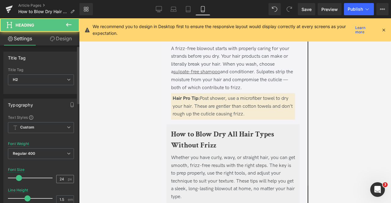
click at [61, 180] on input "24" at bounding box center [61, 179] width 11 height 8
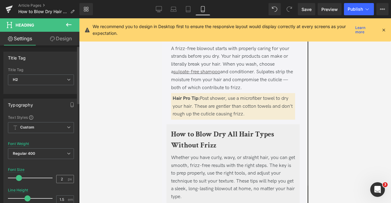
type input "20"
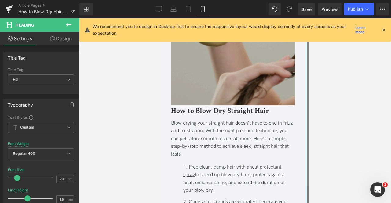
scroll to position [936, 0]
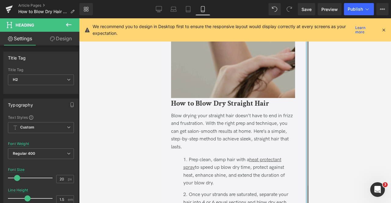
click at [221, 106] on div "How to Blow Dry Straight Hair Heading" at bounding box center [233, 105] width 124 height 14
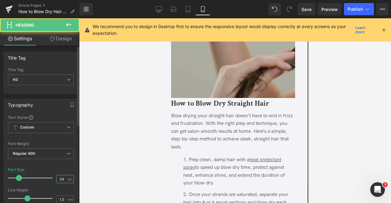
click at [62, 178] on input "24" at bounding box center [61, 179] width 11 height 8
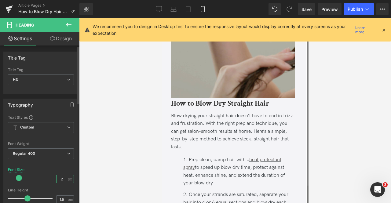
type input "20"
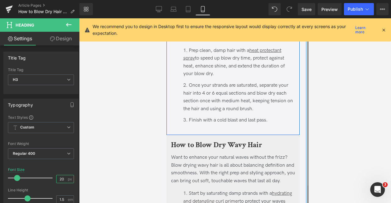
scroll to position [1046, 0]
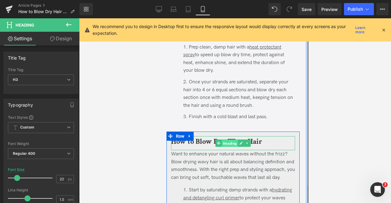
click at [227, 141] on span "Heading" at bounding box center [229, 143] width 16 height 7
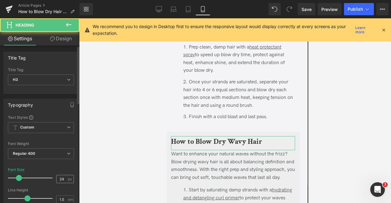
click at [65, 175] on div "24 px" at bounding box center [65, 179] width 18 height 8
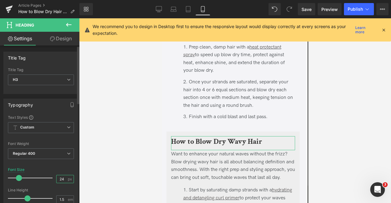
click at [64, 177] on input "24" at bounding box center [61, 179] width 11 height 8
type input "20"
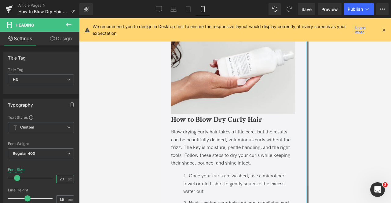
scroll to position [1453, 0]
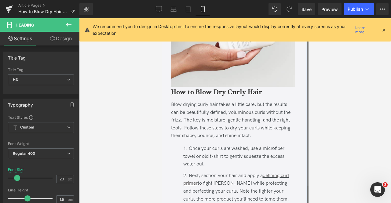
click at [206, 97] on b "How to Blow Dry Curly Hair" at bounding box center [216, 91] width 91 height 9
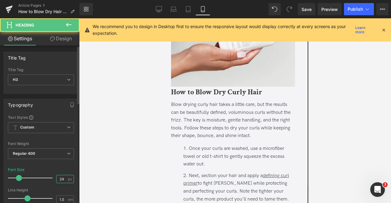
click at [62, 177] on input "24" at bounding box center [61, 179] width 11 height 8
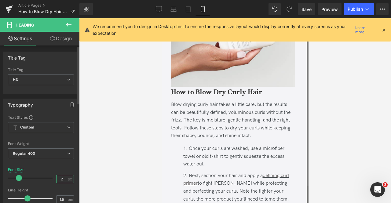
type input "20"
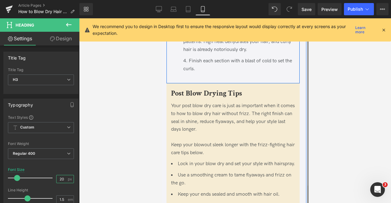
scroll to position [1644, 0]
click at [192, 98] on b "Post Blow Drying Tips" at bounding box center [206, 92] width 71 height 9
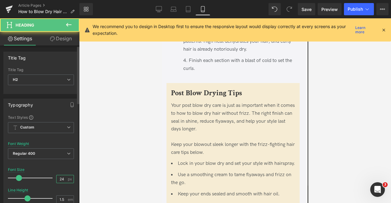
click at [61, 179] on input "24" at bounding box center [61, 179] width 11 height 8
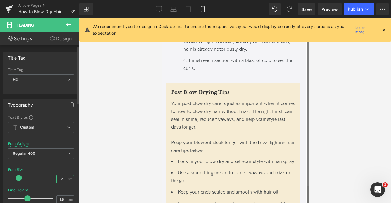
type input "24"
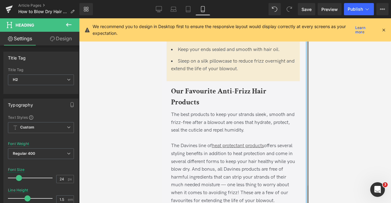
click at [204, 108] on h2 "Our Favourite Anti-Frizz Hair Products" at bounding box center [233, 97] width 124 height 22
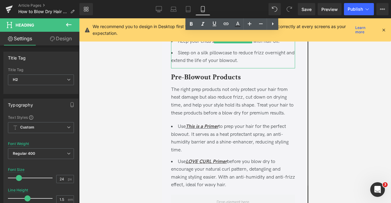
scroll to position [1991, 0]
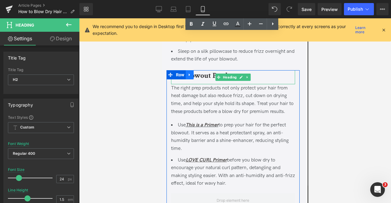
click at [188, 79] on link at bounding box center [189, 74] width 8 height 9
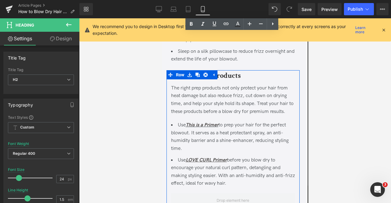
scroll to position [1994, 0]
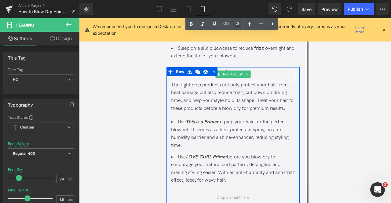
click at [226, 78] on span "Heading" at bounding box center [229, 73] width 16 height 7
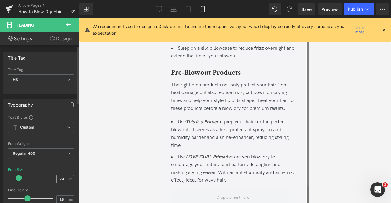
click at [66, 175] on div "24 px" at bounding box center [65, 179] width 18 height 8
click at [63, 179] on input "24" at bounding box center [61, 179] width 11 height 8
type input "20"
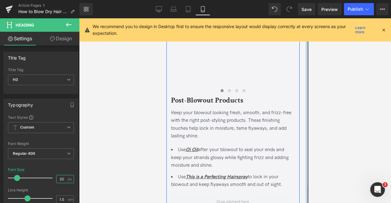
scroll to position [2193, 0]
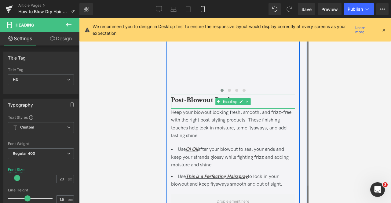
click at [189, 105] on b "Post-Blowout Products" at bounding box center [207, 99] width 72 height 9
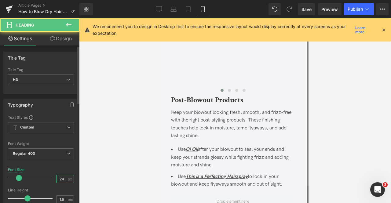
click at [64, 177] on input "24" at bounding box center [61, 179] width 11 height 8
type input "20"
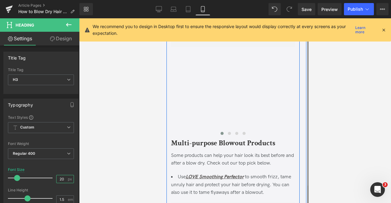
scroll to position [2355, 0]
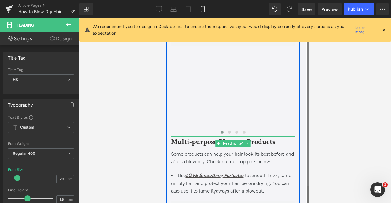
click at [202, 146] on b "Multi-purpose Blowout Products" at bounding box center [223, 141] width 104 height 9
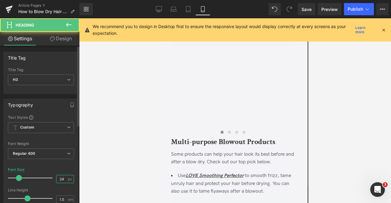
click at [63, 178] on input "24" at bounding box center [61, 179] width 11 height 8
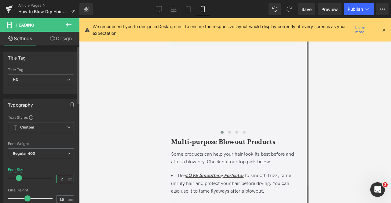
type input "20"
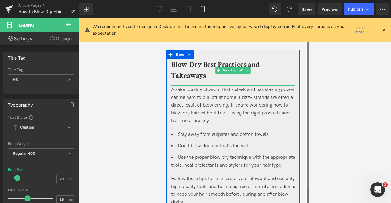
click at [190, 80] on b "Blow Dry Best Practices and Takeaways" at bounding box center [215, 70] width 88 height 20
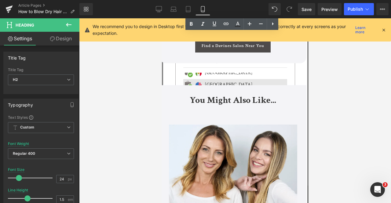
scroll to position [2919, 0]
click at [306, 8] on span "Save" at bounding box center [306, 9] width 10 height 6
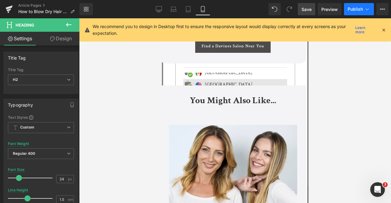
click at [363, 9] on button "Publish" at bounding box center [359, 9] width 30 height 12
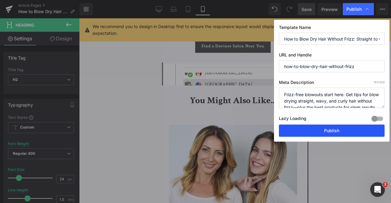
click at [301, 132] on button "Publish" at bounding box center [332, 130] width 106 height 12
